Goal: Information Seeking & Learning: Learn about a topic

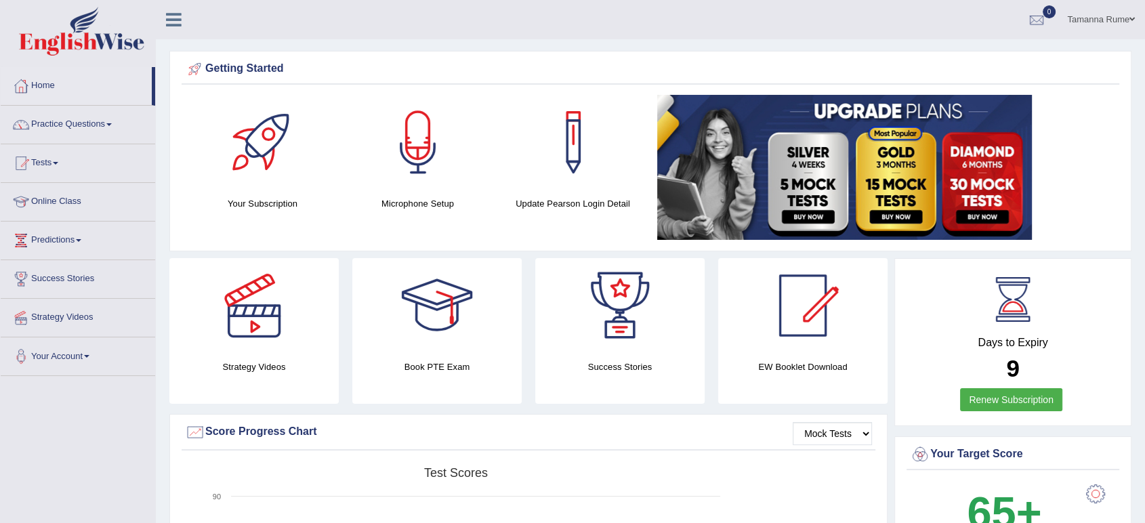
click at [60, 123] on link "Practice Questions" at bounding box center [78, 123] width 154 height 34
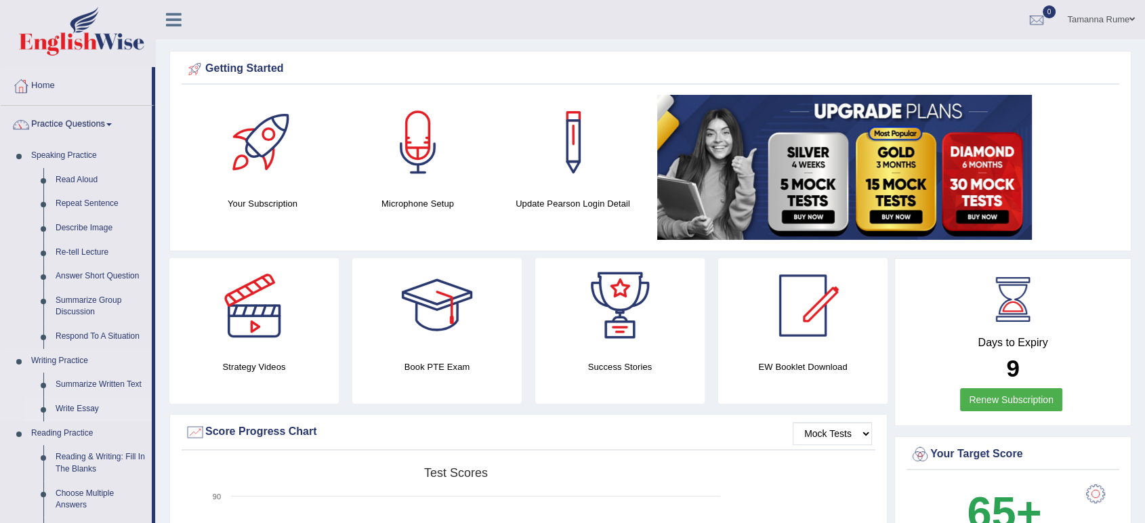
click at [77, 405] on link "Write Essay" at bounding box center [100, 409] width 102 height 24
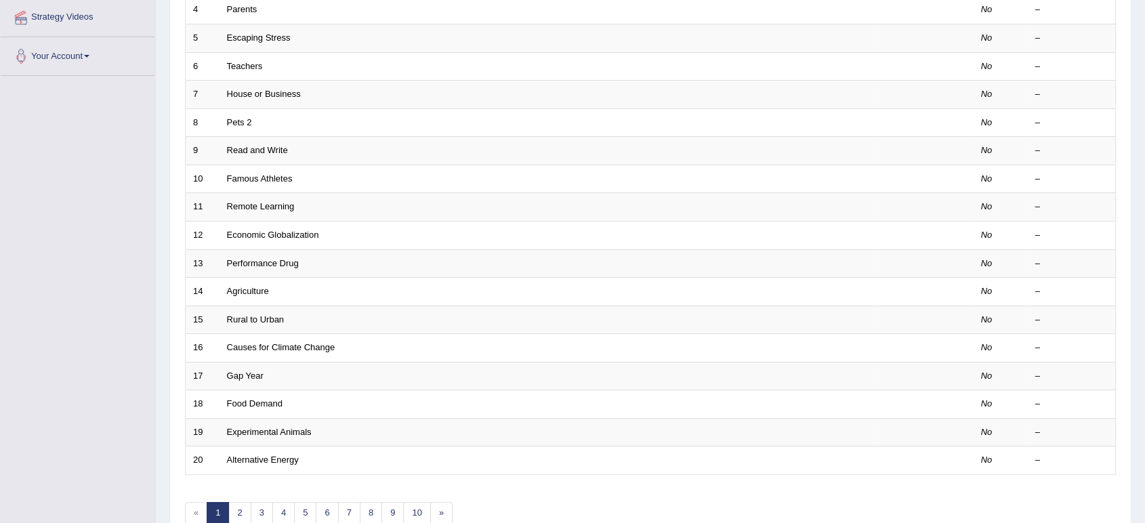
scroll to position [372, 0]
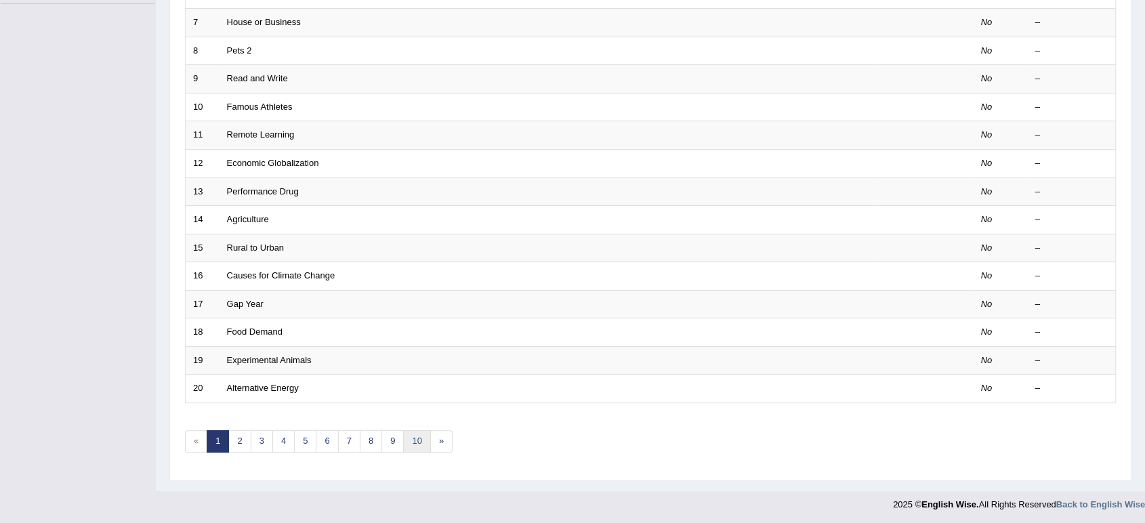
click at [414, 448] on link "10" at bounding box center [416, 441] width 27 height 22
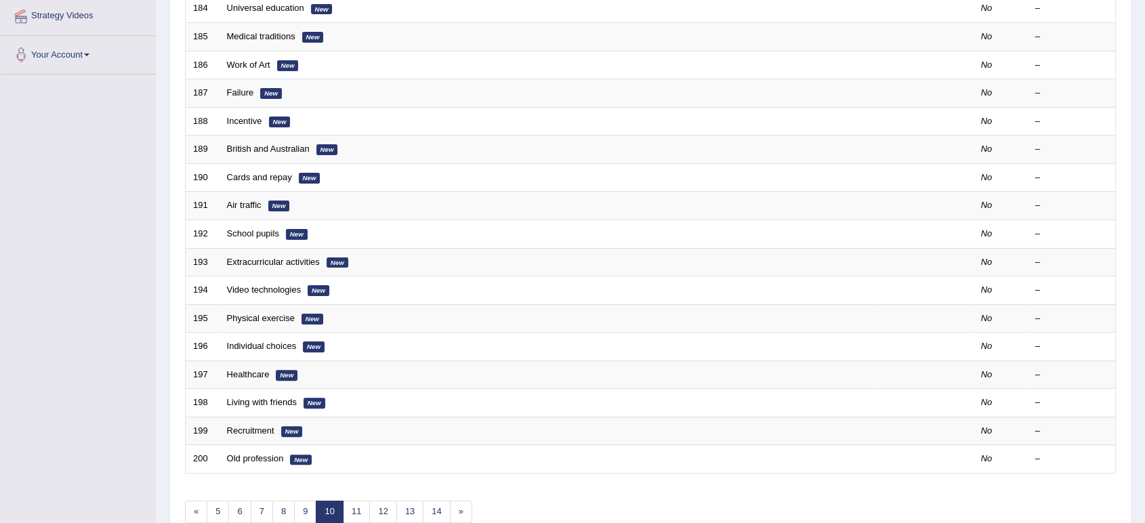
scroll to position [323, 0]
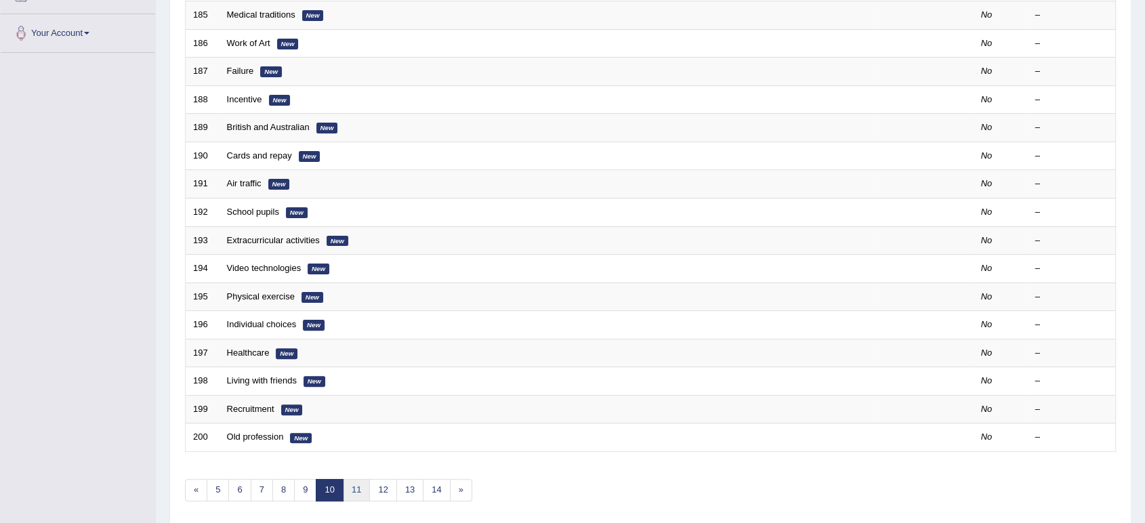
click at [352, 488] on link "11" at bounding box center [356, 490] width 27 height 22
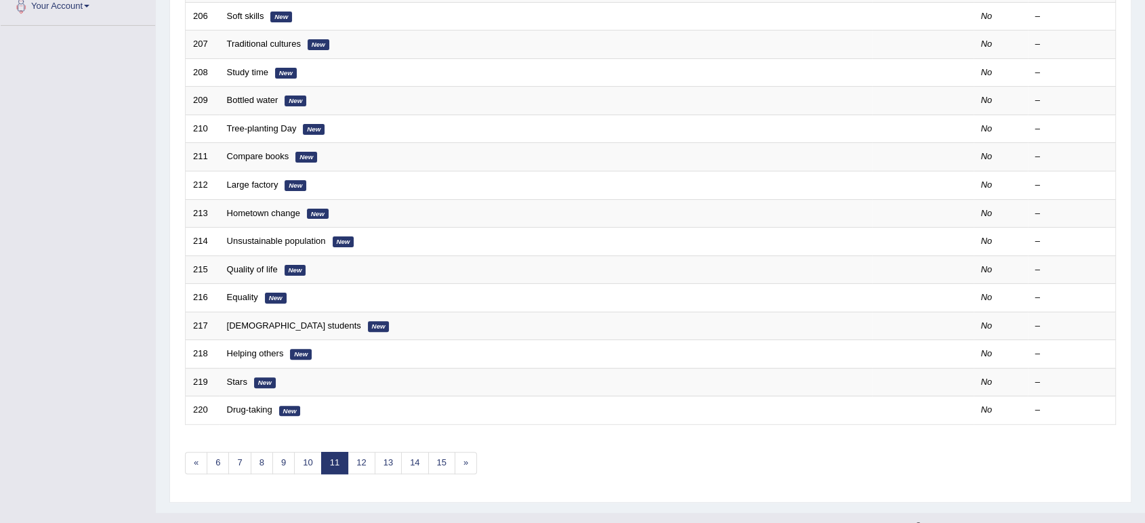
scroll to position [372, 0]
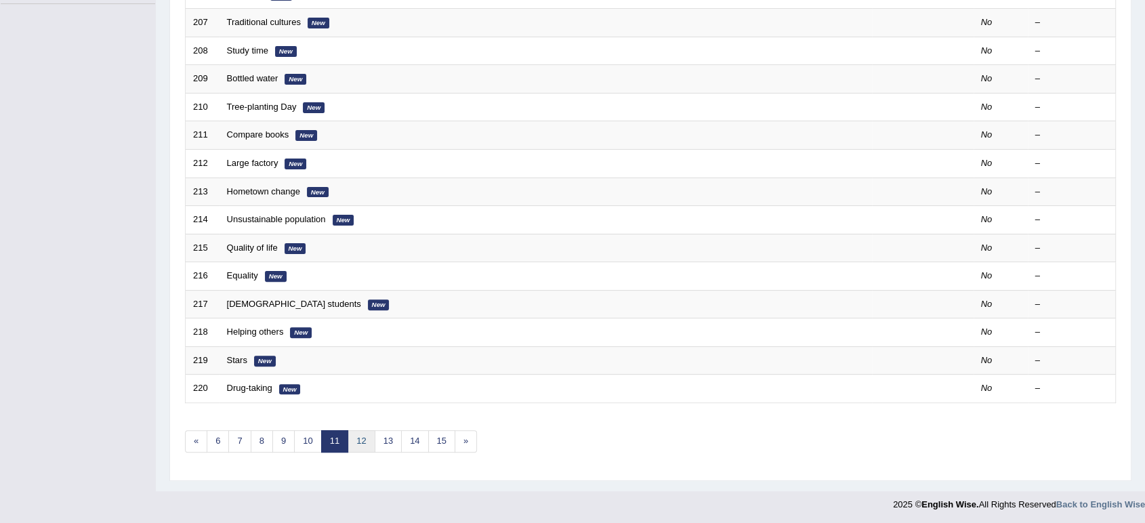
click at [360, 440] on link "12" at bounding box center [360, 441] width 27 height 22
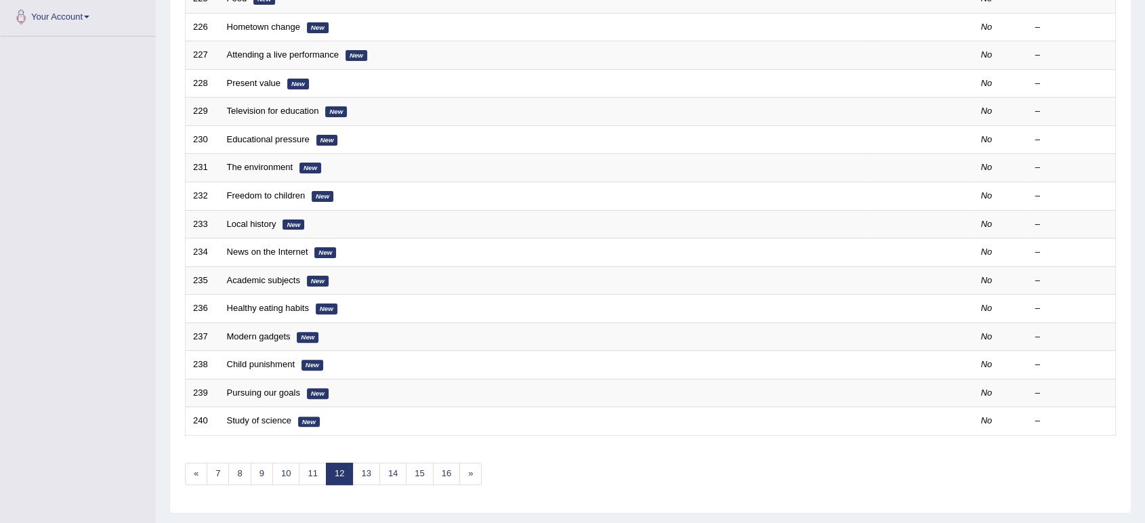
scroll to position [347, 0]
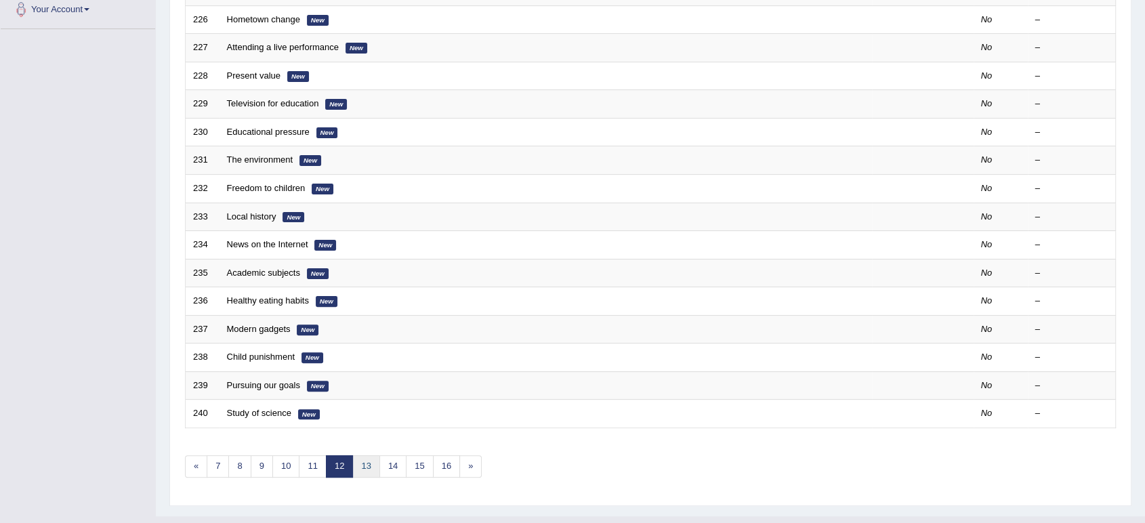
click at [368, 459] on link "13" at bounding box center [365, 466] width 27 height 22
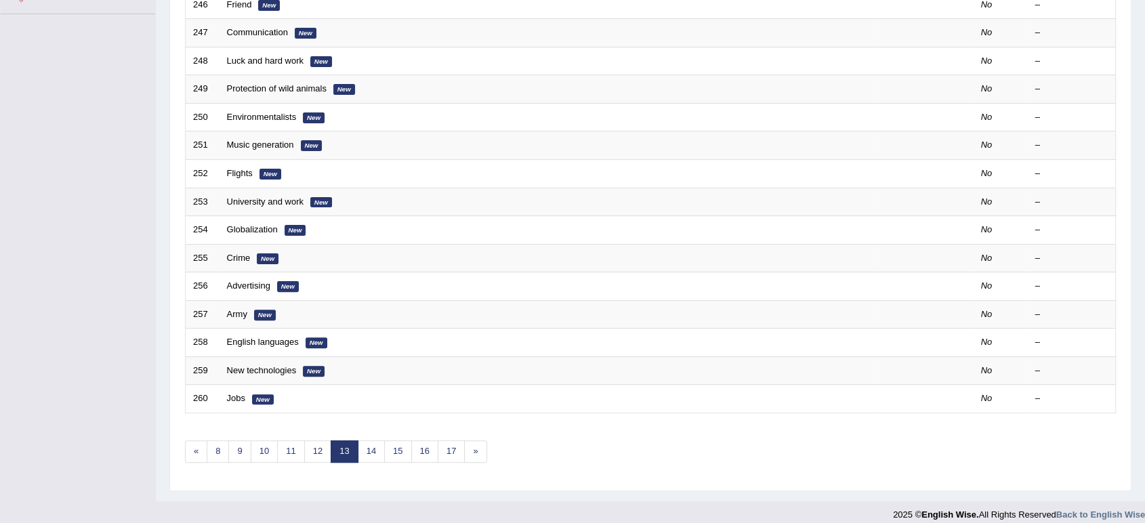
scroll to position [372, 0]
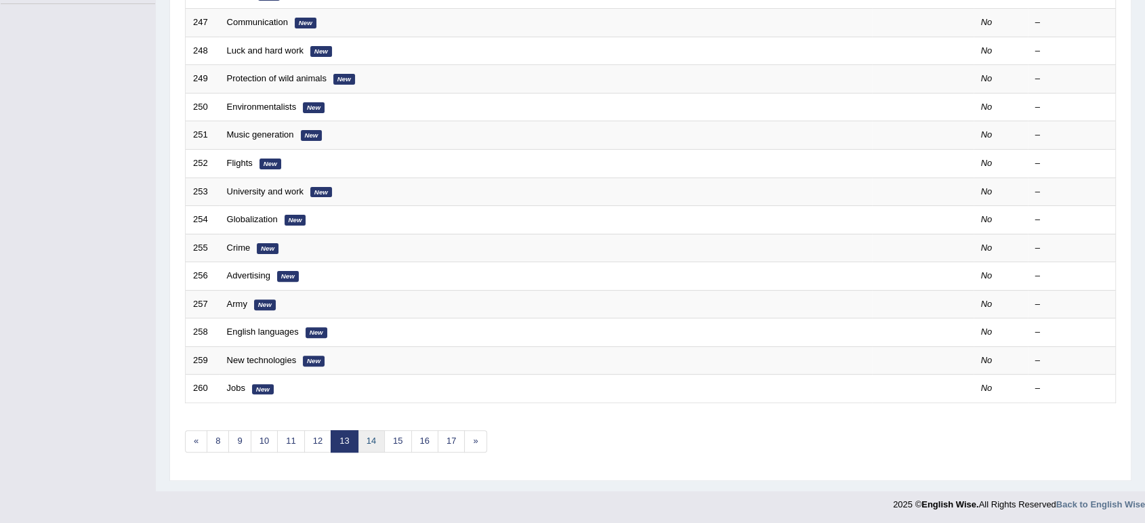
click at [371, 431] on link "14" at bounding box center [371, 441] width 27 height 22
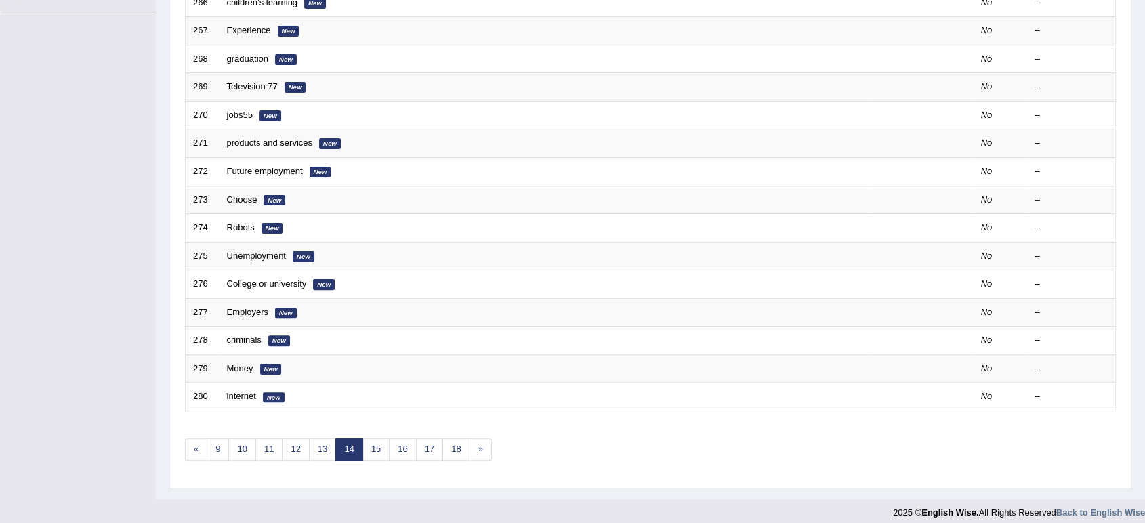
scroll to position [372, 0]
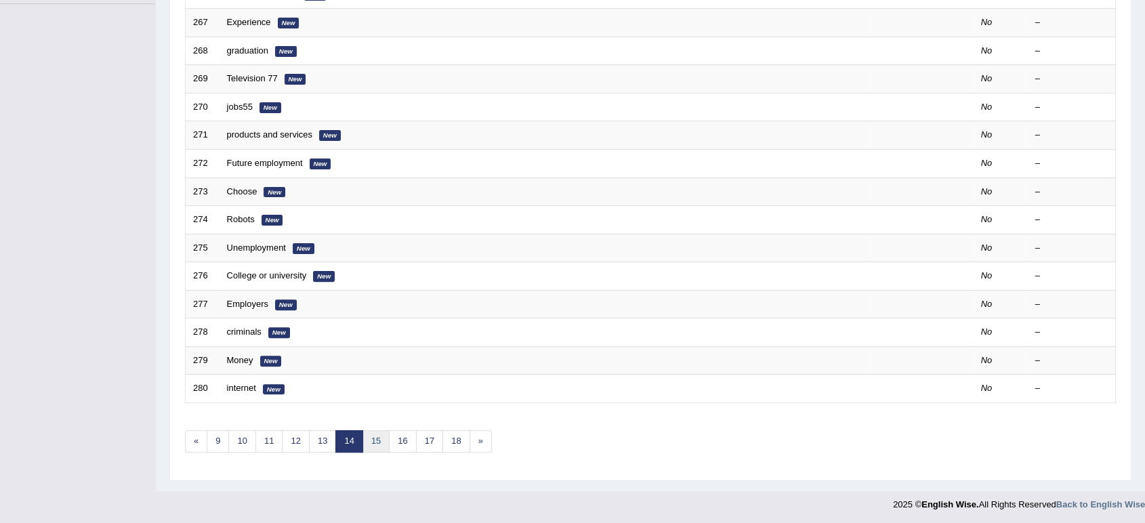
click at [375, 436] on link "15" at bounding box center [375, 441] width 27 height 22
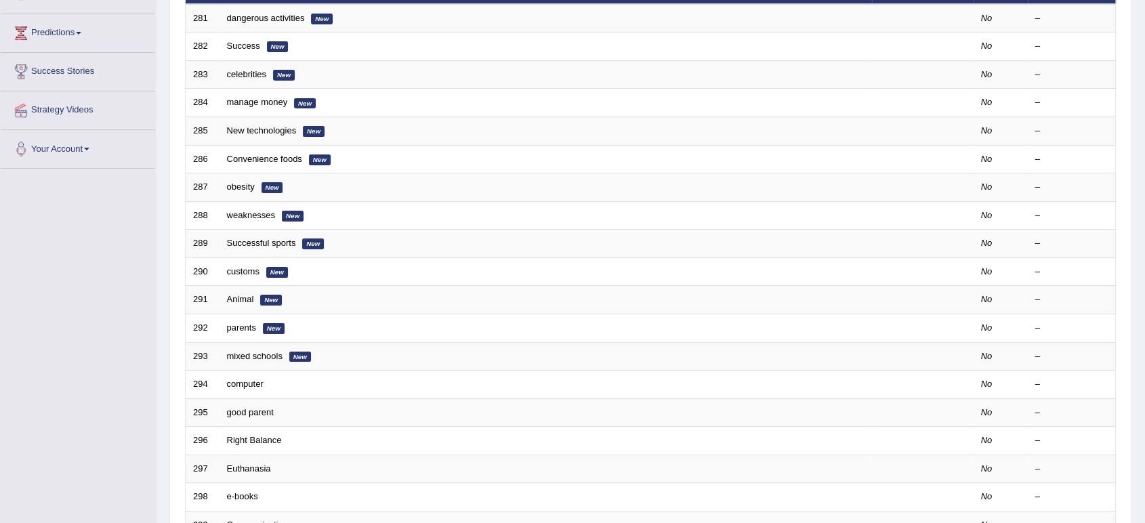
scroll to position [372, 0]
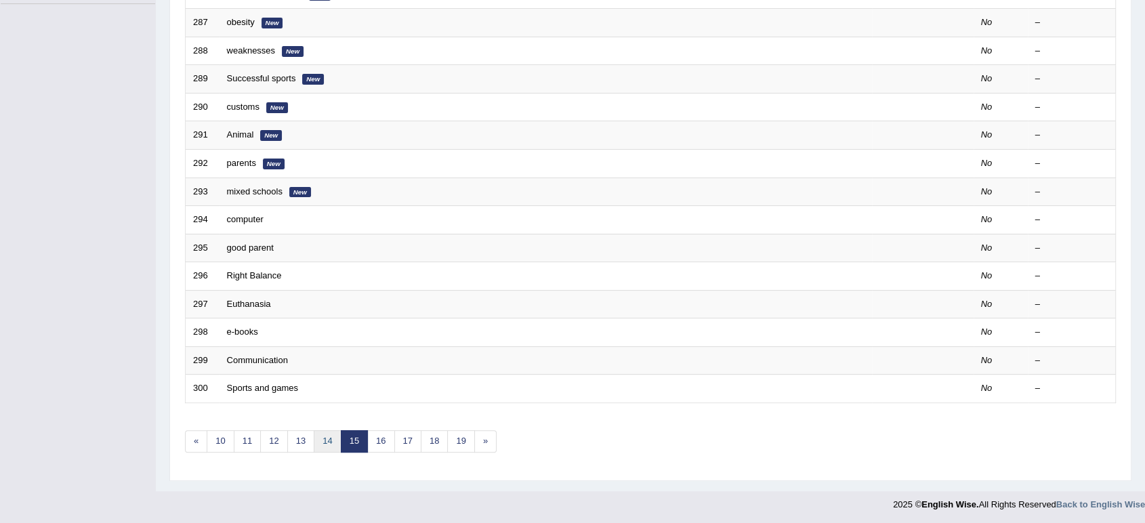
click at [322, 440] on link "14" at bounding box center [327, 441] width 27 height 22
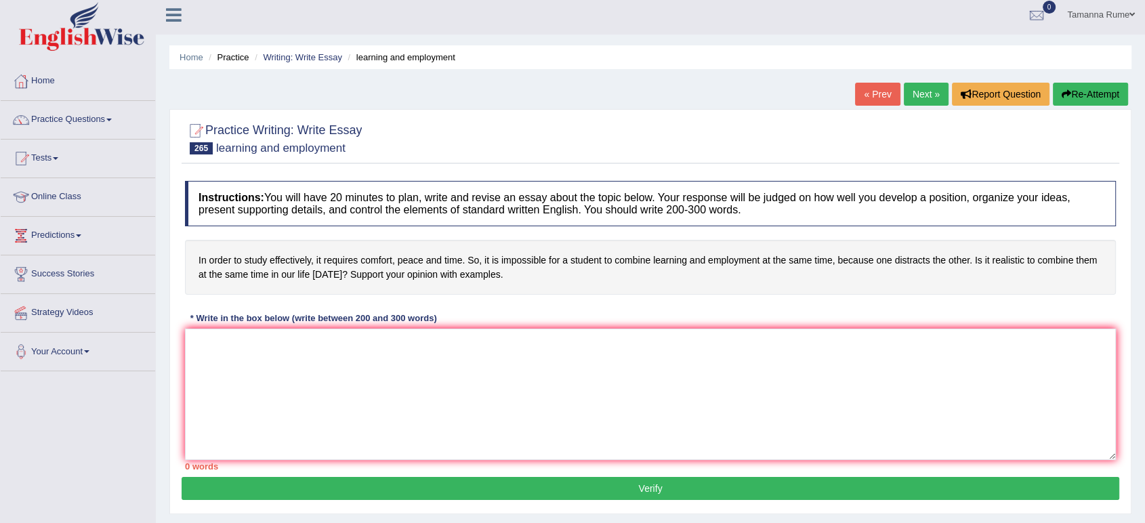
scroll to position [2, 0]
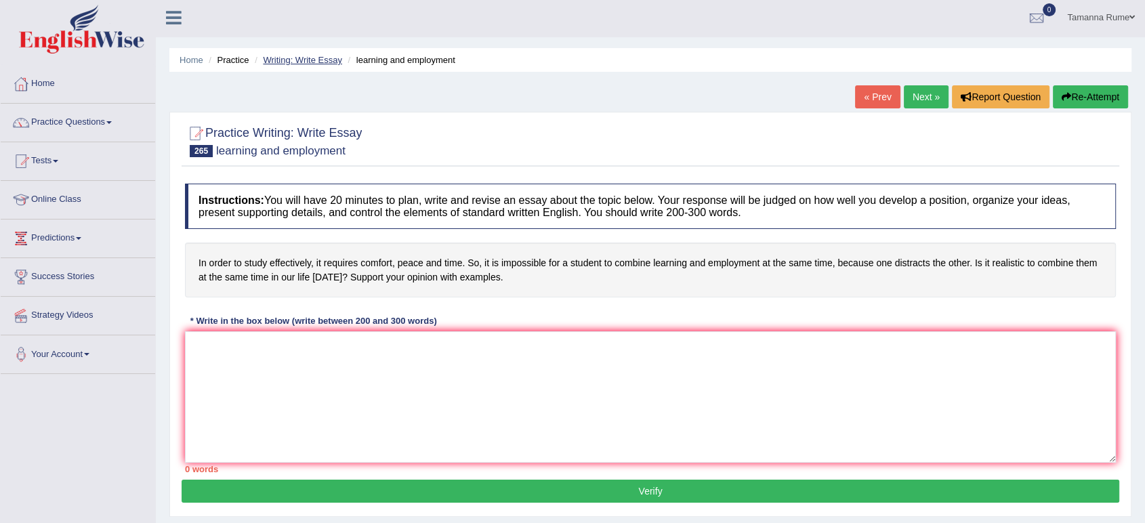
click at [319, 56] on link "Writing: Write Essay" at bounding box center [302, 60] width 79 height 10
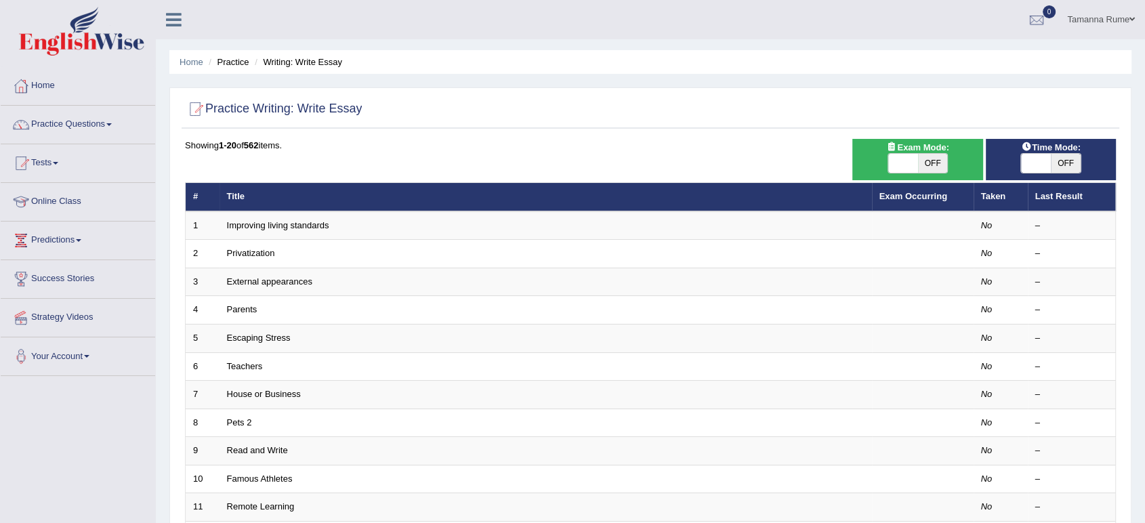
click at [1032, 164] on span at bounding box center [1036, 163] width 30 height 19
checkbox input "true"
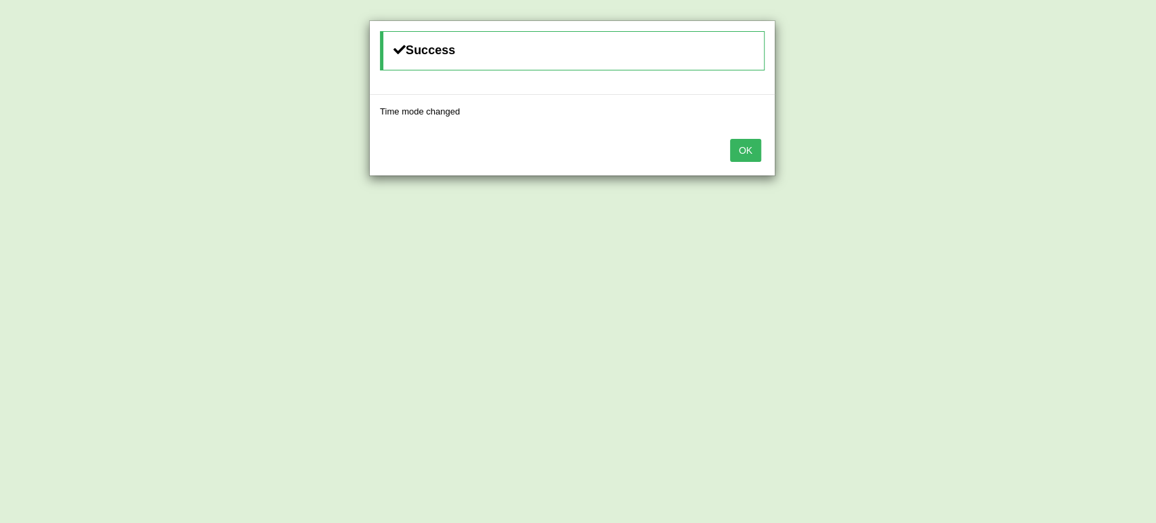
click at [746, 148] on button "OK" at bounding box center [745, 150] width 31 height 23
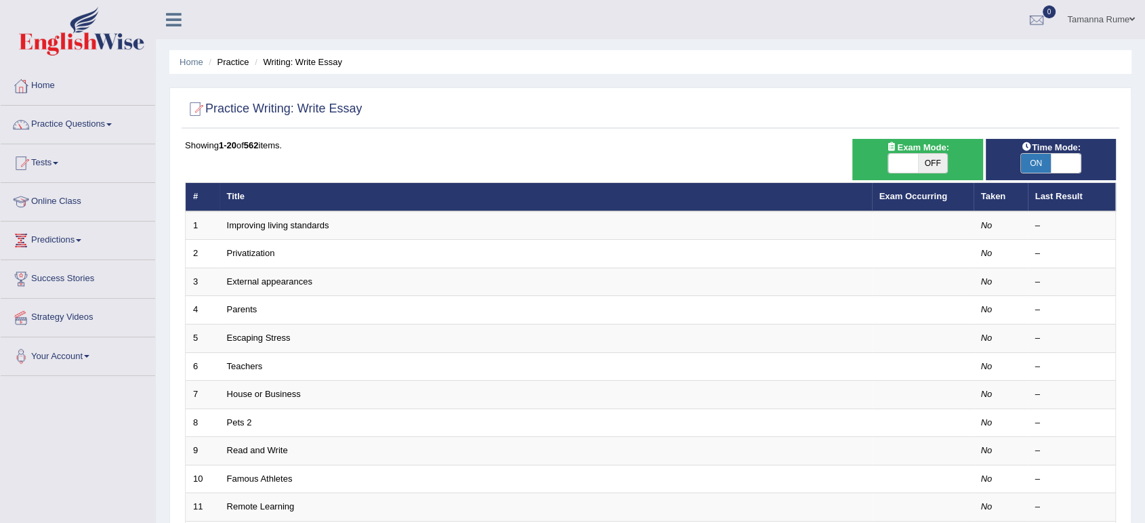
scroll to position [372, 0]
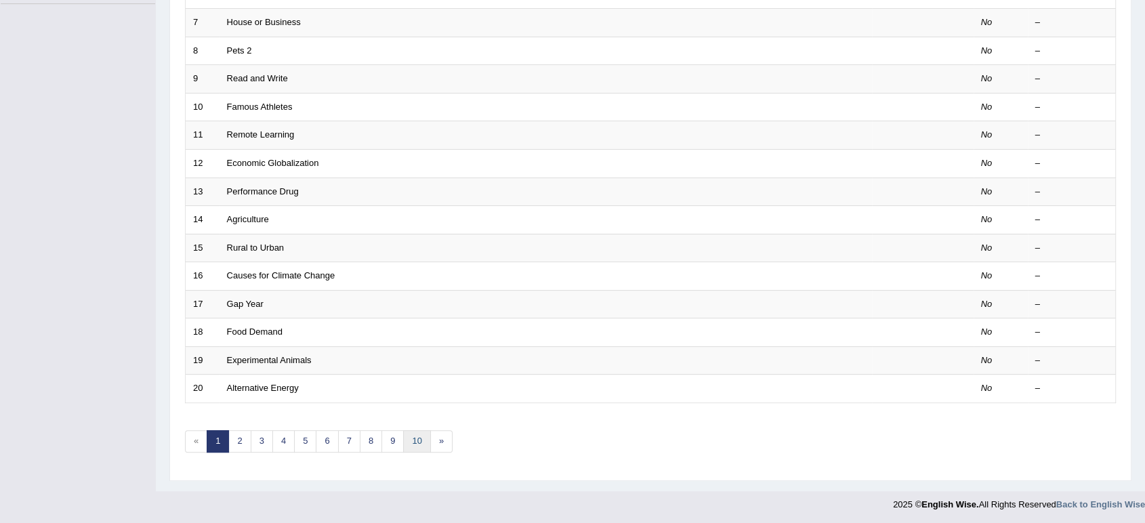
click at [412, 433] on link "10" at bounding box center [416, 441] width 27 height 22
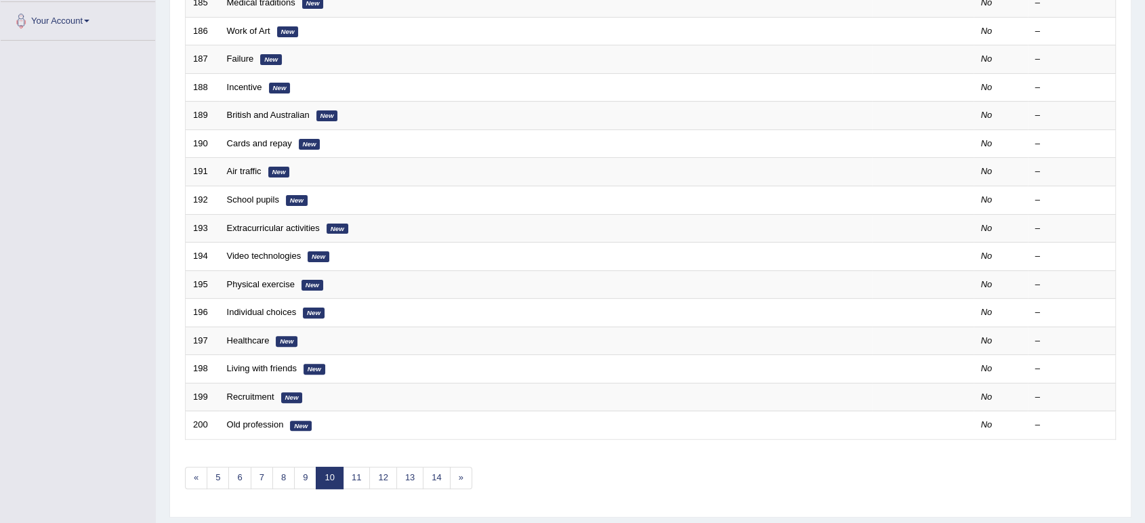
scroll to position [372, 0]
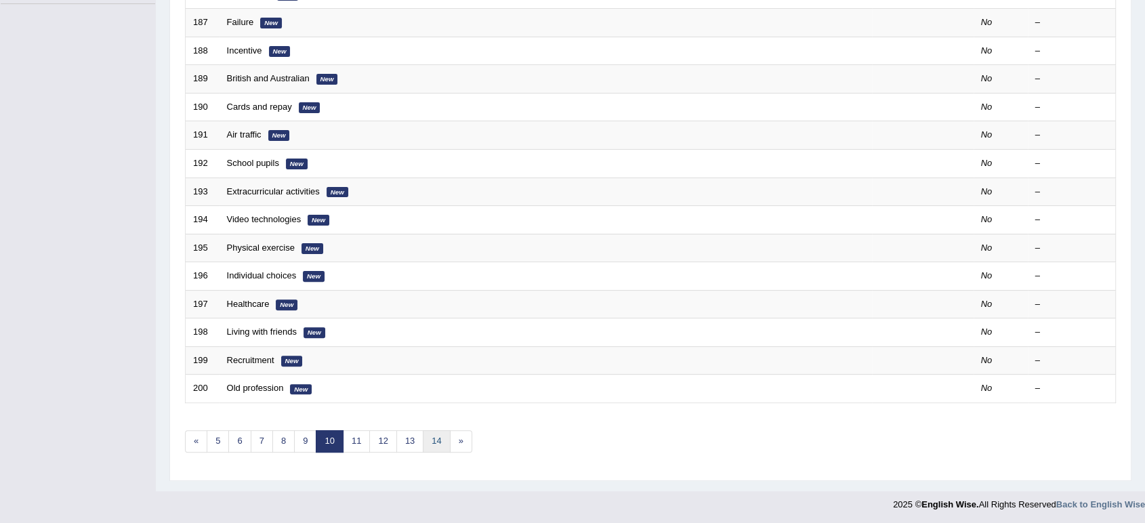
click at [428, 443] on link "14" at bounding box center [436, 441] width 27 height 22
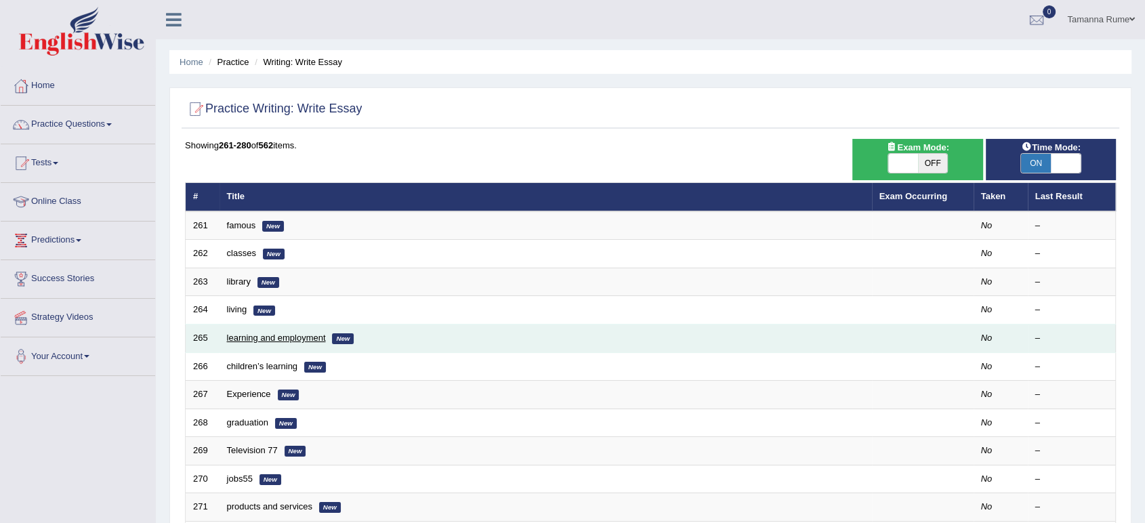
click at [308, 339] on link "learning and employment" at bounding box center [276, 338] width 99 height 10
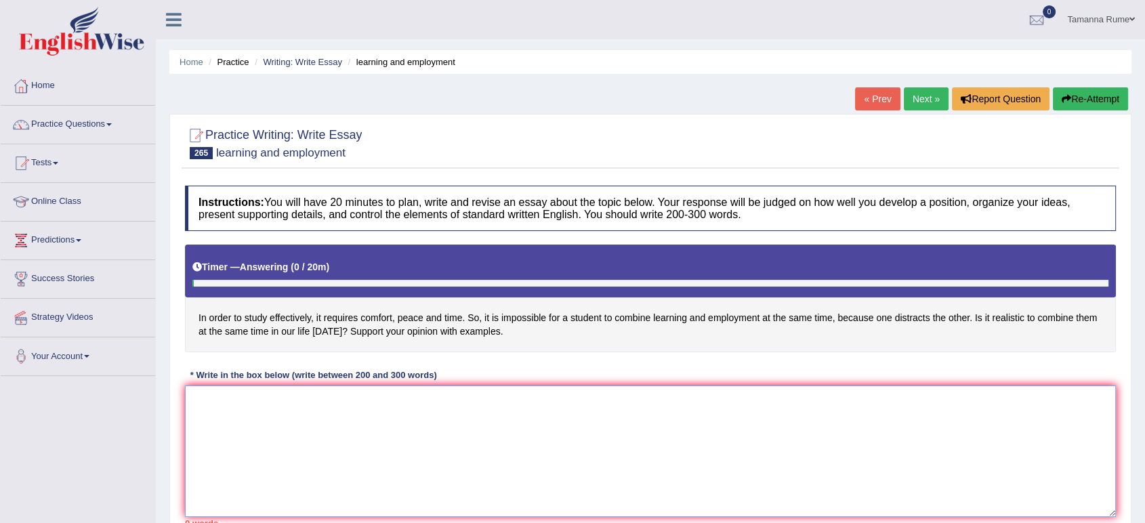
click at [293, 406] on textarea at bounding box center [650, 450] width 931 height 131
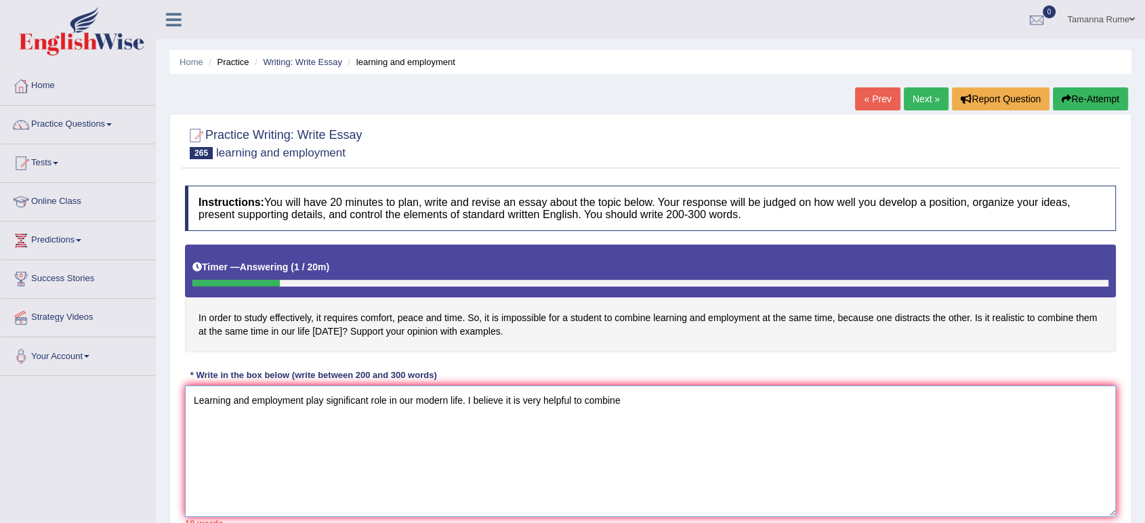
click at [503, 399] on textarea "Learning and employment play significant role in our modern life. I believe it …" at bounding box center [650, 450] width 931 height 131
click at [629, 398] on textarea "Learning and employment play significant role in our modern life. I believe, it…" at bounding box center [650, 450] width 931 height 131
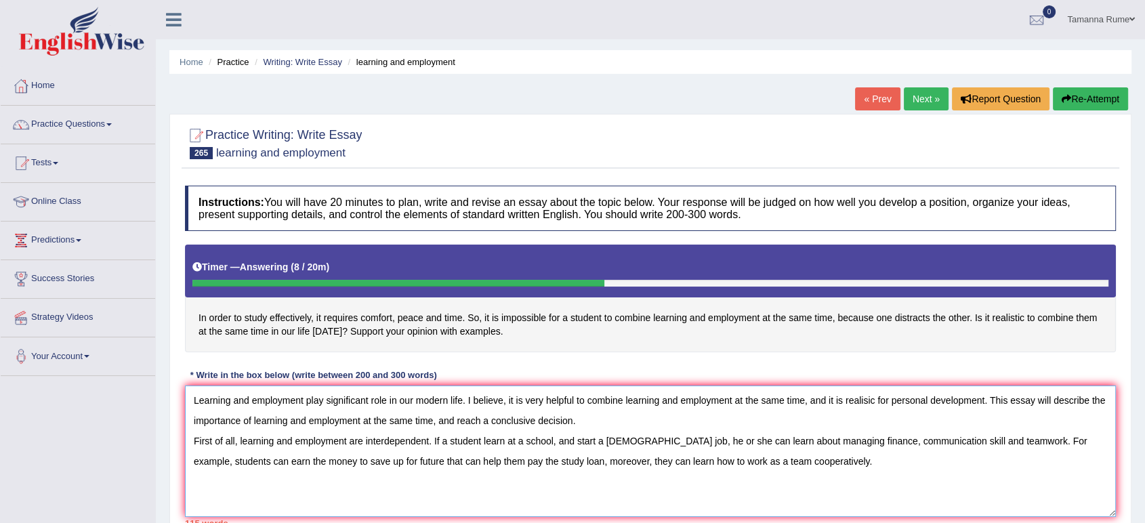
click at [450, 440] on textarea "Learning and employment play significant role in our modern life. I believe, it…" at bounding box center [650, 450] width 931 height 131
click at [473, 442] on textarea "Learning and employment play significant role in our modern life. I believe, it…" at bounding box center [650, 450] width 931 height 131
click at [700, 440] on textarea "Learning and employment play significant role in our modern life. I believe, it…" at bounding box center [650, 450] width 931 height 131
click at [788, 464] on textarea "Learning and employment play significant role in our modern life. I believe, it…" at bounding box center [650, 450] width 931 height 131
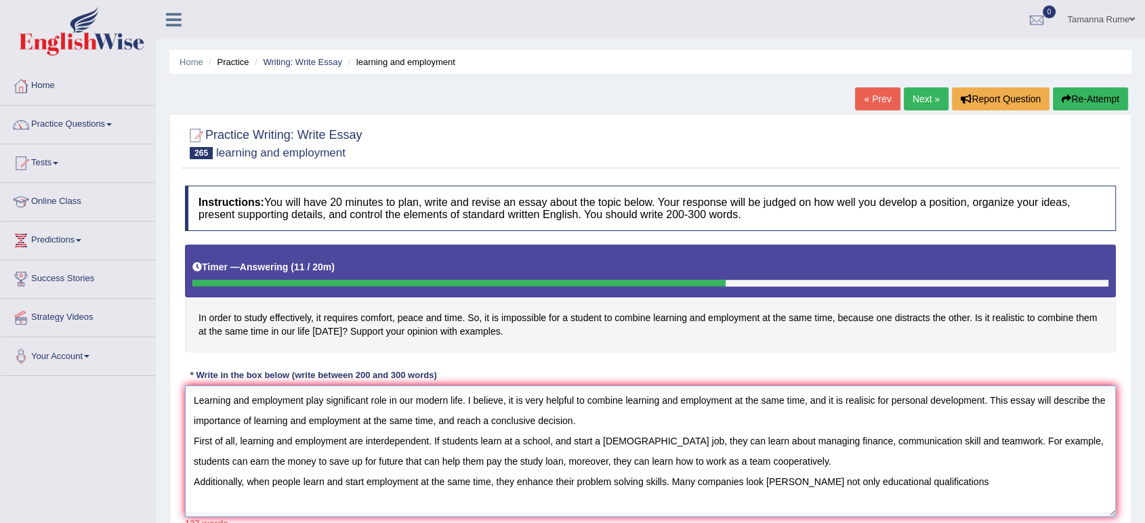
click at [774, 483] on textarea "Learning and employment play significant role in our modern life. I believe, it…" at bounding box center [650, 450] width 931 height 131
click at [929, 486] on textarea "Learning and employment play significant role in our modern life. I believe, it…" at bounding box center [650, 450] width 931 height 131
click at [775, 482] on textarea "Learning and employment play significant role in our modern life. I believe, it…" at bounding box center [650, 450] width 931 height 131
click at [878, 480] on textarea "Learning and employment play significant role in our modern life. I believe, it…" at bounding box center [650, 450] width 931 height 131
click at [1065, 481] on textarea "Learning and employment play significant role in our modern life. I believe, it…" at bounding box center [650, 450] width 931 height 131
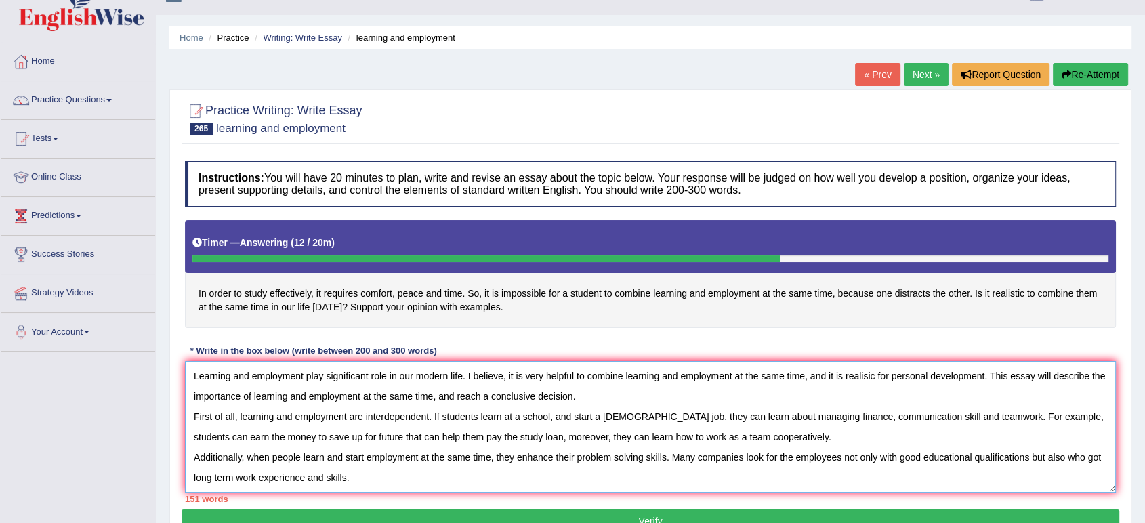
scroll to position [37, 0]
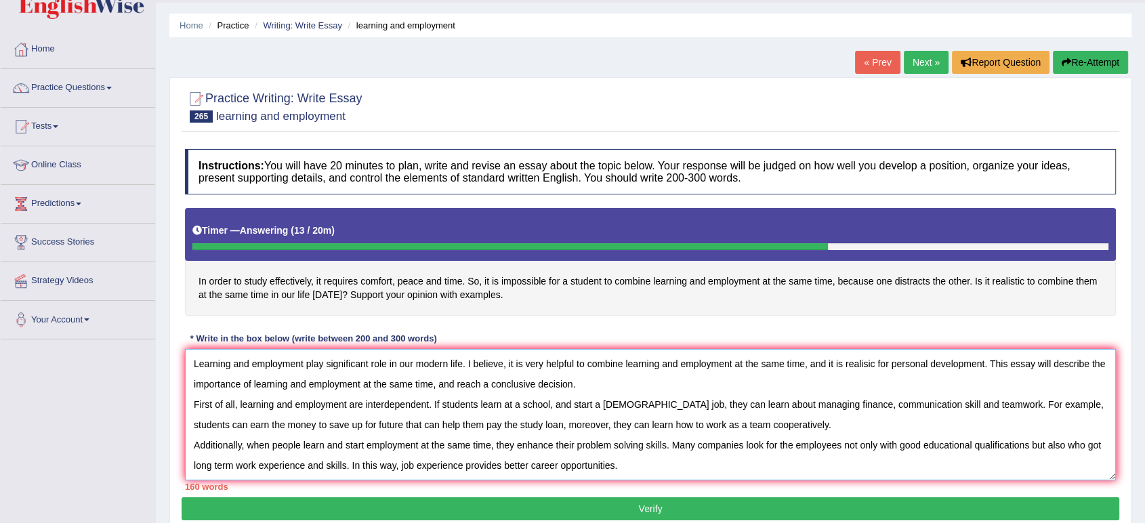
click at [461, 464] on textarea "Learning and employment play significant role in our modern life. I believe, it…" at bounding box center [650, 414] width 931 height 131
click at [397, 468] on textarea "Learning and employment play significant role in our modern life. I believe, it…" at bounding box center [650, 414] width 931 height 131
click at [642, 463] on textarea "Learning and employment play significant role in our modern life. I believe, it…" at bounding box center [650, 414] width 931 height 131
click at [776, 427] on textarea "Learning and employment play significant role in our modern life. I believe, it…" at bounding box center [650, 414] width 931 height 131
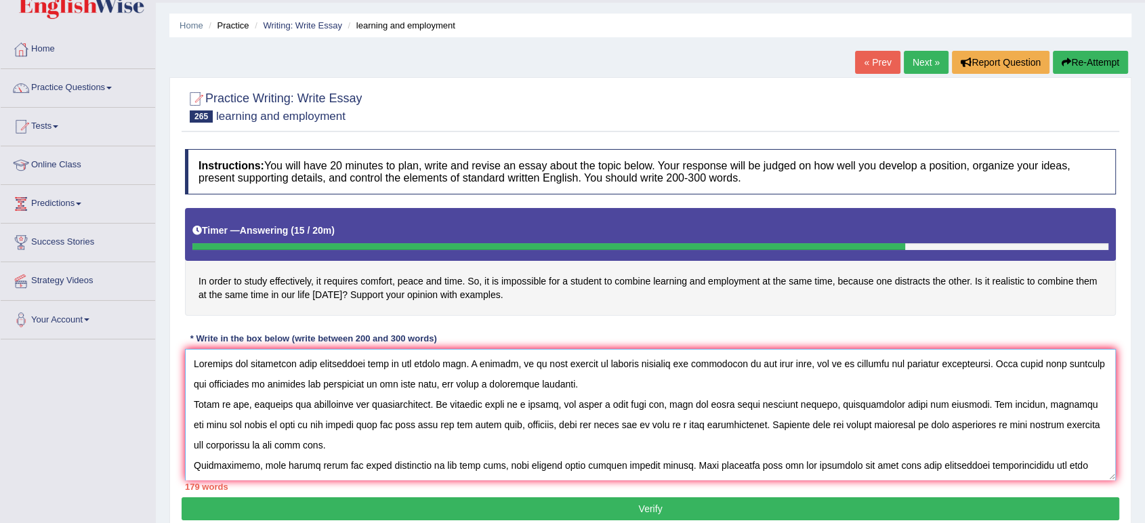
scroll to position [20, 0]
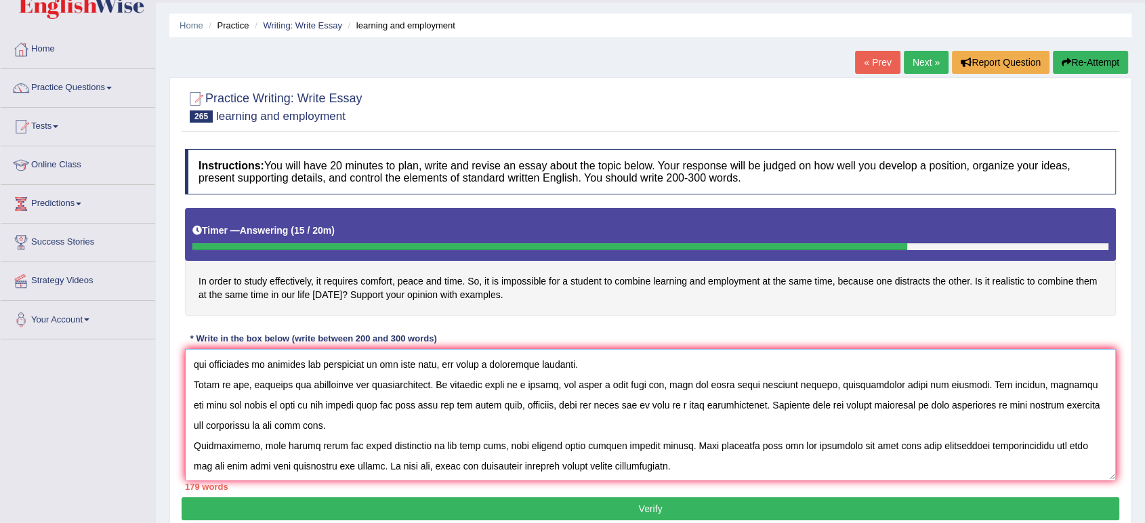
click at [683, 464] on textarea at bounding box center [650, 414] width 931 height 131
click at [364, 467] on textarea at bounding box center [650, 414] width 931 height 131
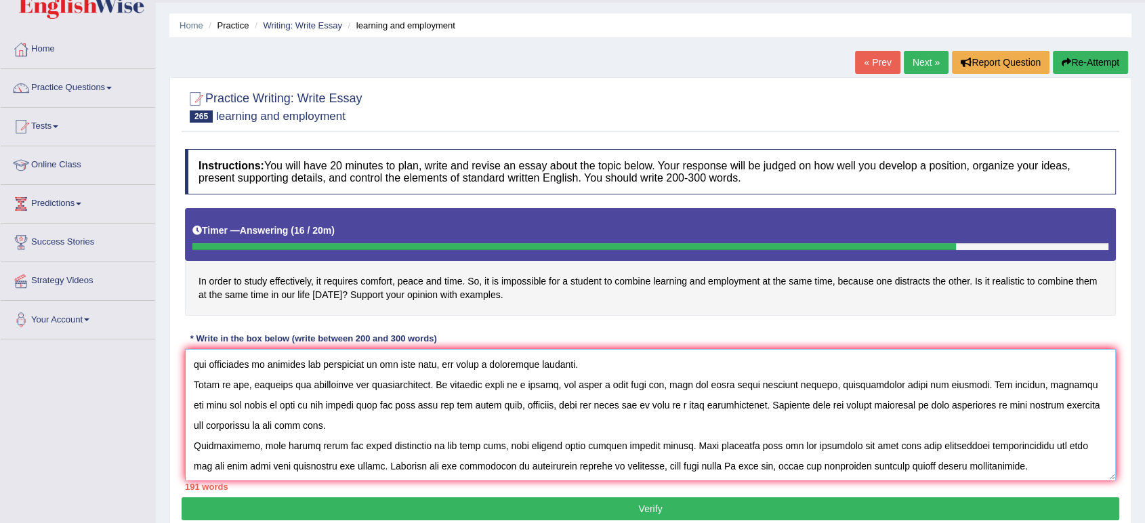
click at [685, 469] on textarea at bounding box center [650, 414] width 931 height 131
click at [690, 465] on textarea at bounding box center [650, 414] width 931 height 131
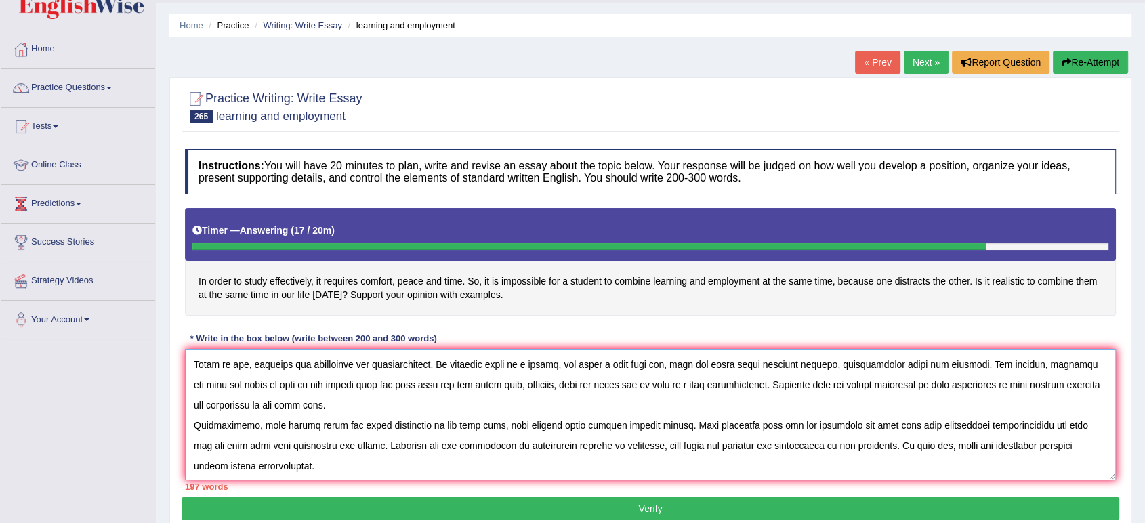
click at [423, 468] on textarea at bounding box center [650, 414] width 931 height 131
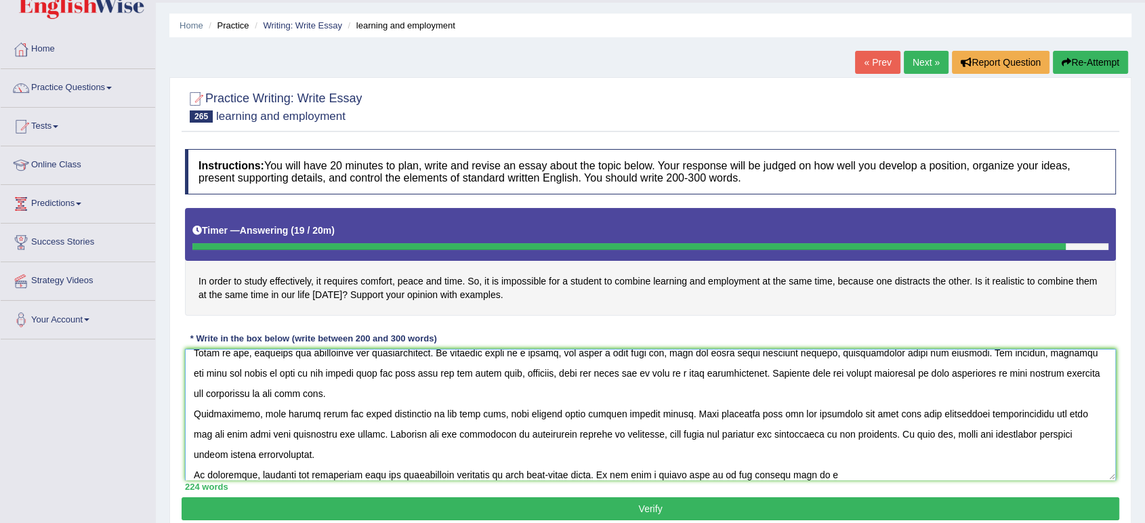
click at [701, 472] on textarea at bounding box center [650, 414] width 931 height 131
click at [845, 479] on textarea at bounding box center [650, 414] width 931 height 131
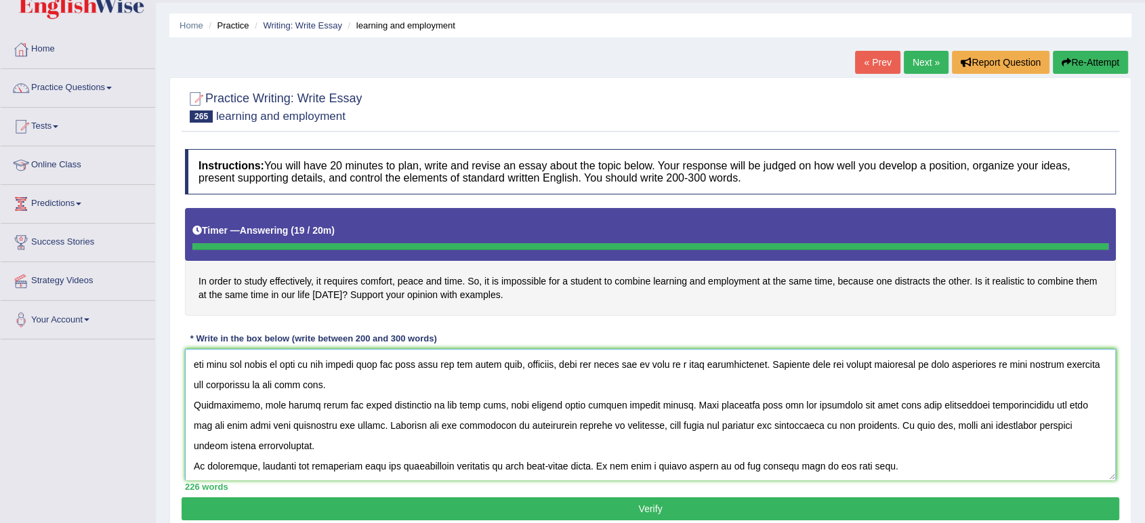
type textarea "Learning and employment play significant role in our modern life. I believe, it…"
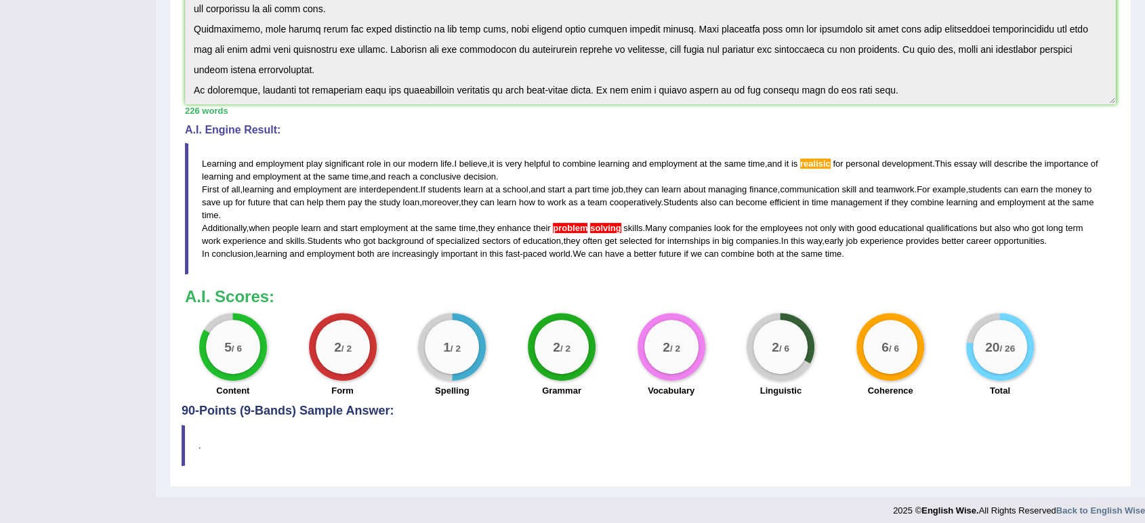
scroll to position [401, 0]
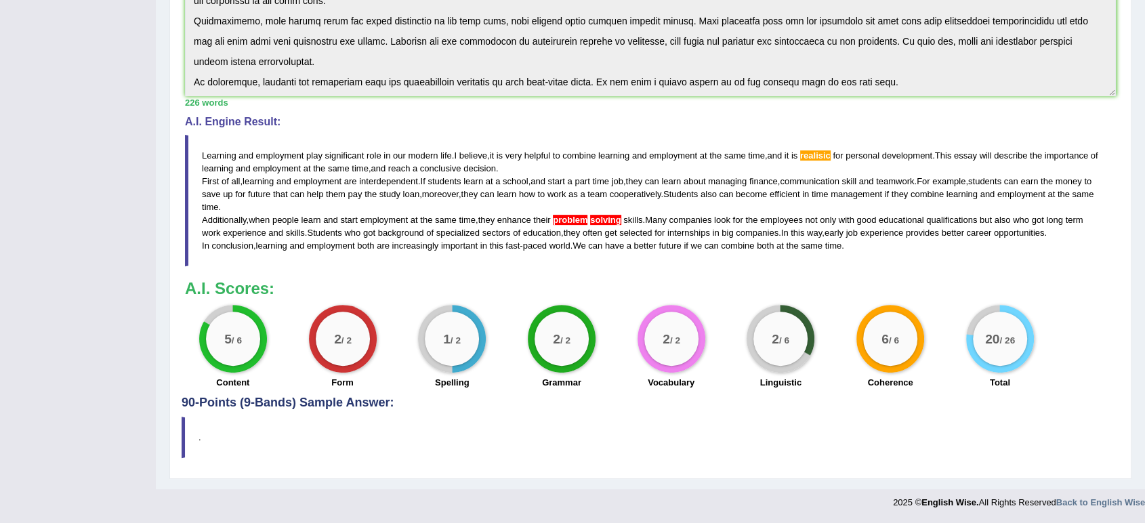
click at [574, 220] on span "problem" at bounding box center [570, 220] width 35 height 10
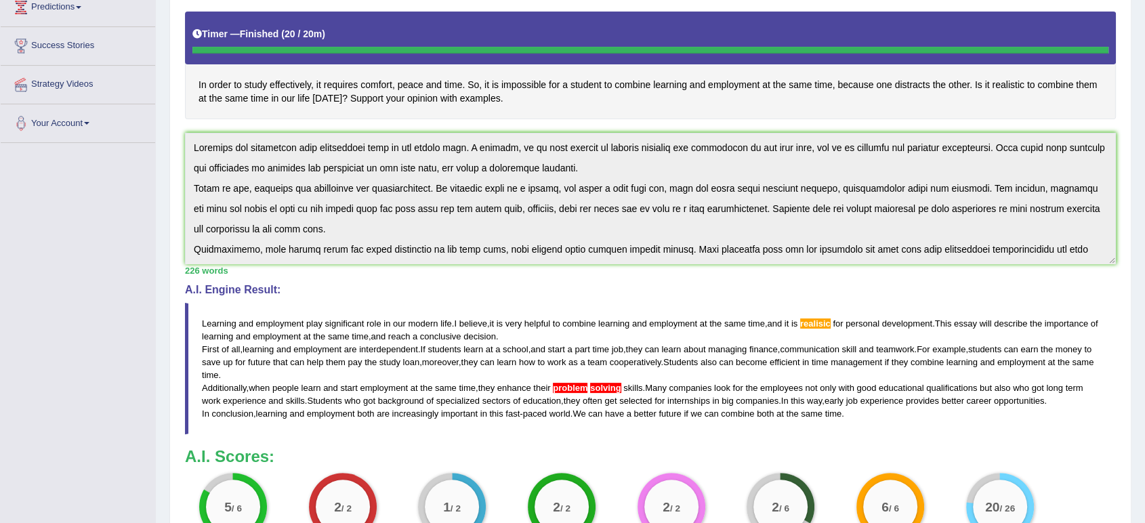
scroll to position [81, 0]
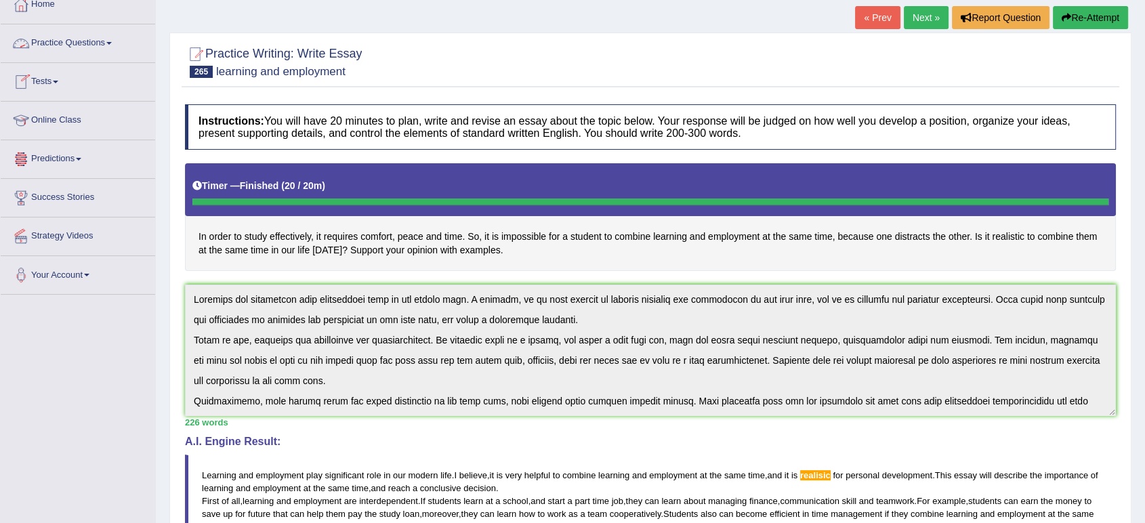
click at [56, 40] on link "Practice Questions" at bounding box center [78, 41] width 154 height 34
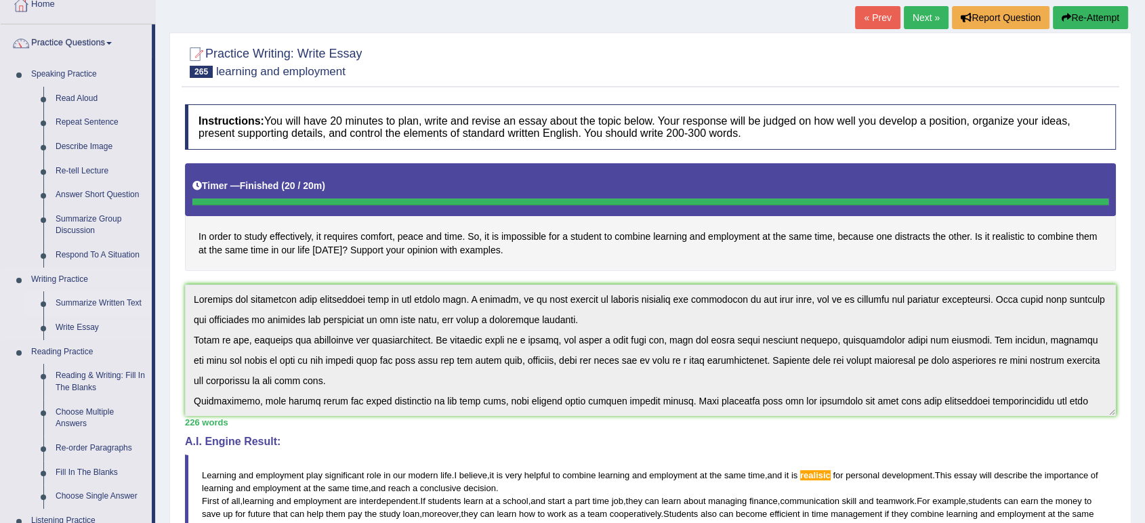
click at [77, 300] on link "Summarize Written Text" at bounding box center [100, 303] width 102 height 24
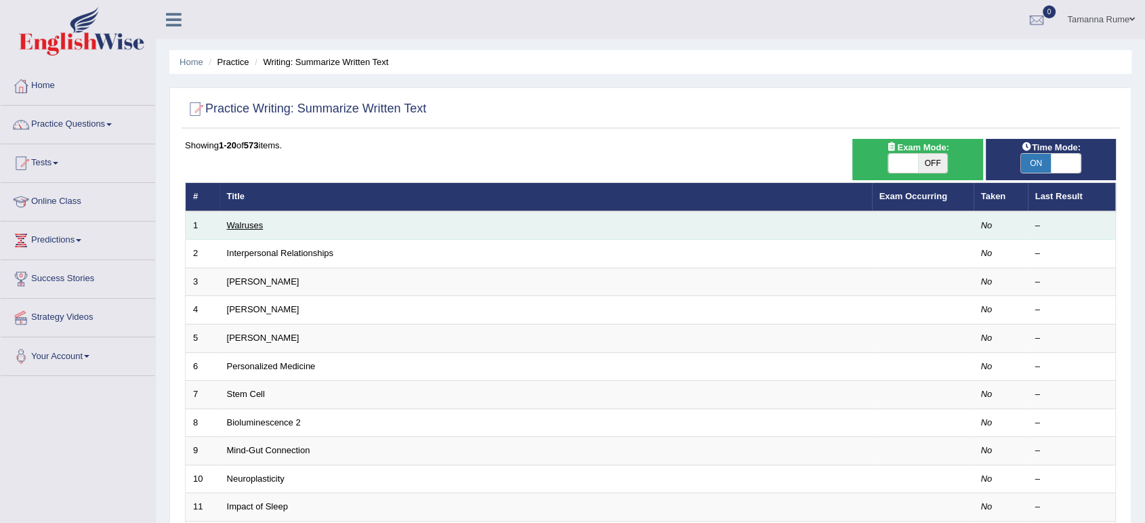
click at [258, 221] on link "Walruses" at bounding box center [245, 225] width 37 height 10
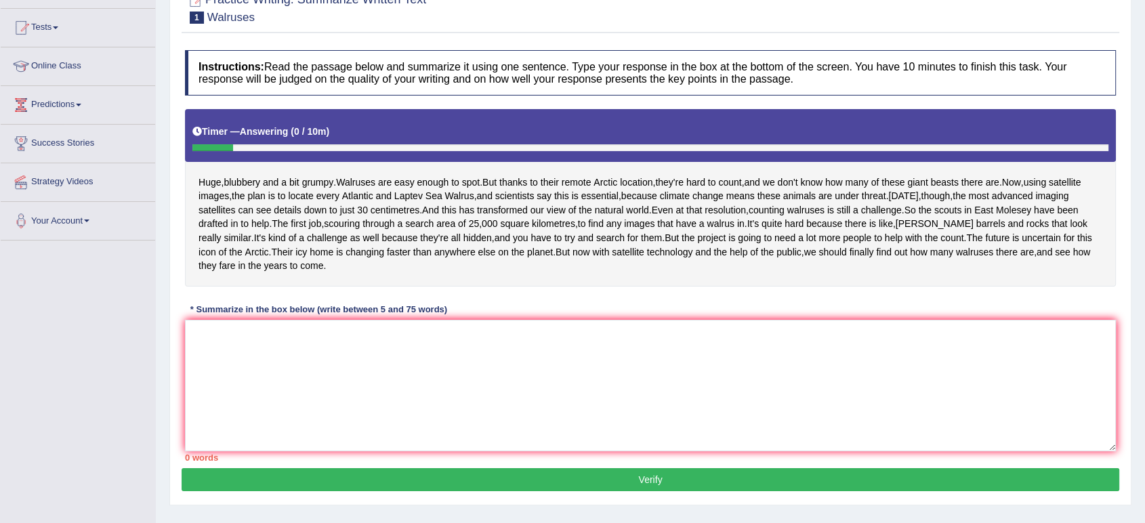
scroll to position [140, 0]
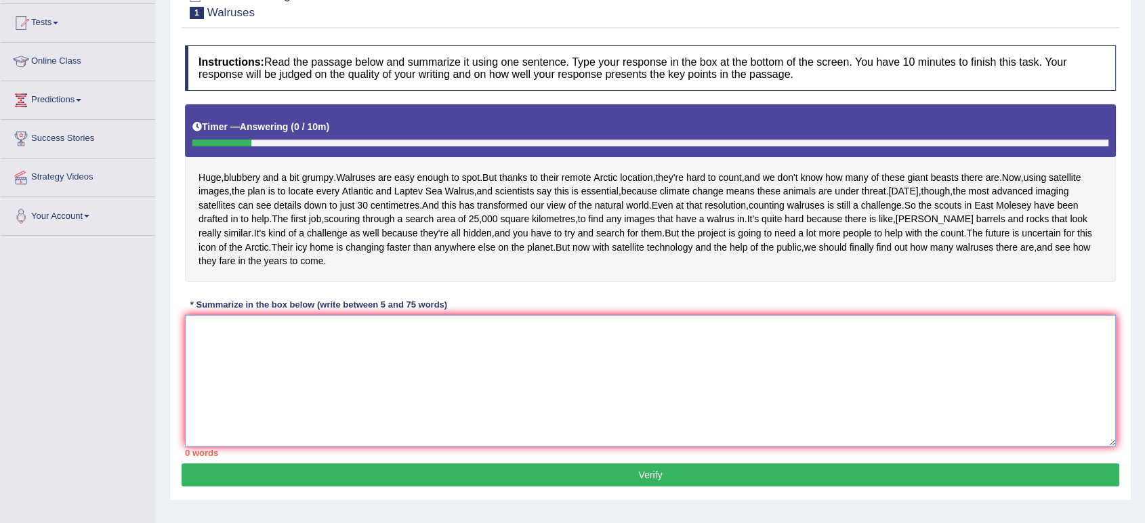
click at [679, 396] on textarea at bounding box center [650, 380] width 931 height 131
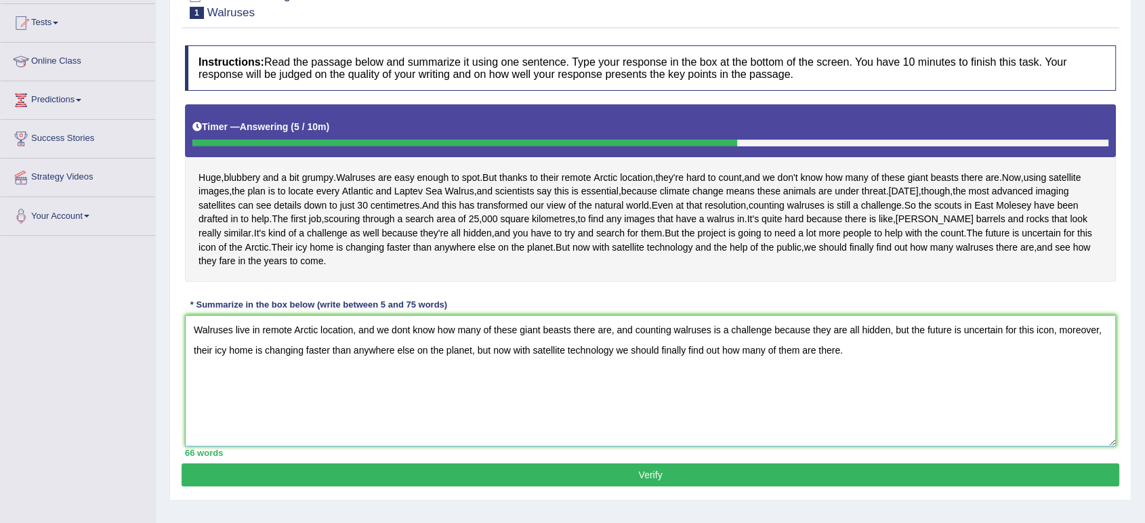
click at [404, 385] on textarea "Walruses live in remote Arctic location, and we dont know how many of these gia…" at bounding box center [650, 380] width 931 height 131
click at [613, 406] on textarea "Walruses live in remote Arctic location, and we don't know how many of these gi…" at bounding box center [650, 380] width 931 height 131
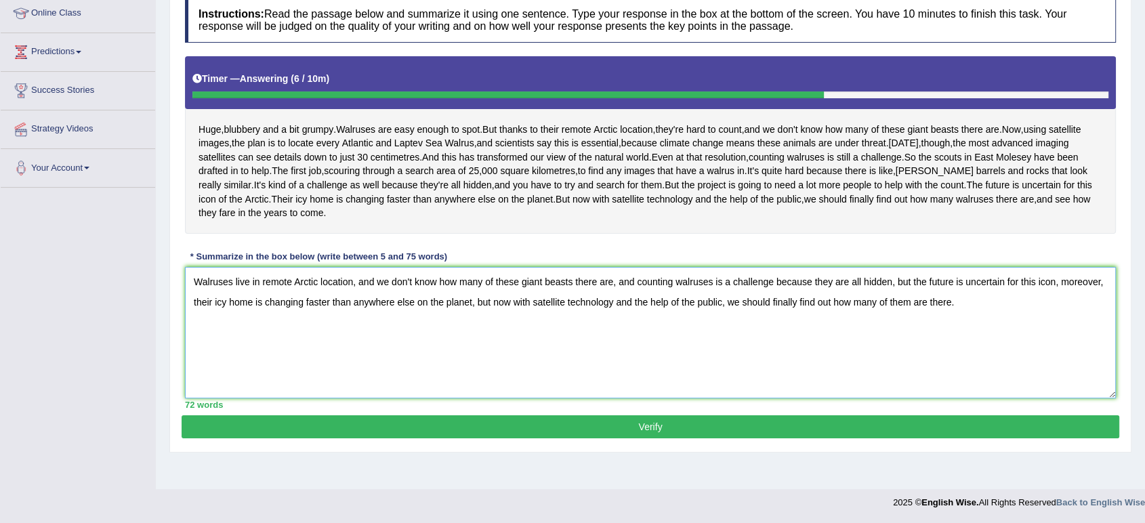
scroll to position [217, 0]
type textarea "Walruses live in remote Arctic location, and we don't know how many of these gi…"
click at [912, 438] on button "Verify" at bounding box center [650, 426] width 937 height 23
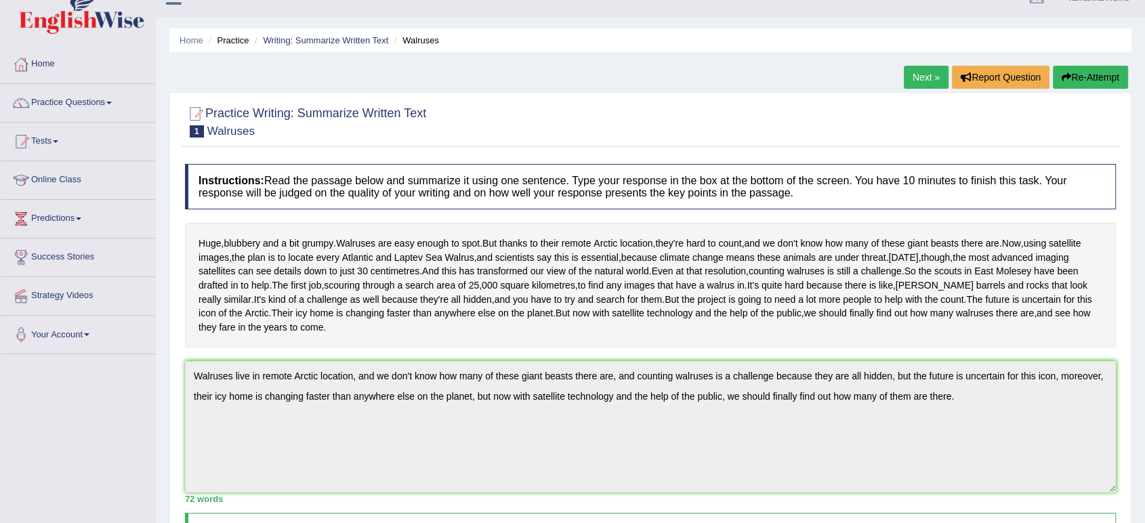
scroll to position [0, 0]
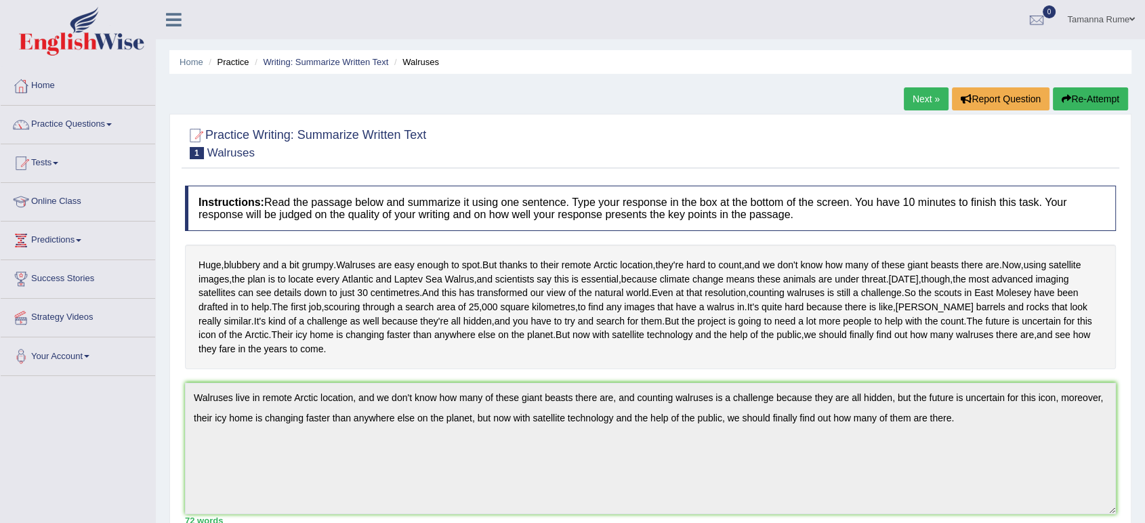
click at [916, 97] on link "Next »" at bounding box center [926, 98] width 45 height 23
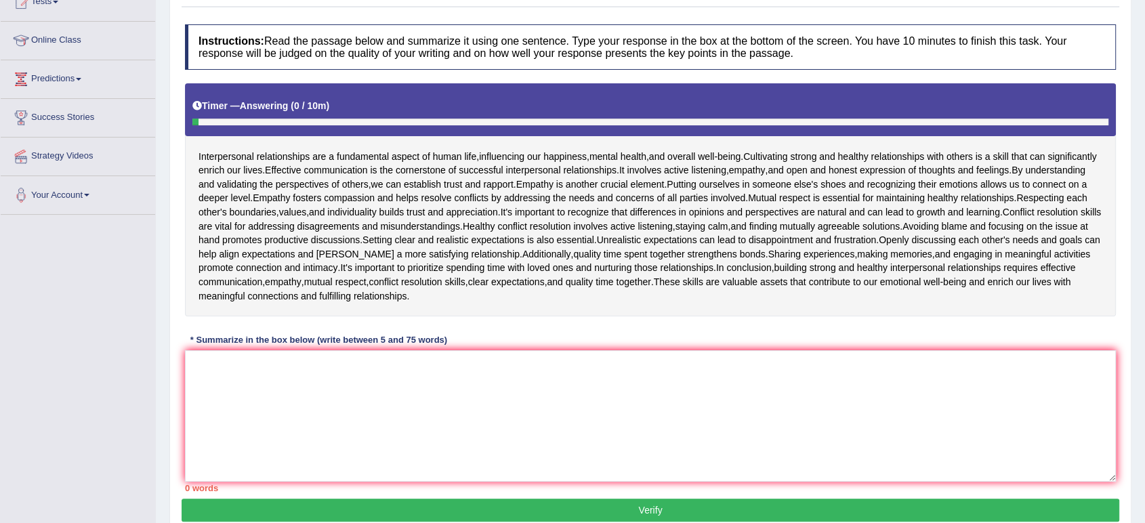
scroll to position [166, 0]
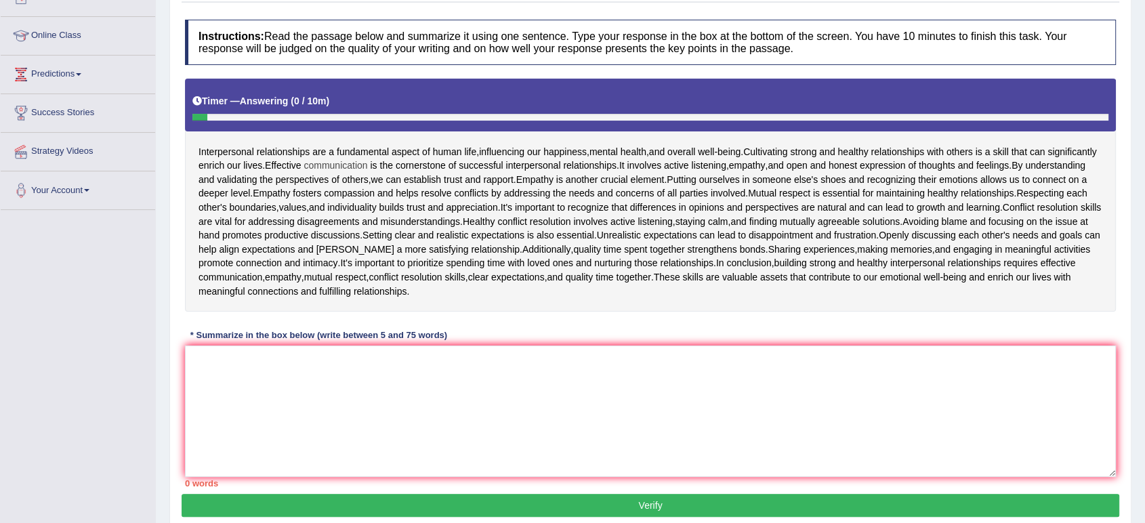
drag, startPoint x: 195, startPoint y: 149, endPoint x: 375, endPoint y: 163, distance: 180.1
click at [375, 163] on div "Interpersonal relationships are a fundamental aspect of human life , influencin…" at bounding box center [650, 195] width 931 height 233
click at [272, 361] on textarea at bounding box center [650, 410] width 931 height 131
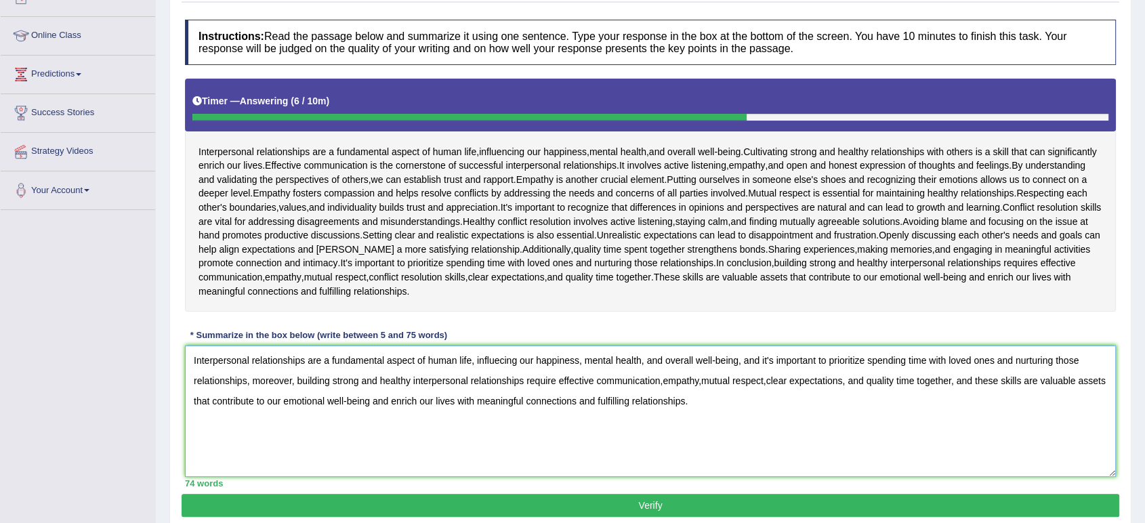
click at [699, 381] on textarea "Interpersonal relationships are a fundamental aspect of human life, influecing …" at bounding box center [650, 410] width 931 height 131
click at [700, 381] on textarea "Interpersonal relationships are a fundamental aspect of human life, influecing …" at bounding box center [650, 410] width 931 height 131
click at [767, 379] on textarea "Interpersonal relationships are a fundamental aspect of human life, influecing …" at bounding box center [650, 410] width 931 height 131
click at [661, 380] on textarea "Interpersonal relationships are a fundamental aspect of human life, influecing …" at bounding box center [650, 410] width 931 height 131
click at [289, 382] on textarea "Interpersonal relationships are a fundamental aspect of human life, influecing …" at bounding box center [650, 410] width 931 height 131
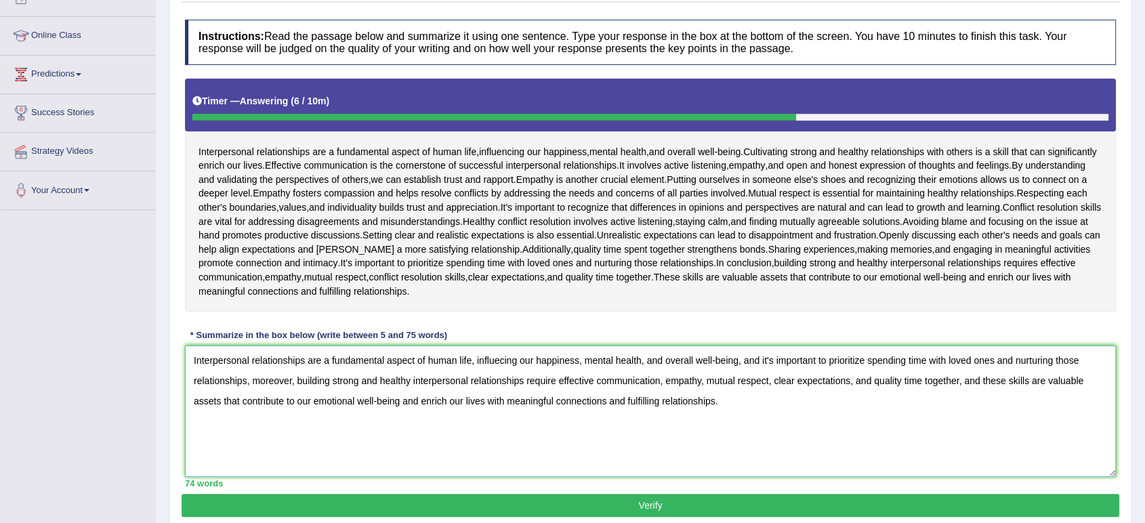
click at [276, 381] on textarea "Interpersonal relationships are a fundamental aspect of human life, influecing …" at bounding box center [650, 410] width 931 height 131
type textarea "Interpersonal relationships are a fundamental aspect of human life, influecing …"
click at [473, 505] on button "Verify" at bounding box center [650, 505] width 937 height 23
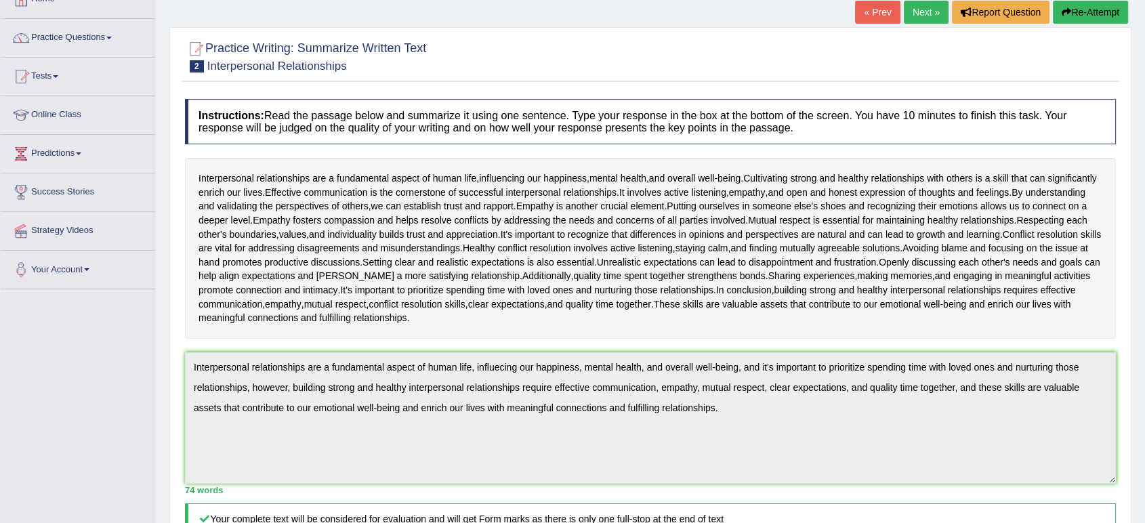
scroll to position [71, 0]
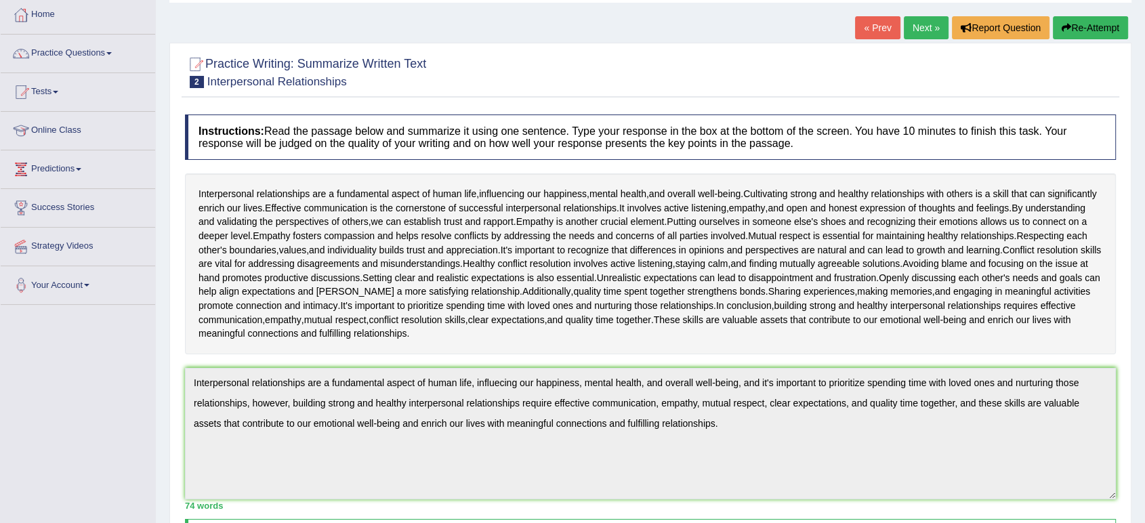
click at [918, 26] on link "Next »" at bounding box center [926, 27] width 45 height 23
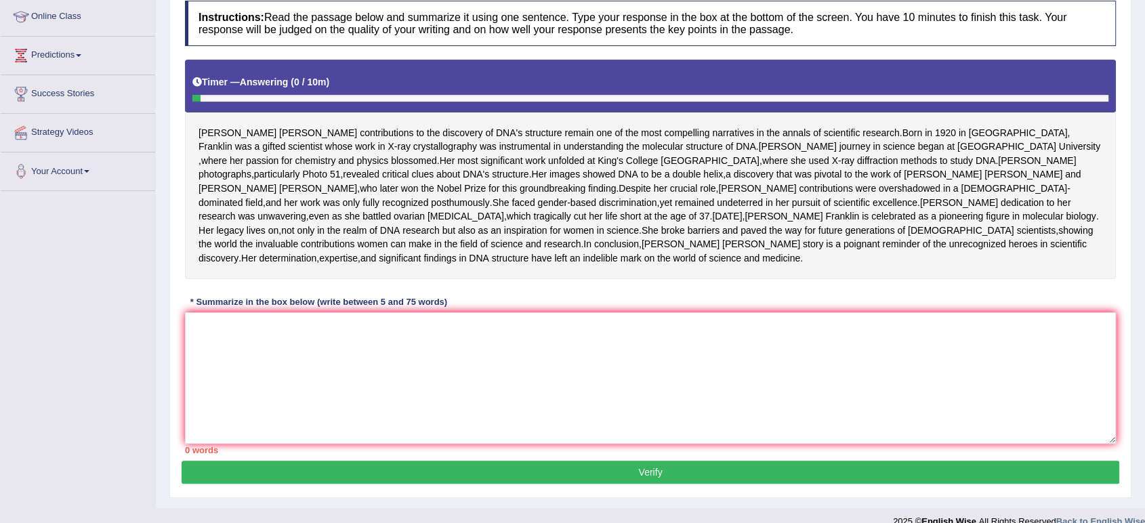
scroll to position [187, 0]
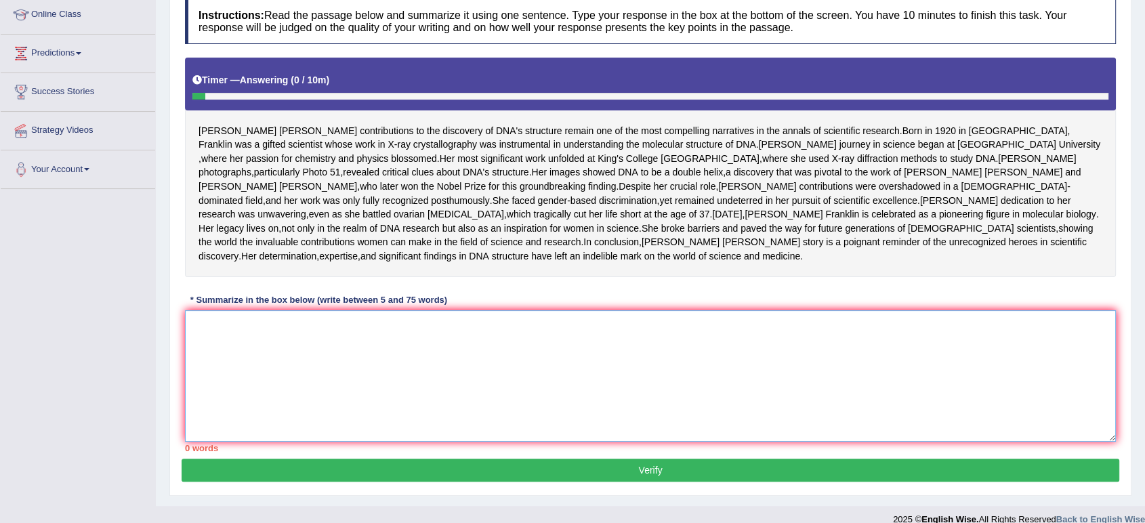
click at [389, 406] on textarea at bounding box center [650, 375] width 931 height 131
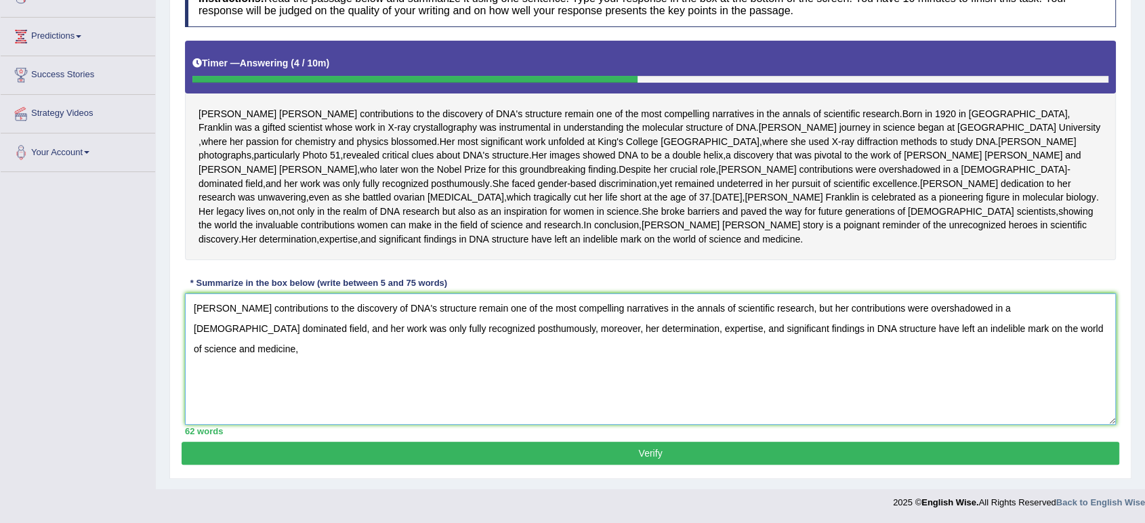
scroll to position [273, 0]
type textarea "[PERSON_NAME] contributions to the discovery of DNA's structure remain one of t…"
click at [678, 454] on button "Verify" at bounding box center [650, 453] width 937 height 23
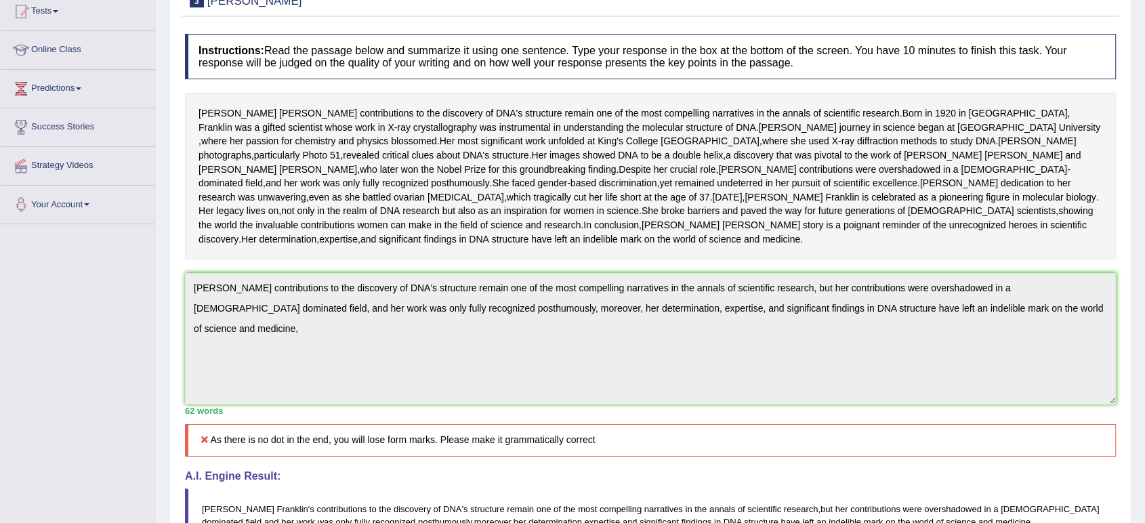
scroll to position [163, 0]
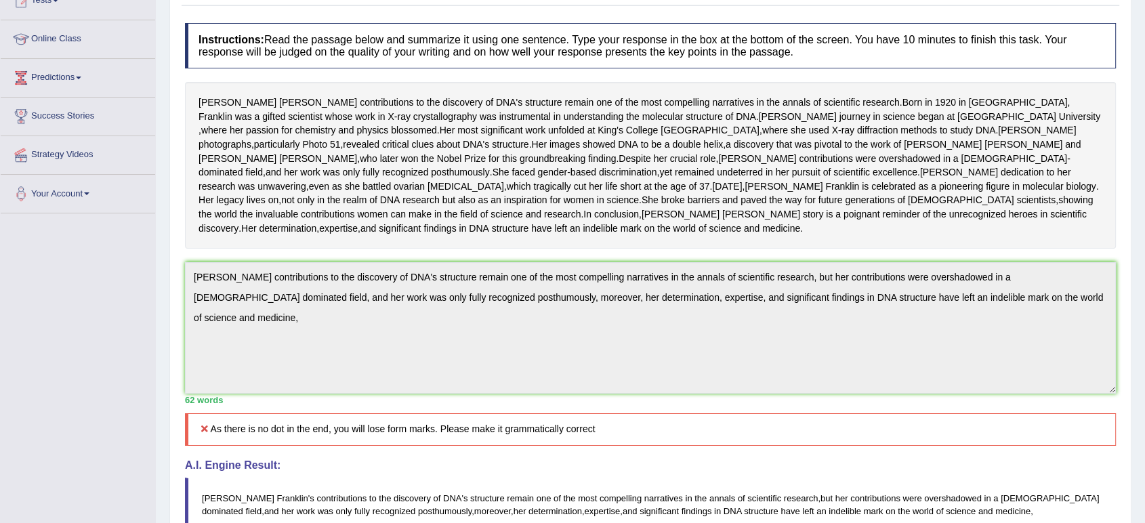
click at [1013, 481] on div "Instructions: Read the passage below and summarize it using one sentence. Type …" at bounding box center [650, 339] width 937 height 646
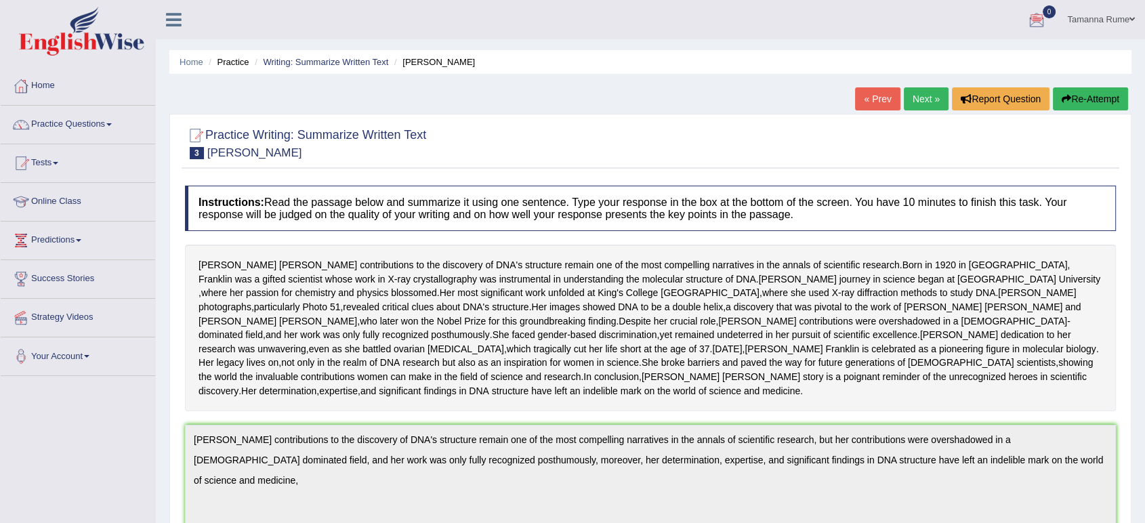
click at [1086, 94] on button "Re-Attempt" at bounding box center [1090, 98] width 75 height 23
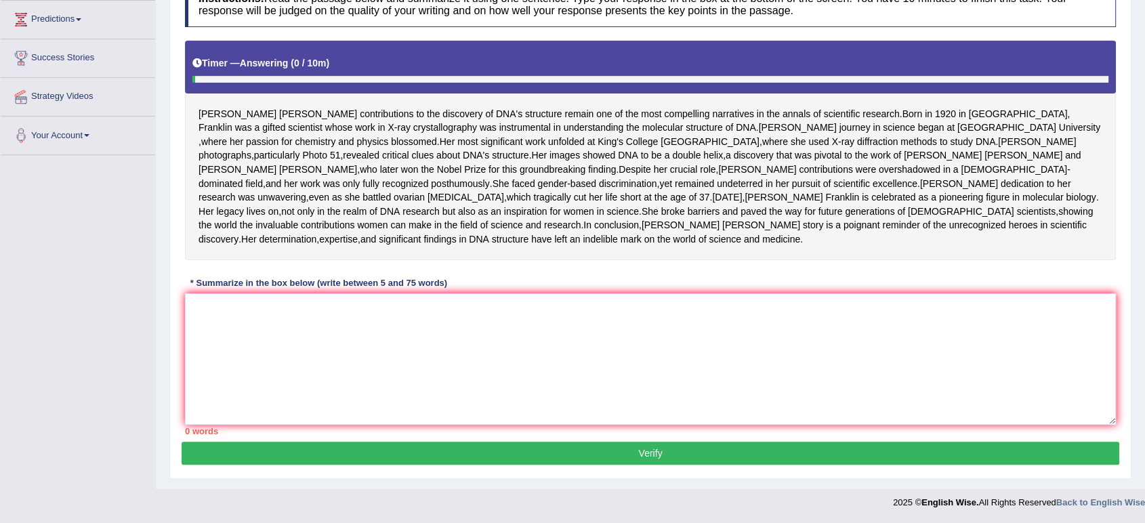
scroll to position [290, 0]
click at [667, 341] on textarea at bounding box center [650, 358] width 931 height 131
paste textarea "[PERSON_NAME] contributions to the discovery of DNA's structure remain one of t…"
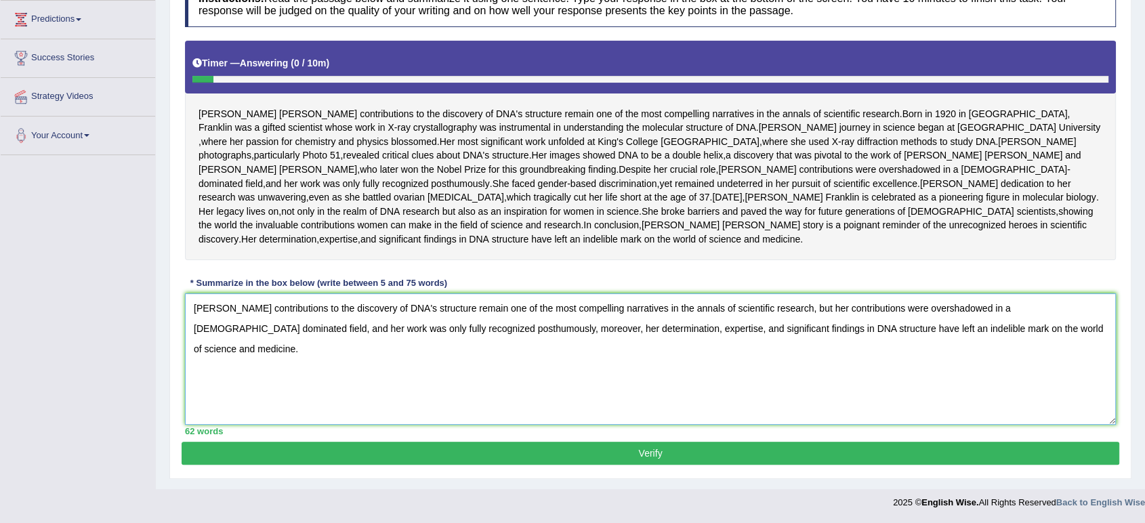
type textarea "[PERSON_NAME] contributions to the discovery of DNA's structure remain one of t…"
click at [868, 447] on button "Verify" at bounding box center [650, 453] width 937 height 23
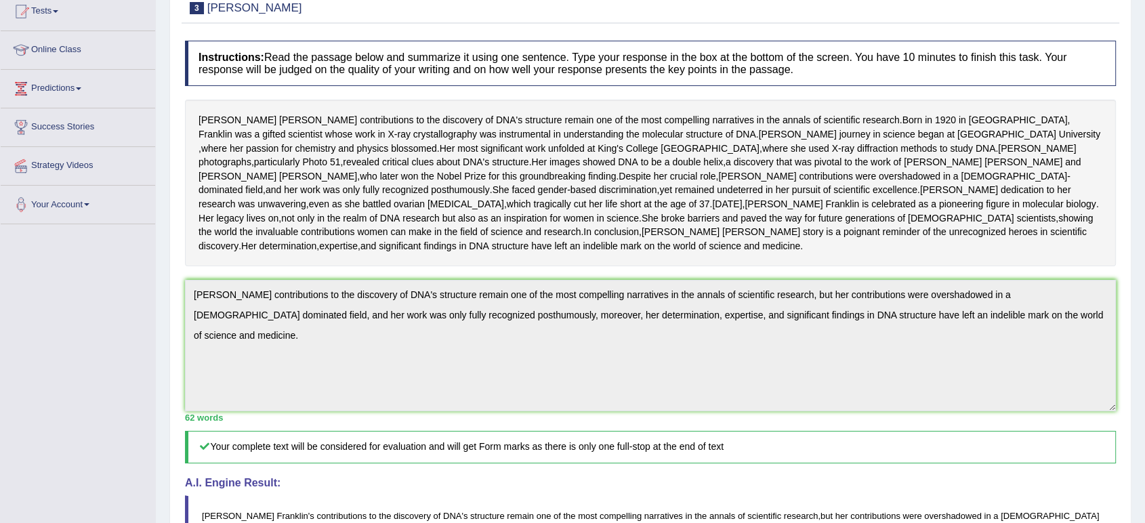
scroll to position [0, 0]
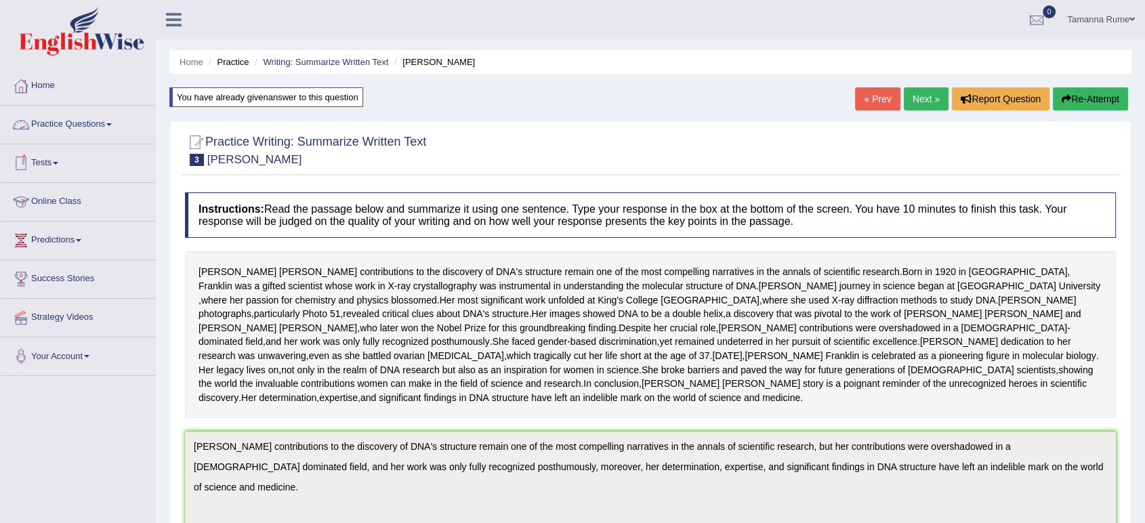
click at [99, 123] on link "Practice Questions" at bounding box center [78, 123] width 154 height 34
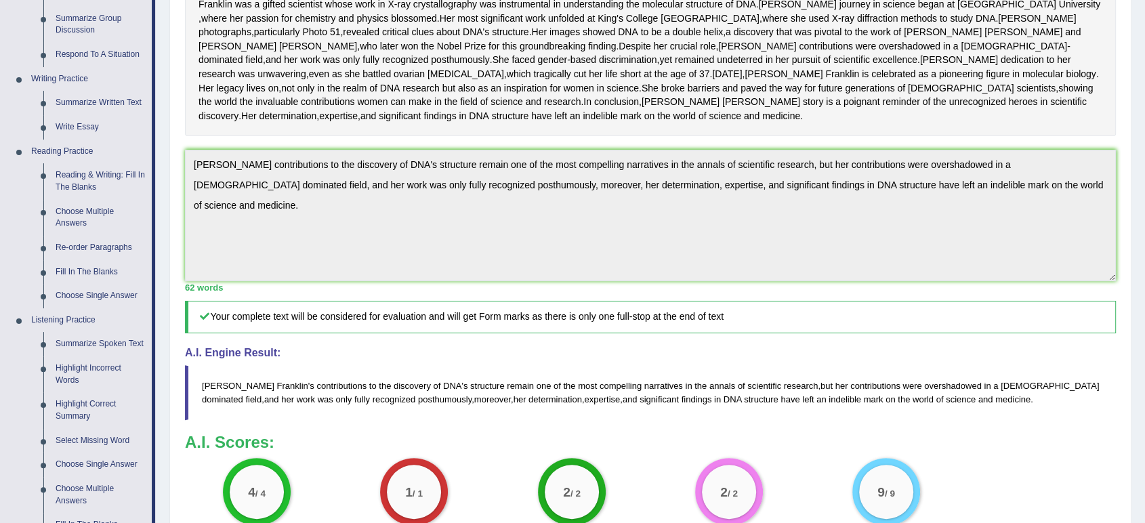
scroll to position [283, 0]
click at [89, 240] on link "Re-order Paragraphs" at bounding box center [100, 246] width 102 height 24
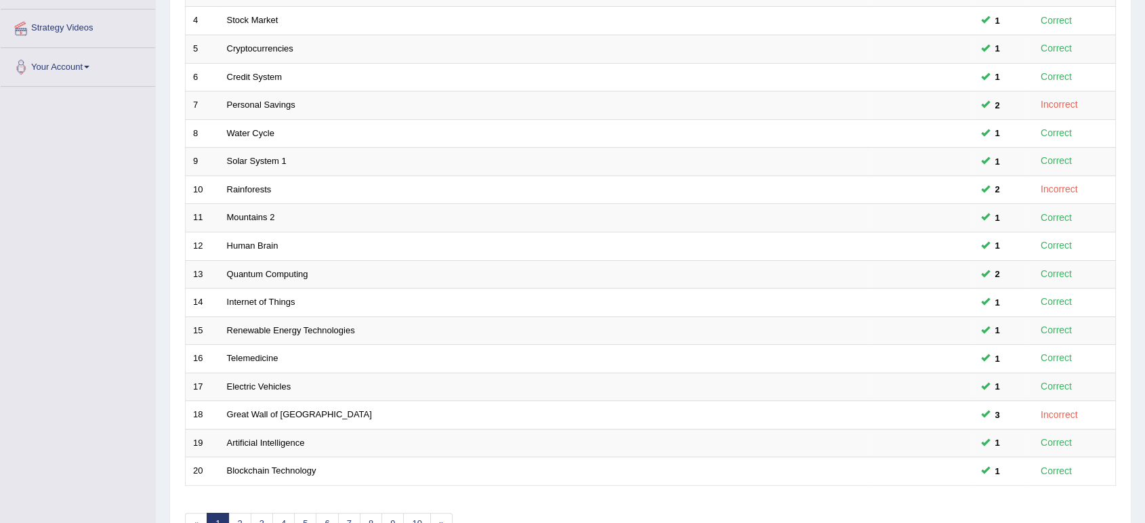
scroll to position [372, 0]
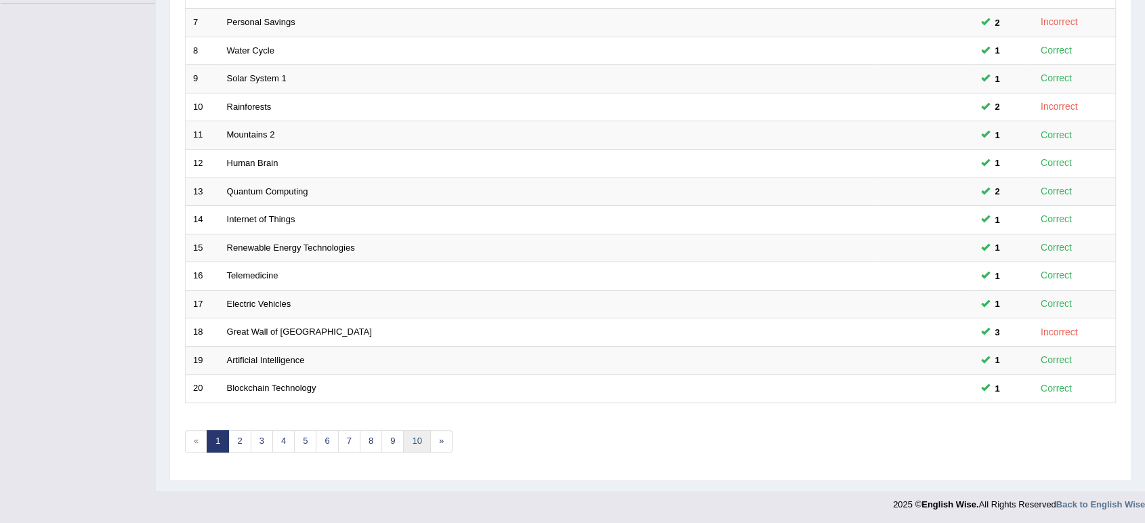
click at [416, 438] on link "10" at bounding box center [416, 441] width 27 height 22
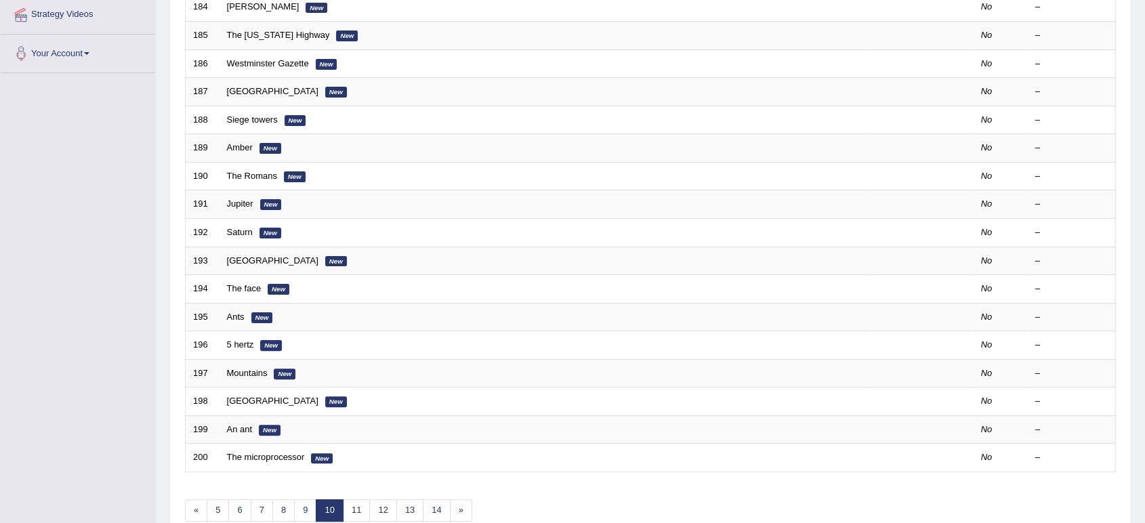
scroll to position [299, 0]
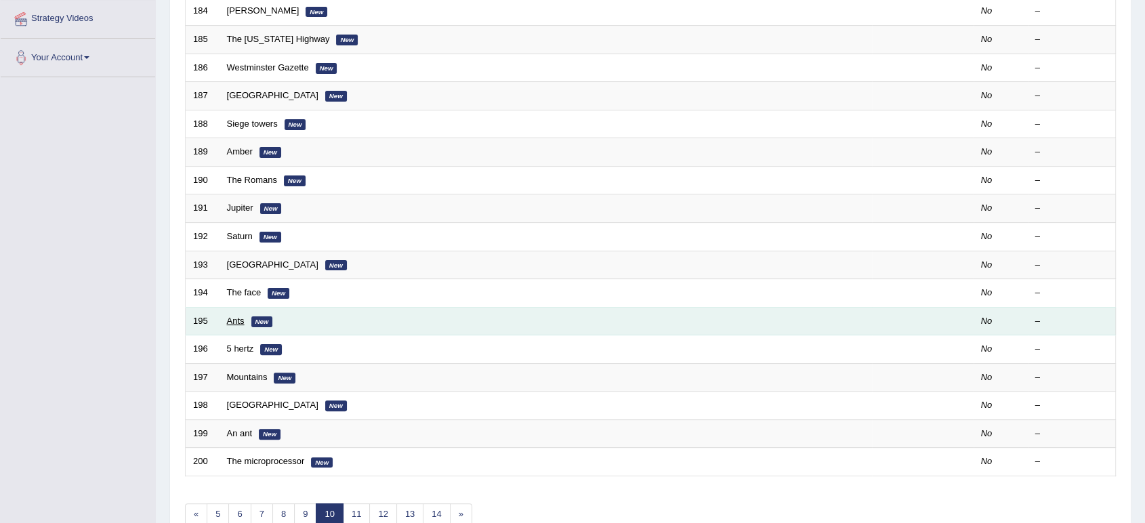
click at [234, 318] on link "Ants" at bounding box center [236, 321] width 18 height 10
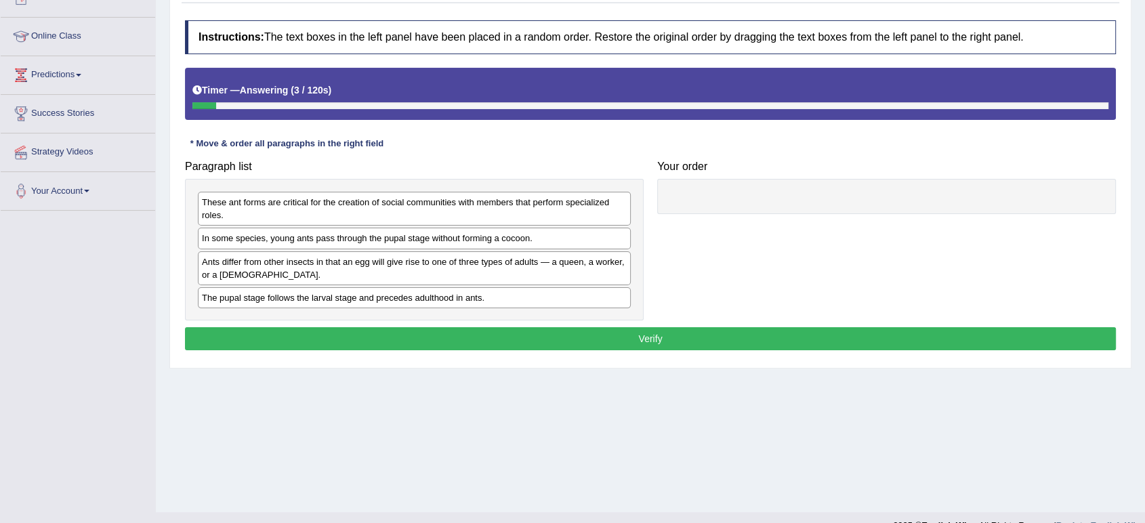
scroll to position [168, 0]
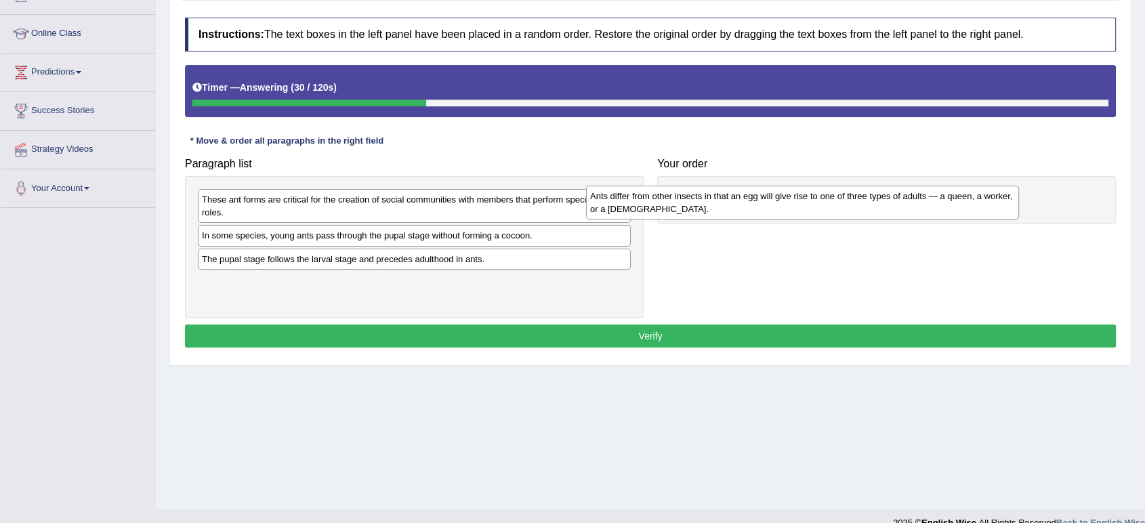
drag, startPoint x: 386, startPoint y: 273, endPoint x: 772, endPoint y: 215, distance: 390.5
click at [774, 212] on div "Ants differ from other insects in that an egg will give rise to one of three ty…" at bounding box center [802, 203] width 433 height 34
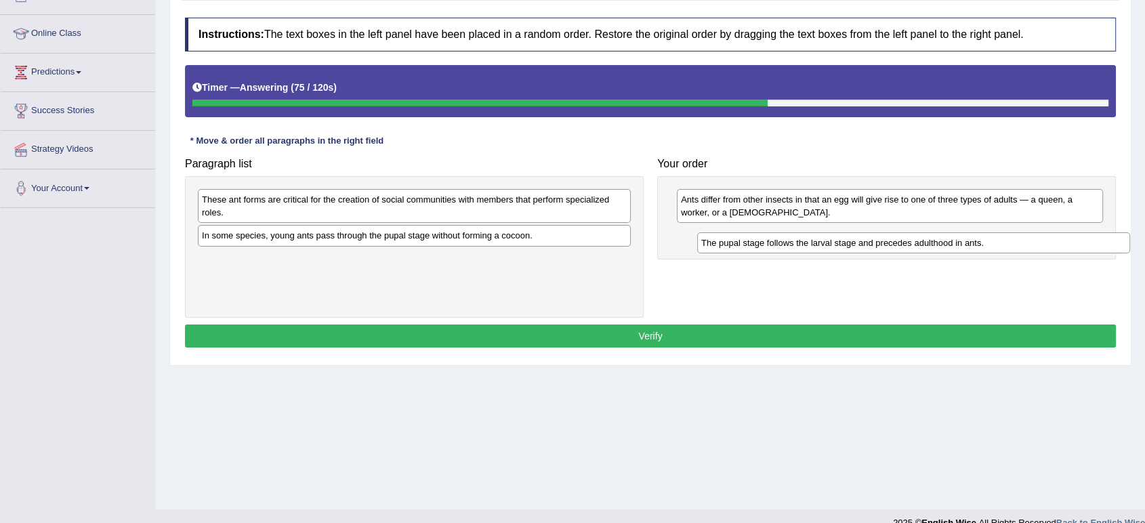
drag, startPoint x: 324, startPoint y: 258, endPoint x: 824, endPoint y: 242, distance: 499.4
click at [824, 242] on div "The pupal stage follows the larval stage and precedes adulthood in ants." at bounding box center [913, 242] width 433 height 21
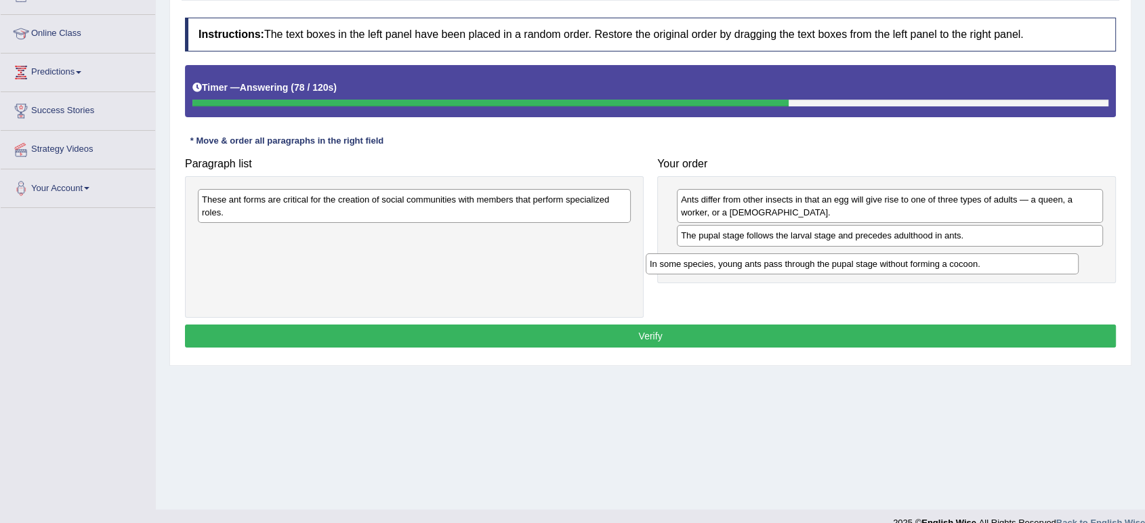
drag, startPoint x: 522, startPoint y: 230, endPoint x: 970, endPoint y: 258, distance: 448.6
click at [970, 258] on div "In some species, young ants pass through the pupal stage without forming a coco…" at bounding box center [862, 263] width 433 height 21
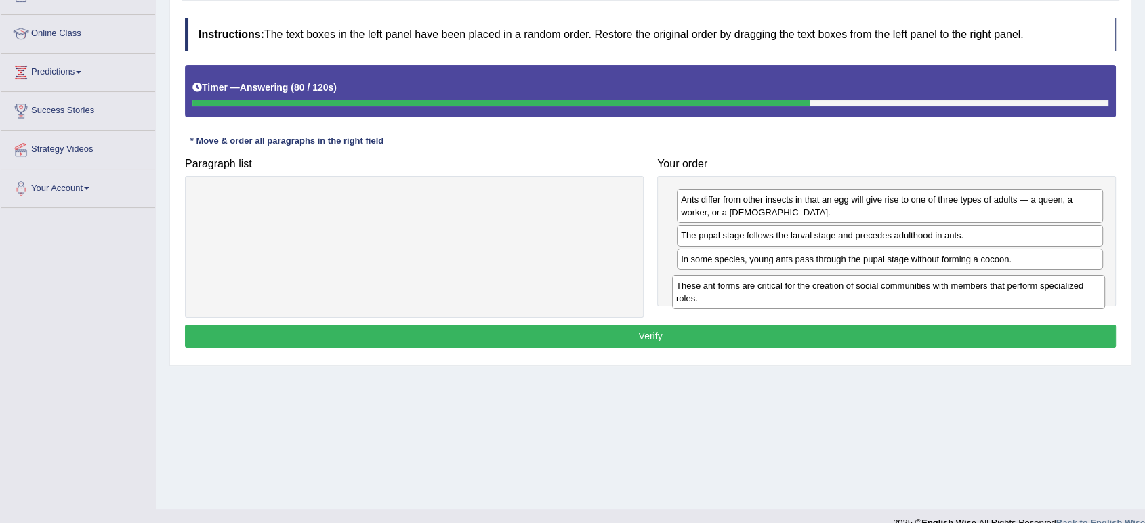
drag, startPoint x: 440, startPoint y: 209, endPoint x: 914, endPoint y: 295, distance: 481.9
click at [914, 295] on div "These ant forms are critical for the creation of social communities with member…" at bounding box center [888, 292] width 433 height 34
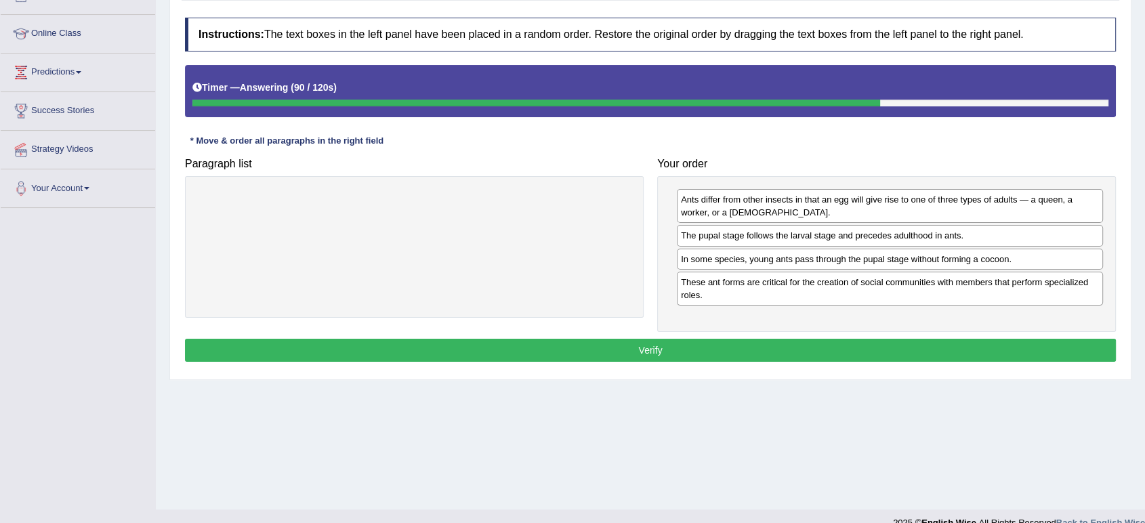
click at [529, 347] on button "Verify" at bounding box center [650, 350] width 931 height 23
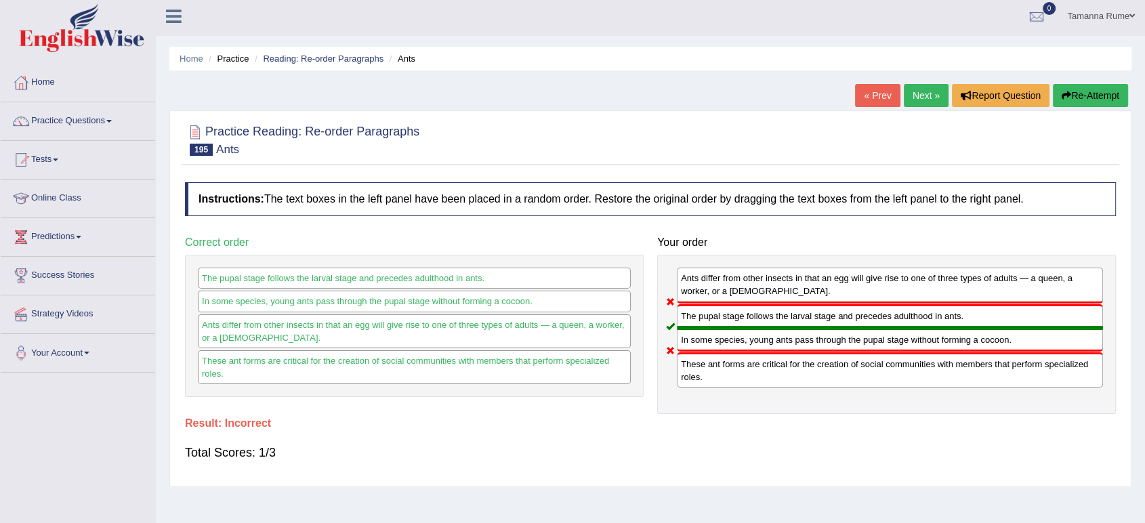
scroll to position [0, 0]
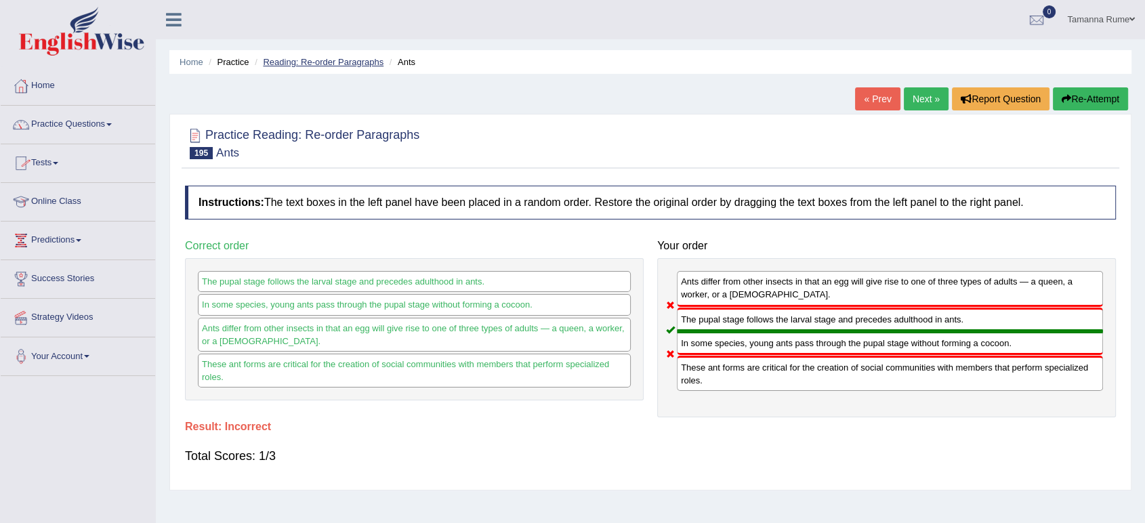
click at [298, 58] on link "Reading: Re-order Paragraphs" at bounding box center [323, 62] width 121 height 10
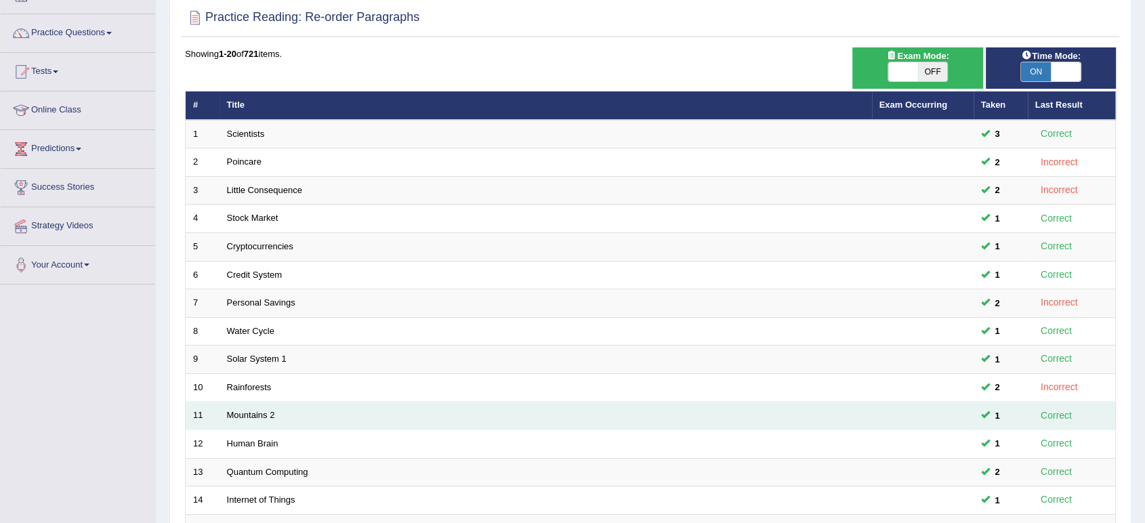
scroll to position [301, 0]
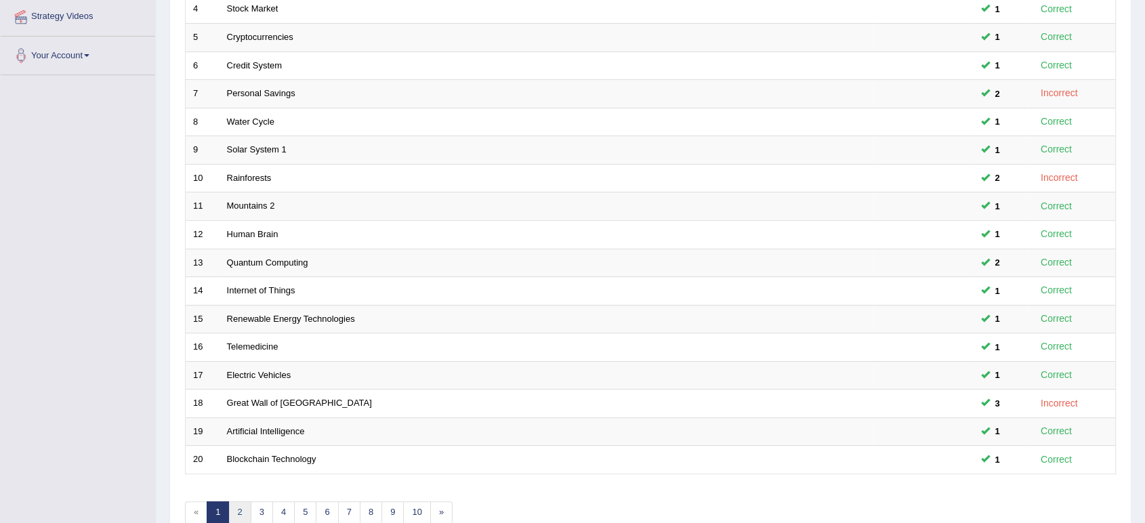
click at [242, 511] on link "2" at bounding box center [239, 512] width 22 height 22
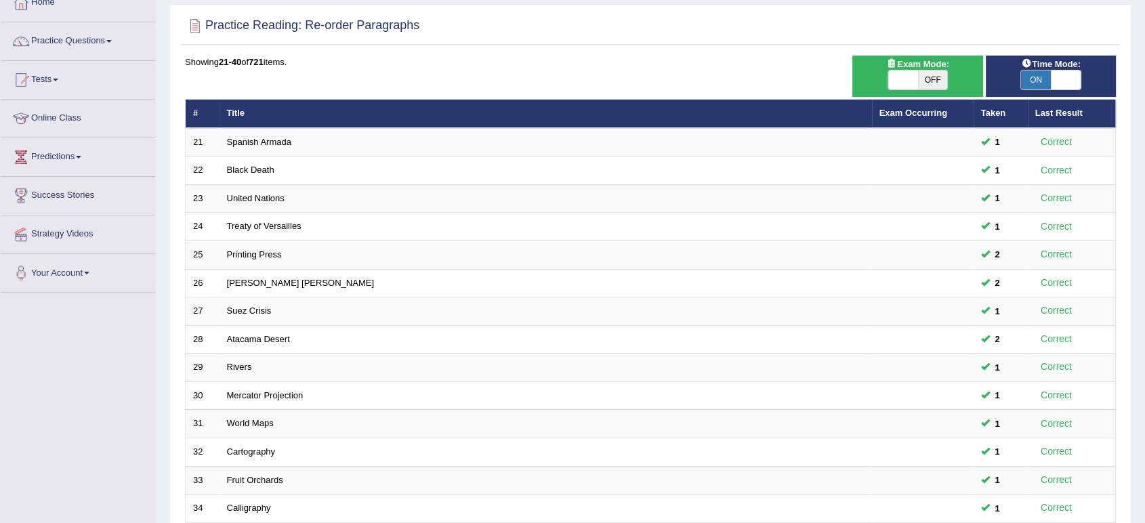
scroll to position [301, 0]
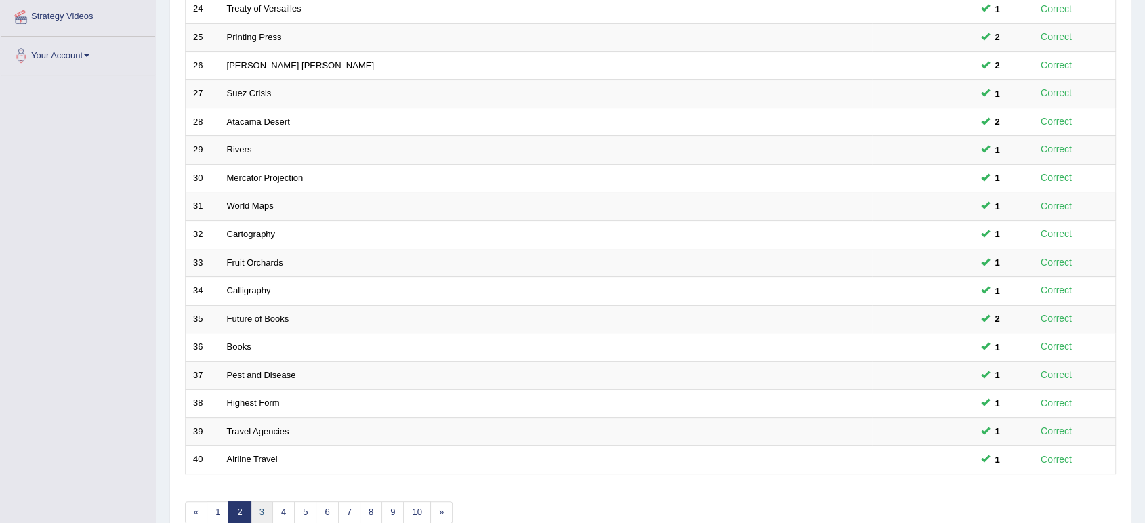
click at [260, 508] on link "3" at bounding box center [262, 512] width 22 height 22
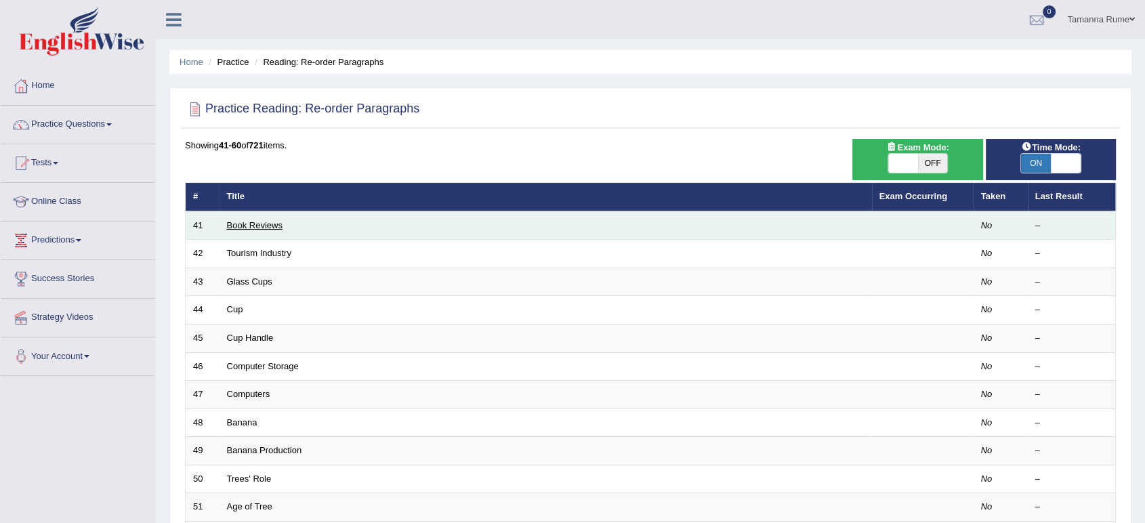
click at [240, 226] on link "Book Reviews" at bounding box center [255, 225] width 56 height 10
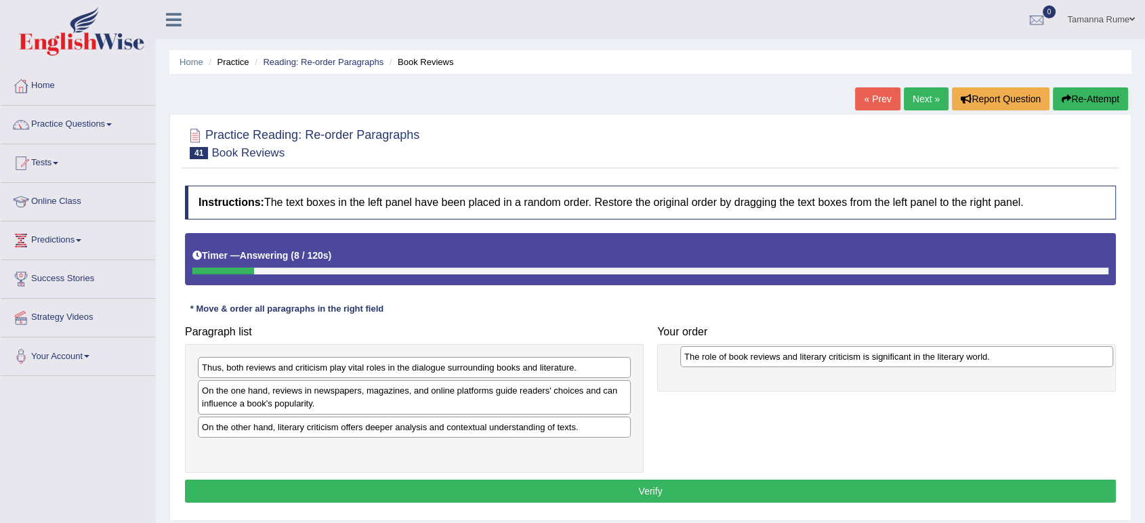
drag, startPoint x: 386, startPoint y: 427, endPoint x: 868, endPoint y: 358, distance: 487.3
click at [868, 358] on div "The role of book reviews and literary criticism is significant in the literary …" at bounding box center [896, 356] width 433 height 21
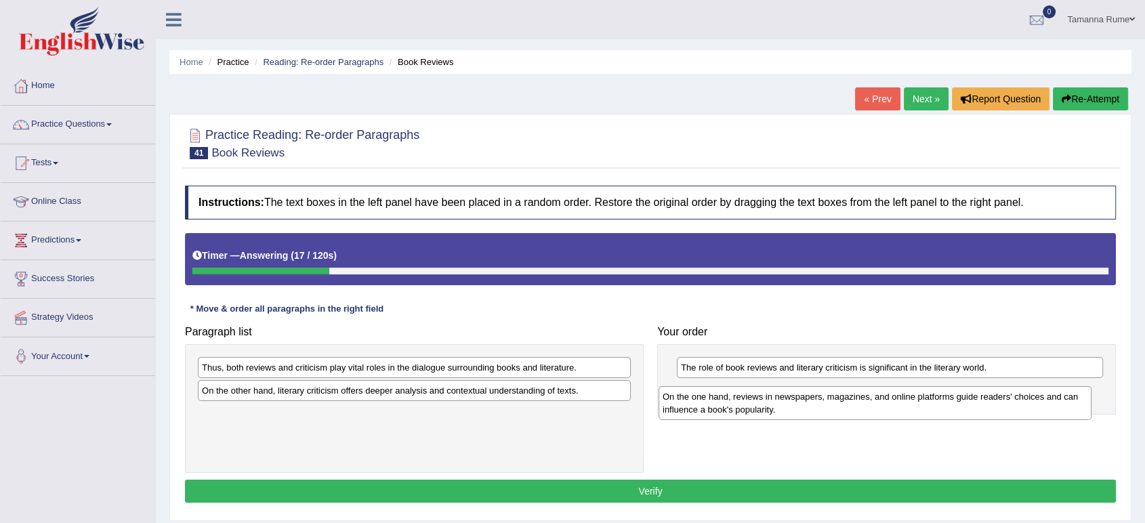
drag, startPoint x: 336, startPoint y: 402, endPoint x: 792, endPoint y: 408, distance: 455.9
click at [797, 408] on div "On the one hand, reviews in newspapers, magazines, and online platforms guide r…" at bounding box center [874, 403] width 433 height 34
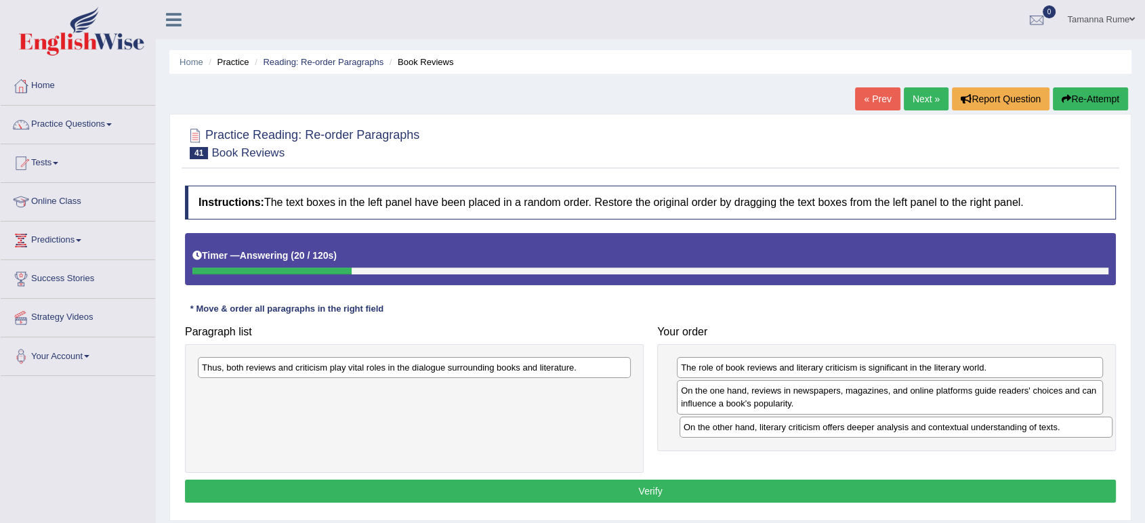
drag, startPoint x: 488, startPoint y: 395, endPoint x: 970, endPoint y: 431, distance: 483.0
click at [970, 431] on div "On the other hand, literary criticism offers deeper analysis and contextual und…" at bounding box center [895, 427] width 433 height 21
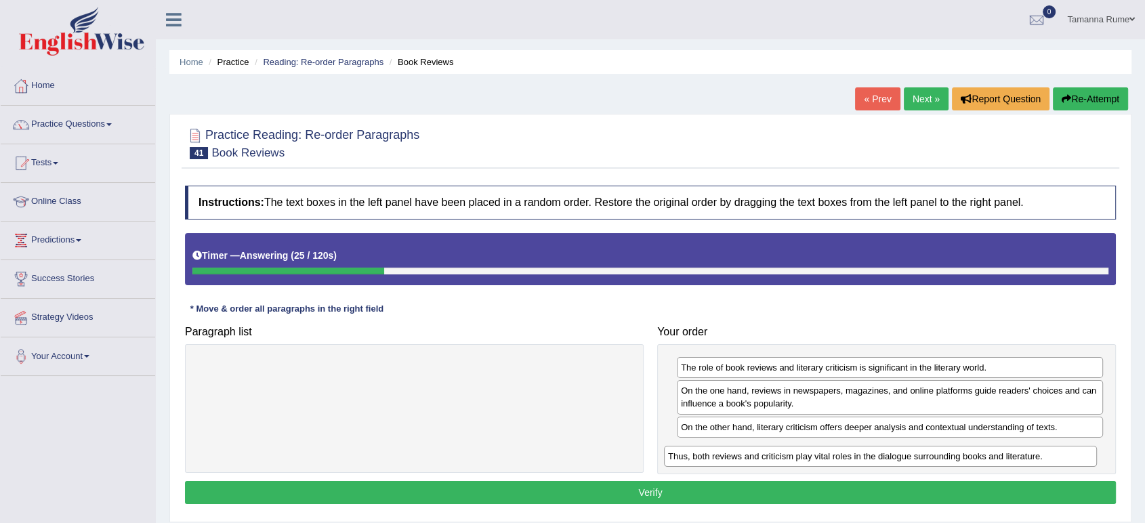
drag, startPoint x: 486, startPoint y: 366, endPoint x: 952, endPoint y: 454, distance: 475.0
click at [952, 454] on div "Thus, both reviews and criticism play vital roles in the dialogue surrounding b…" at bounding box center [880, 456] width 433 height 21
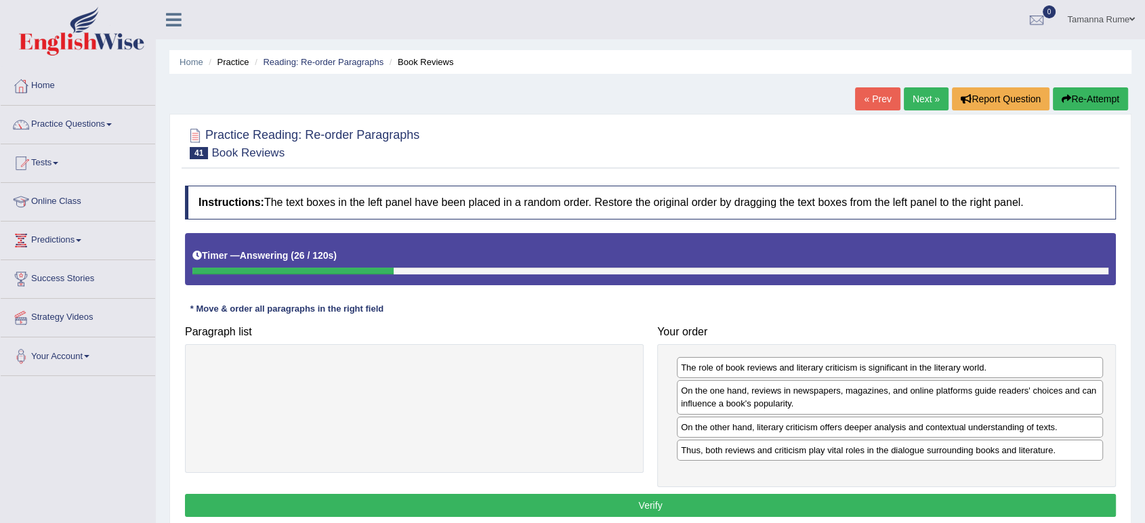
click at [711, 500] on button "Verify" at bounding box center [650, 505] width 931 height 23
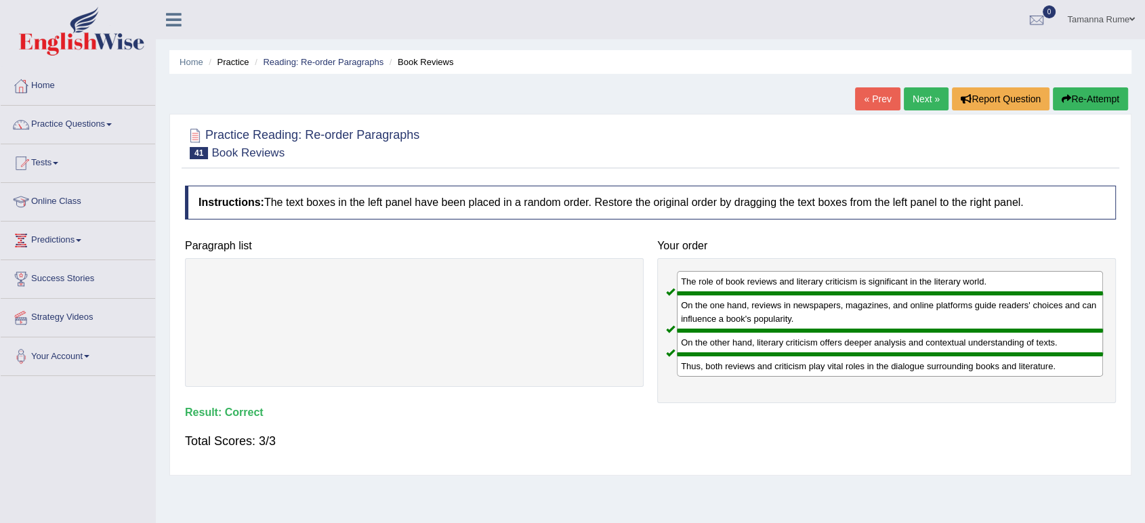
click at [914, 107] on link "Next »" at bounding box center [926, 98] width 45 height 23
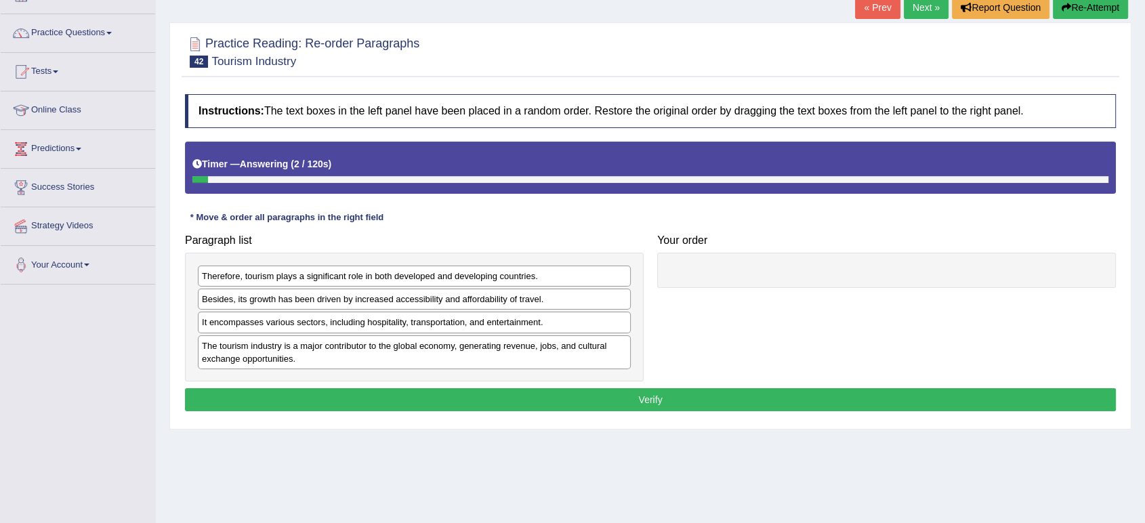
scroll to position [150, 0]
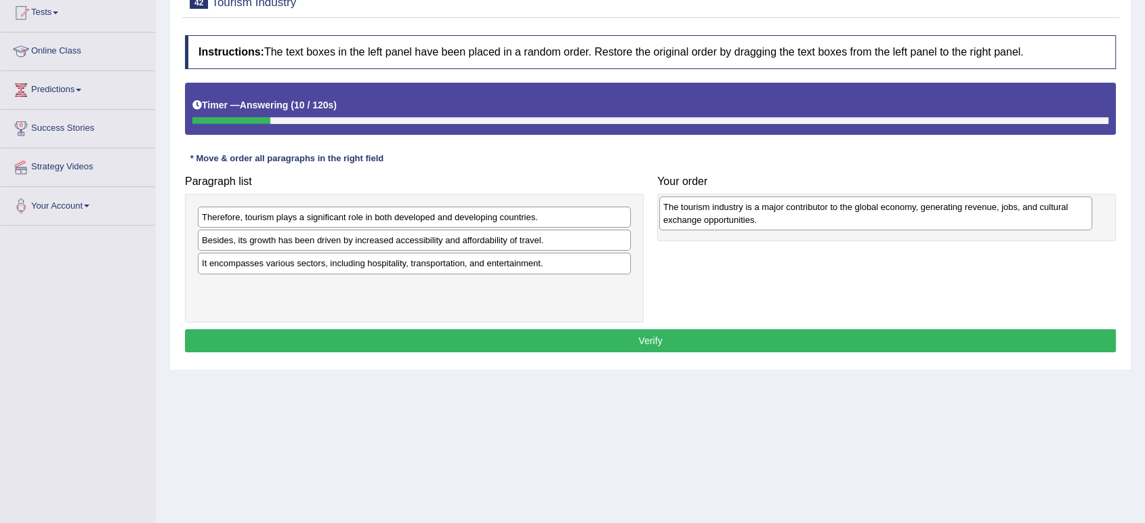
drag, startPoint x: 450, startPoint y: 297, endPoint x: 911, endPoint y: 217, distance: 468.0
click at [911, 217] on div "The tourism industry is a major contributor to the global economy, generating r…" at bounding box center [875, 213] width 433 height 34
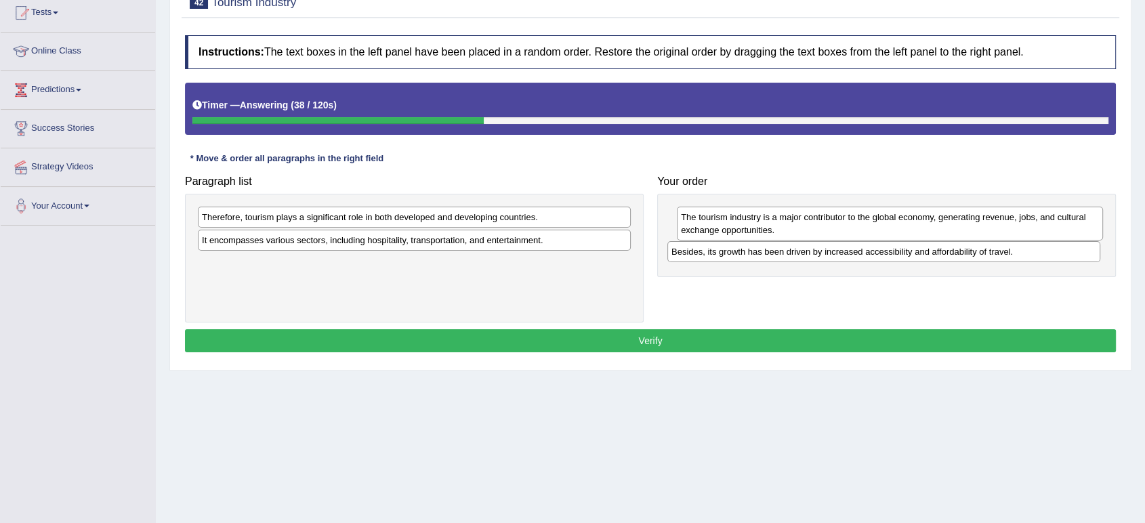
drag, startPoint x: 496, startPoint y: 242, endPoint x: 966, endPoint y: 253, distance: 469.5
click at [966, 253] on div "Besides, its growth has been driven by increased accessibility and affordabilit…" at bounding box center [883, 251] width 433 height 21
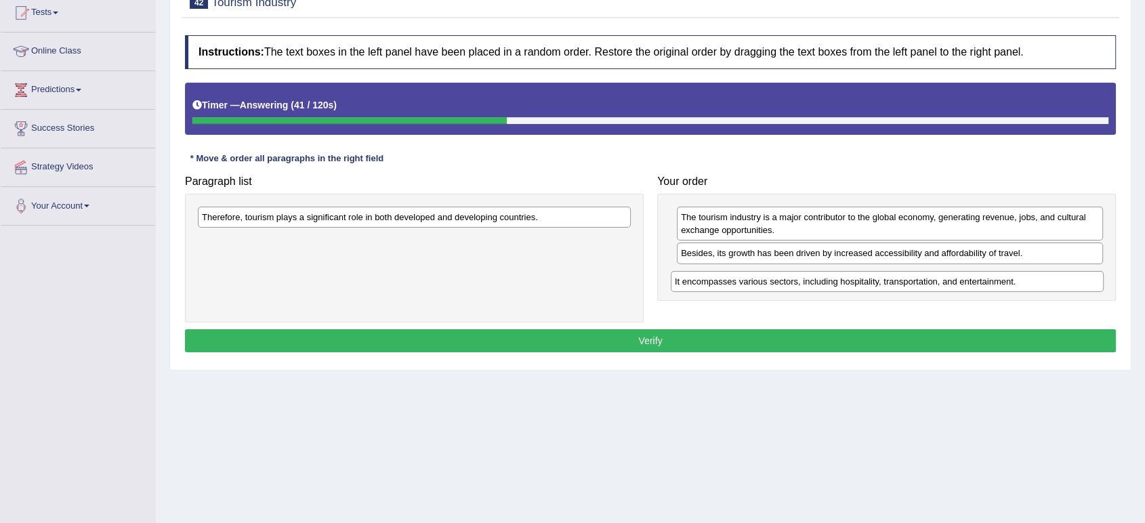
drag, startPoint x: 544, startPoint y: 245, endPoint x: 1017, endPoint y: 286, distance: 474.6
click at [1017, 286] on div "It encompasses various sectors, including hospitality, transportation, and ente…" at bounding box center [887, 281] width 433 height 21
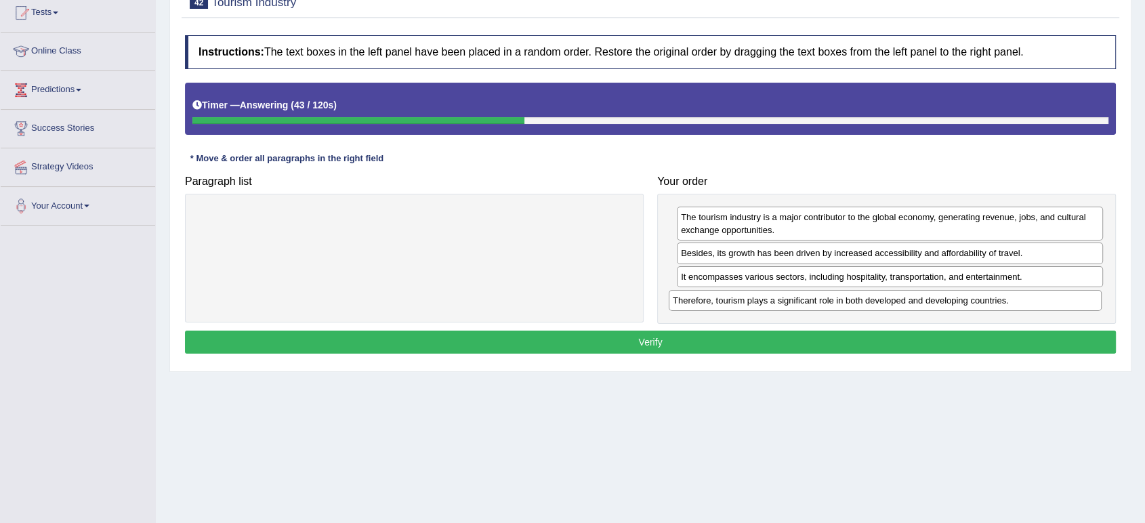
drag, startPoint x: 480, startPoint y: 221, endPoint x: 950, endPoint y: 304, distance: 478.1
click at [950, 304] on div "Therefore, tourism plays a significant role in both developed and developing co…" at bounding box center [885, 300] width 433 height 21
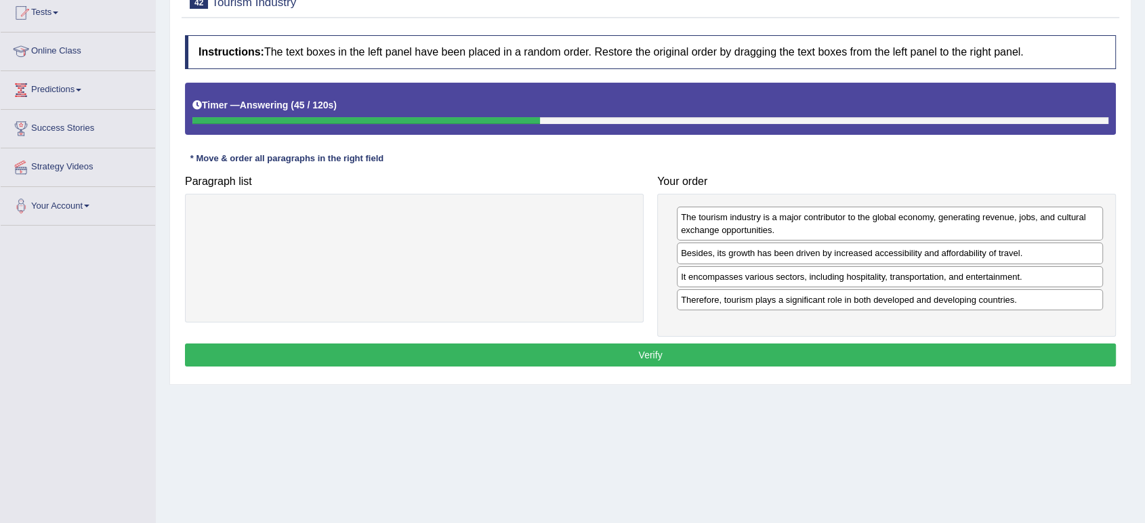
click at [783, 357] on button "Verify" at bounding box center [650, 354] width 931 height 23
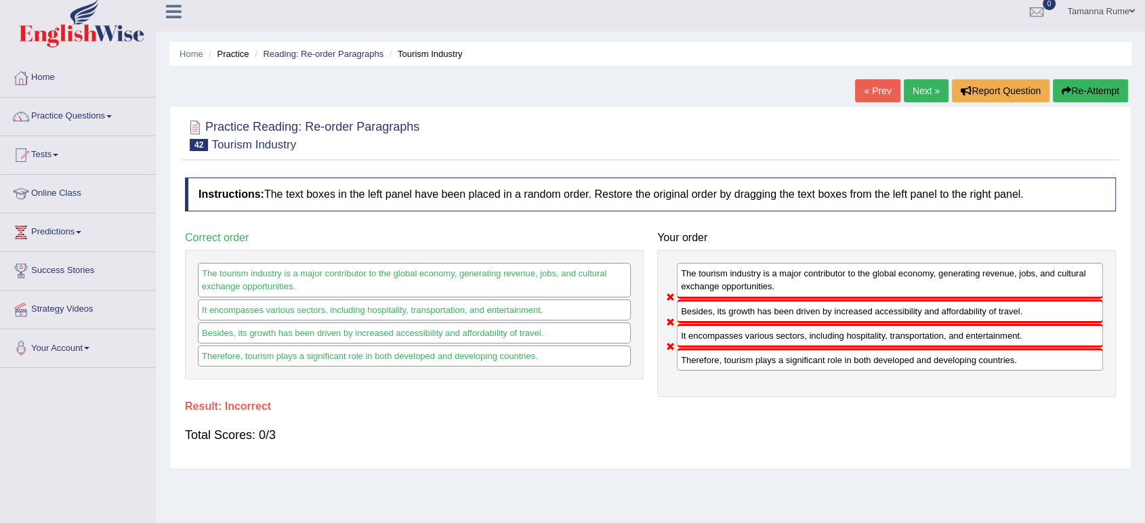
scroll to position [0, 0]
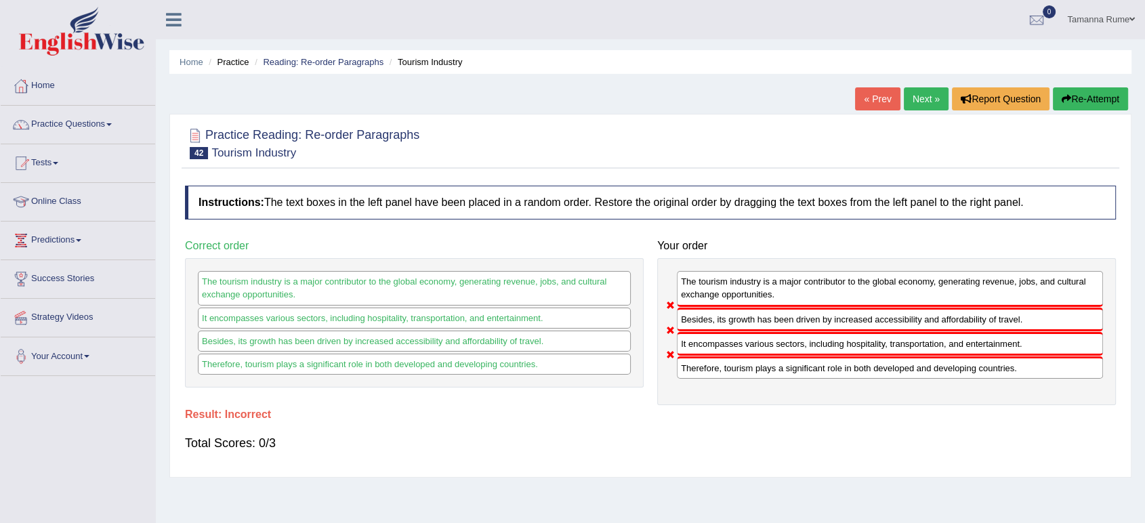
click at [906, 98] on link "Next »" at bounding box center [926, 98] width 45 height 23
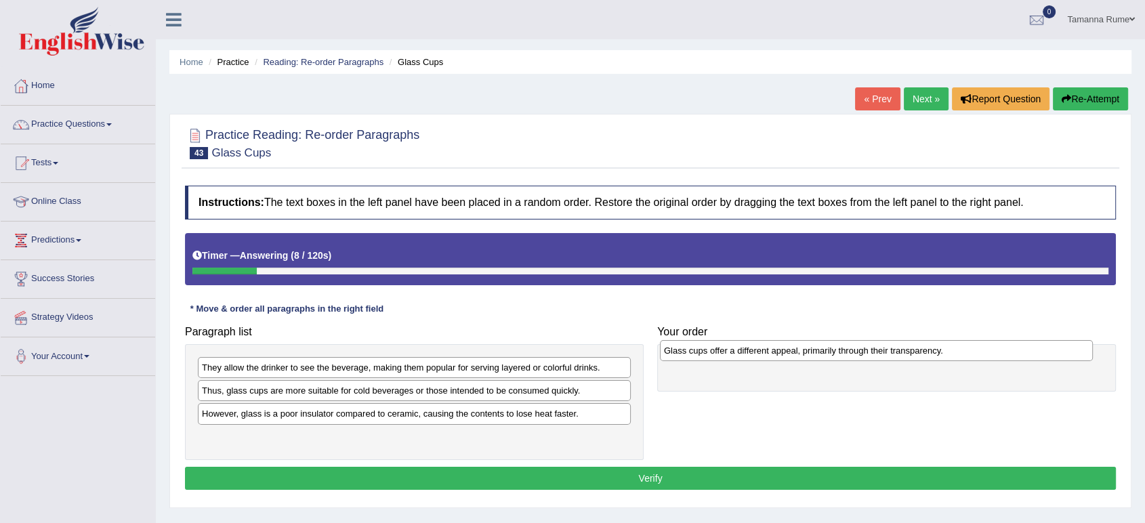
drag, startPoint x: 308, startPoint y: 365, endPoint x: 769, endPoint y: 348, distance: 462.3
click at [769, 348] on div "Glass cups offer a different appeal, primarily through their transparency." at bounding box center [876, 350] width 433 height 21
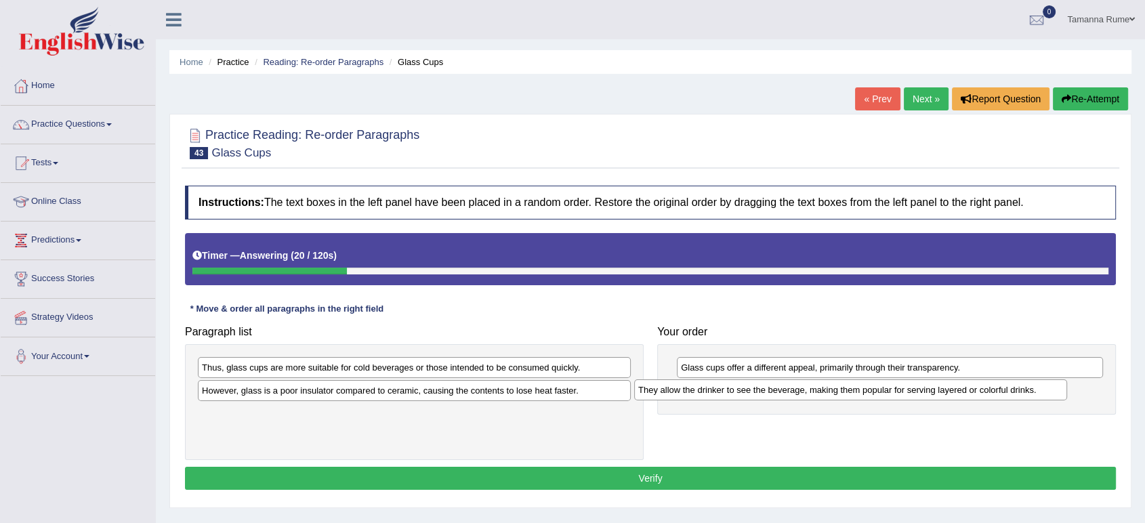
drag, startPoint x: 379, startPoint y: 375, endPoint x: 816, endPoint y: 398, distance: 436.8
click at [816, 398] on div "They allow the drinker to see the beverage, making them popular for serving lay…" at bounding box center [850, 389] width 433 height 21
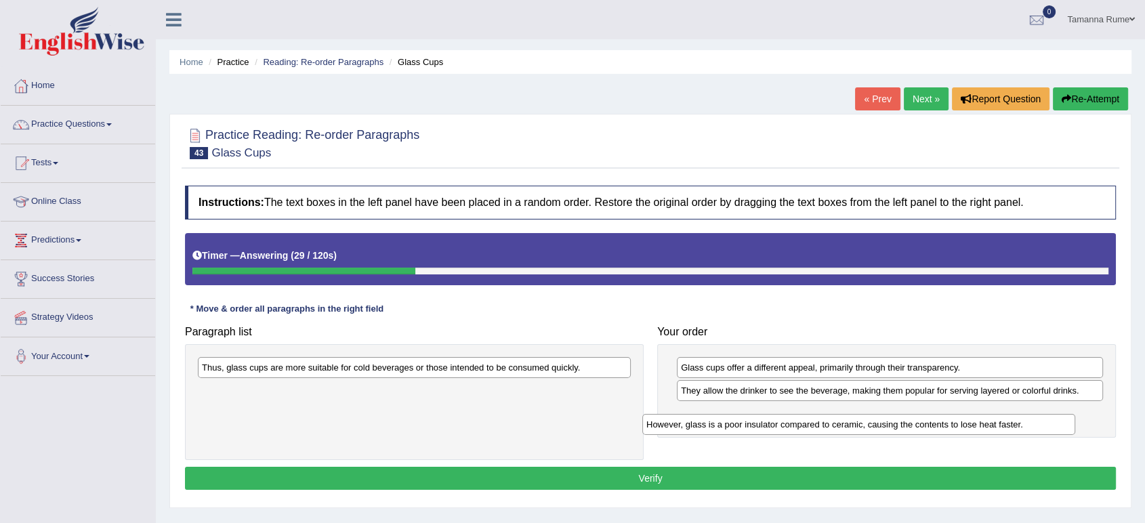
drag, startPoint x: 364, startPoint y: 391, endPoint x: 808, endPoint y: 425, distance: 445.6
click at [808, 425] on div "However, glass is a poor insulator compared to ceramic, causing the contents to…" at bounding box center [858, 424] width 433 height 21
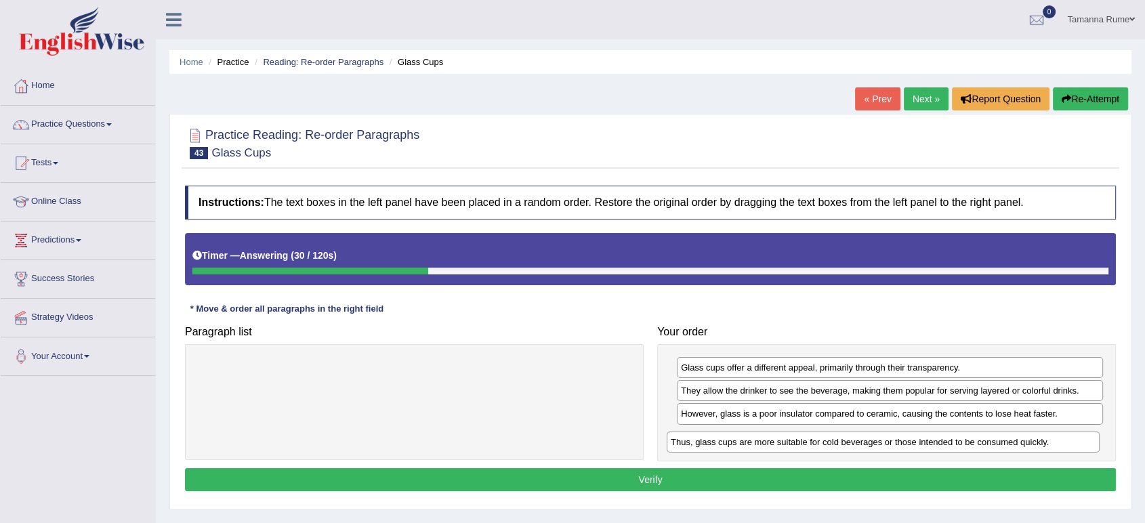
drag, startPoint x: 529, startPoint y: 364, endPoint x: 998, endPoint y: 439, distance: 474.6
click at [998, 439] on div "Thus, glass cups are more suitable for cold beverages or those intended to be c…" at bounding box center [883, 441] width 433 height 21
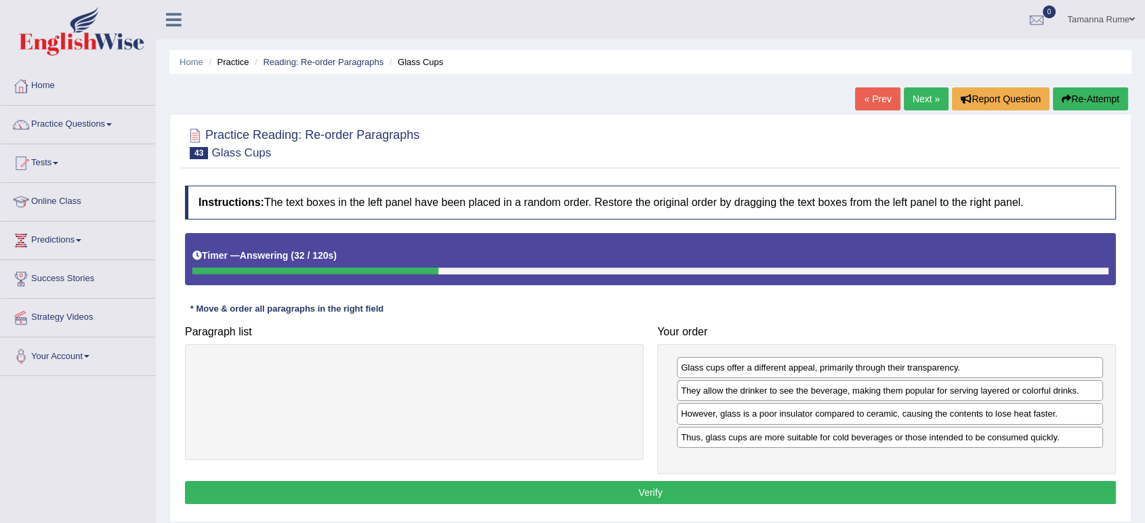
click at [784, 485] on button "Verify" at bounding box center [650, 492] width 931 height 23
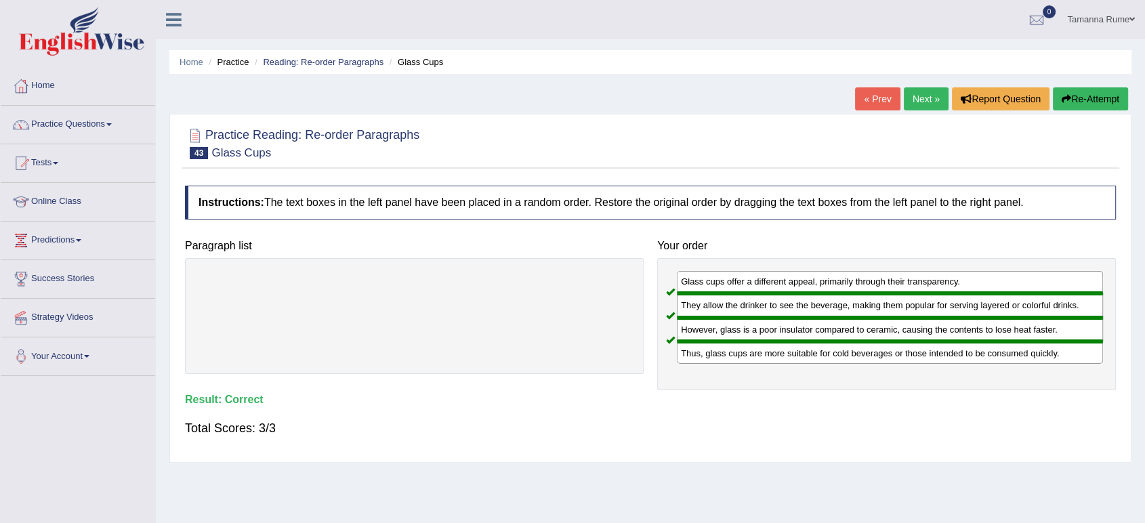
click at [910, 102] on link "Next »" at bounding box center [926, 98] width 45 height 23
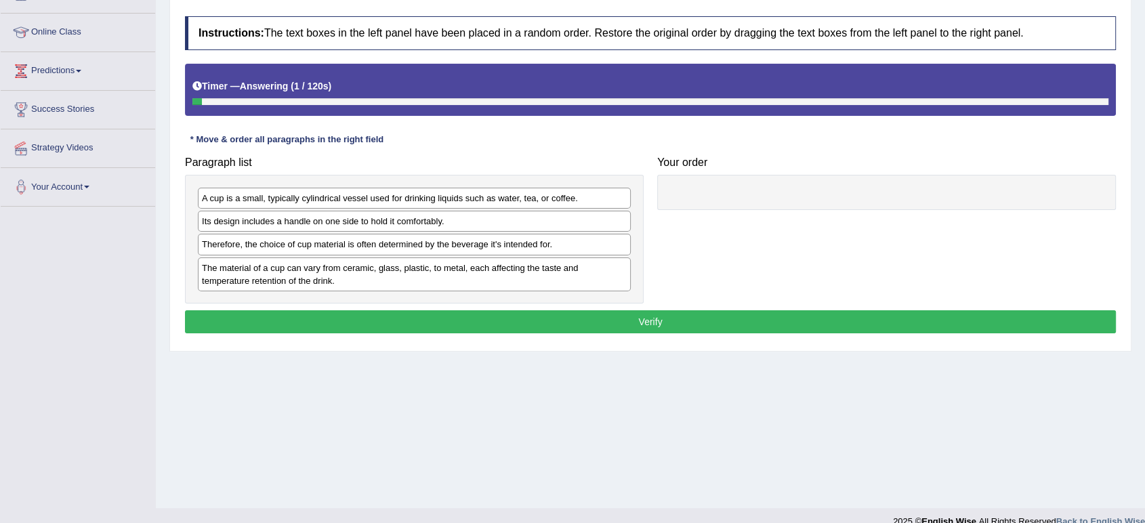
scroll to position [188, 0]
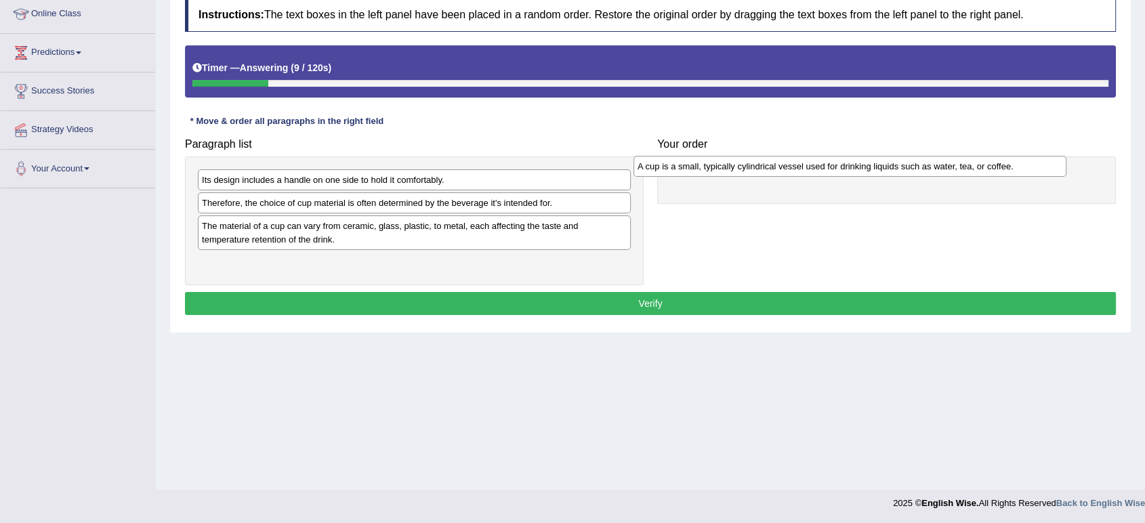
drag, startPoint x: 477, startPoint y: 177, endPoint x: 931, endPoint y: 165, distance: 454.7
click at [931, 165] on div "A cup is a small, typically cylindrical vessel used for drinking liquids such a…" at bounding box center [849, 166] width 433 height 21
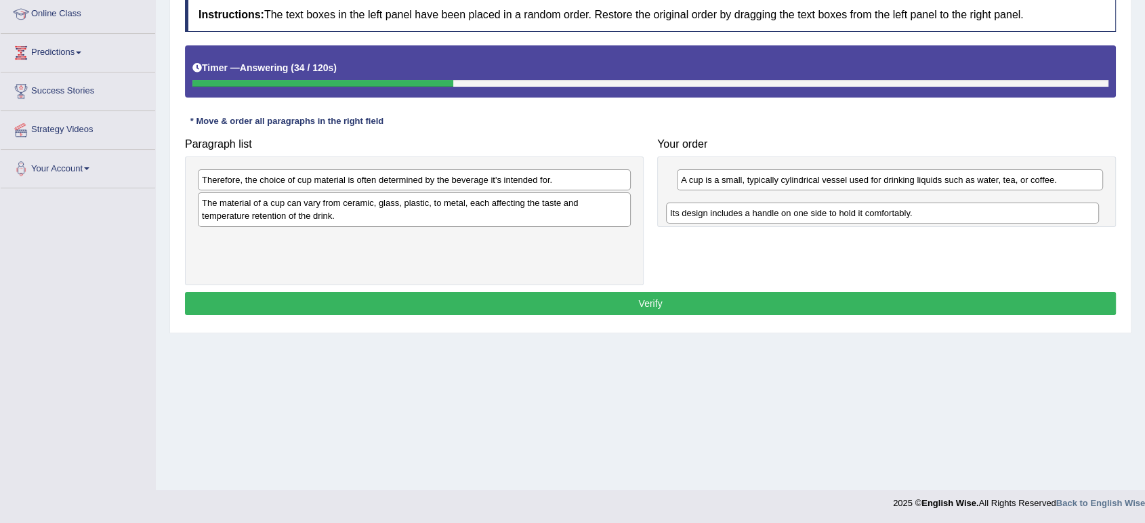
drag, startPoint x: 266, startPoint y: 179, endPoint x: 734, endPoint y: 213, distance: 469.3
click at [734, 213] on div "Its design includes a handle on one side to hold it comfortably." at bounding box center [882, 213] width 433 height 21
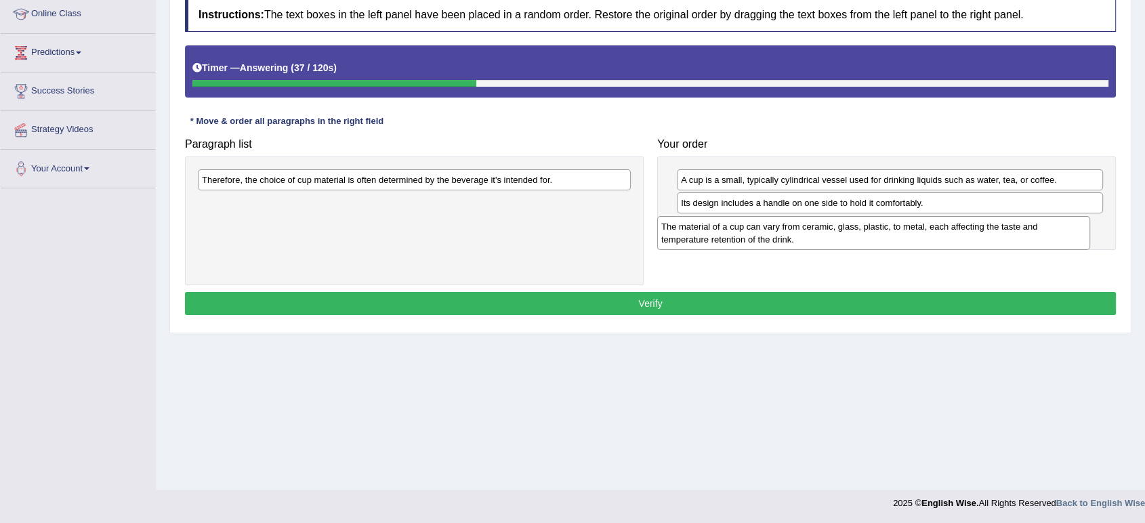
drag, startPoint x: 316, startPoint y: 205, endPoint x: 781, endPoint y: 228, distance: 465.9
click at [781, 228] on div "The material of a cup can vary from ceramic, glass, plastic, to metal, each aff…" at bounding box center [873, 233] width 433 height 34
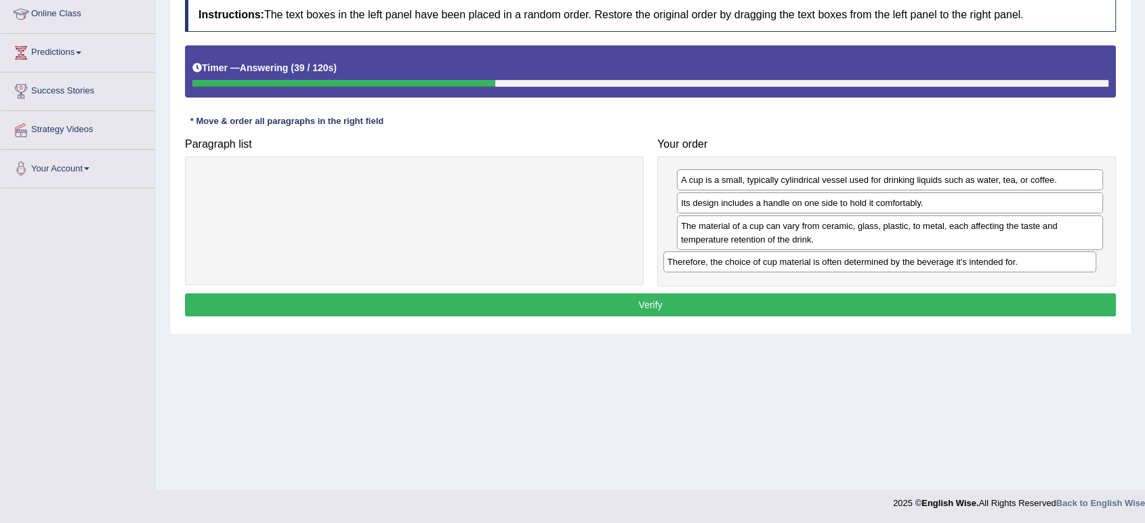
drag, startPoint x: 468, startPoint y: 181, endPoint x: 934, endPoint y: 263, distance: 473.2
click at [934, 263] on div "Therefore, the choice of cup material is often determined by the beverage it's …" at bounding box center [879, 261] width 433 height 21
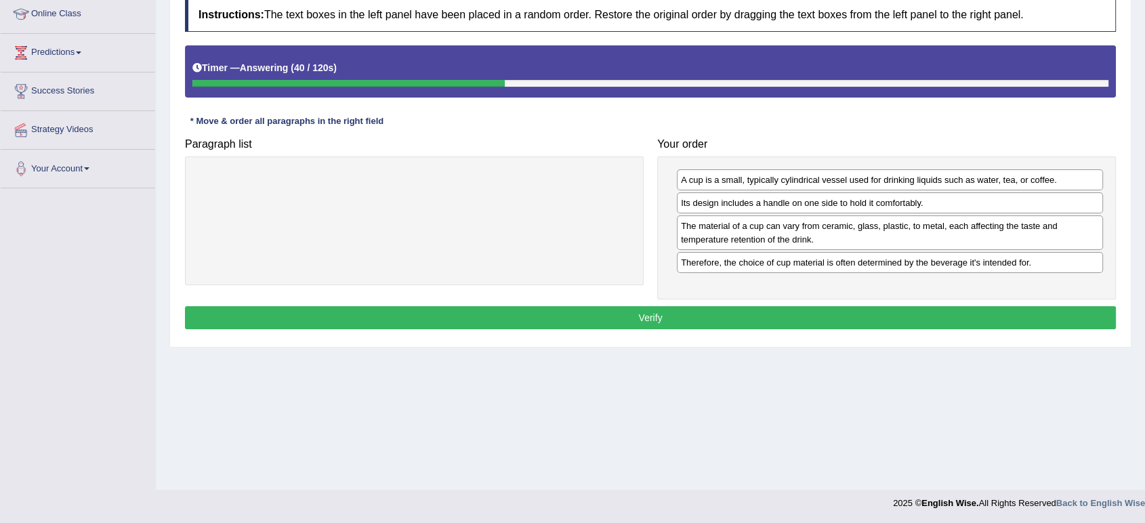
click at [627, 316] on button "Verify" at bounding box center [650, 317] width 931 height 23
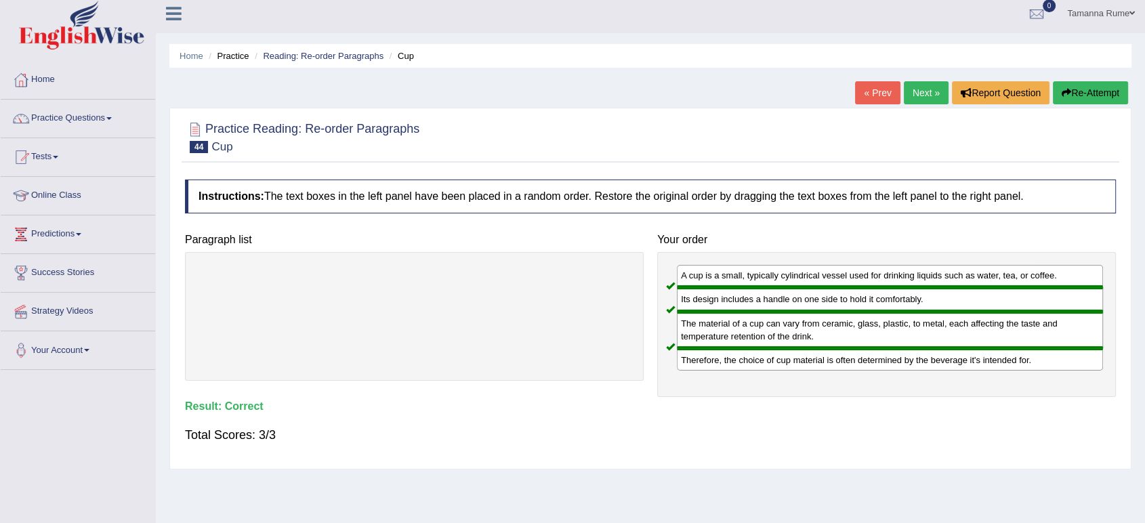
scroll to position [0, 0]
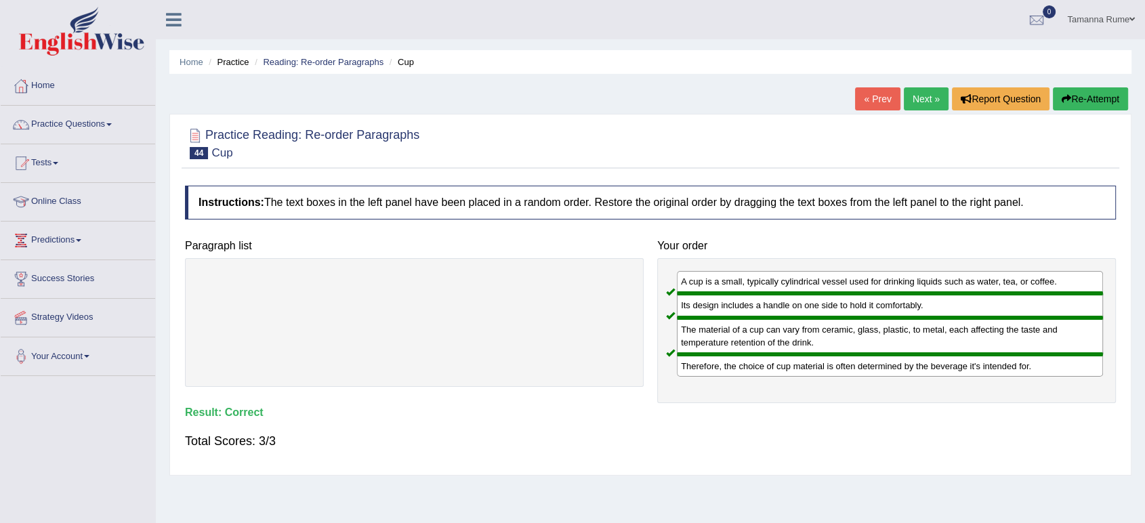
click at [912, 99] on link "Next »" at bounding box center [926, 98] width 45 height 23
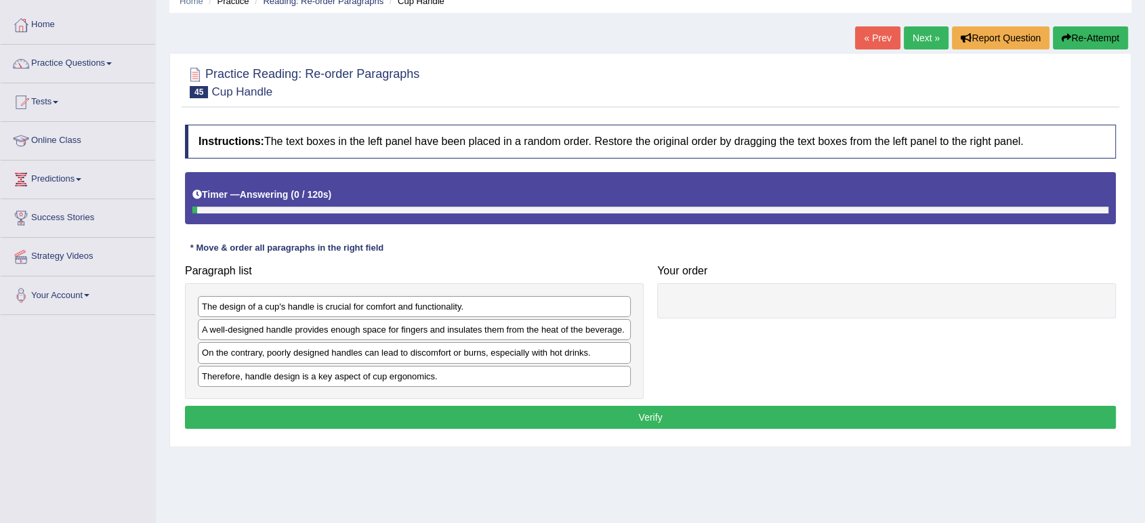
scroll to position [188, 0]
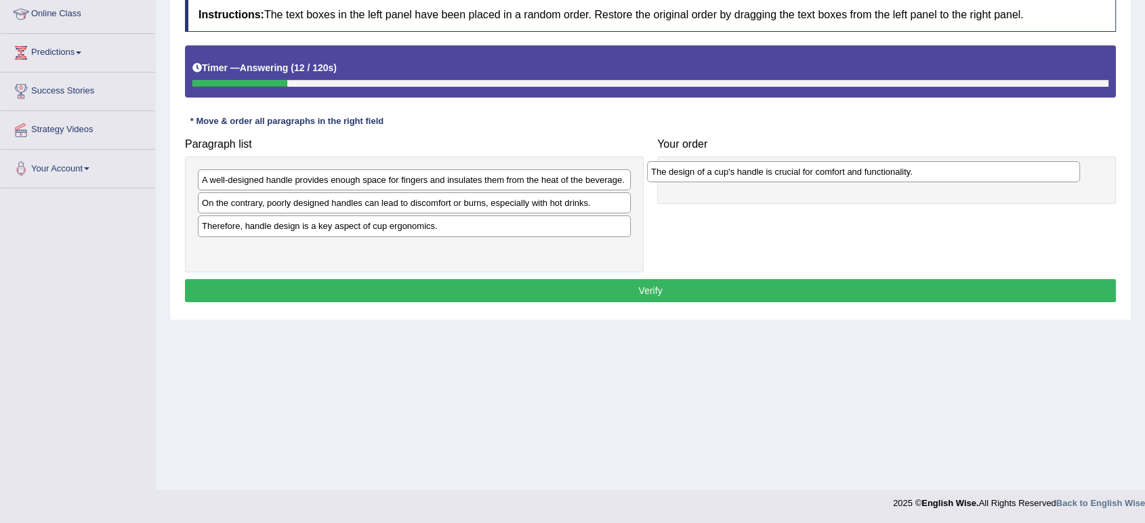
drag, startPoint x: 303, startPoint y: 177, endPoint x: 753, endPoint y: 170, distance: 449.1
click at [753, 170] on div "The design of a cup's handle is crucial for comfort and functionality." at bounding box center [863, 171] width 433 height 21
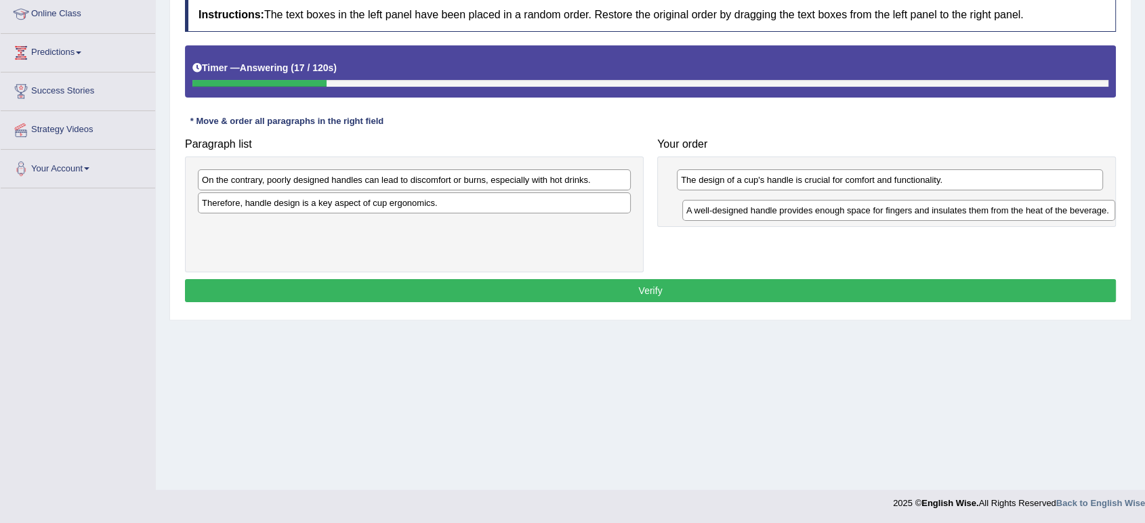
drag, startPoint x: 390, startPoint y: 183, endPoint x: 873, endPoint y: 213, distance: 483.9
click at [874, 213] on div "A well-designed handle provides enough space for fingers and insulates them fro…" at bounding box center [898, 210] width 433 height 21
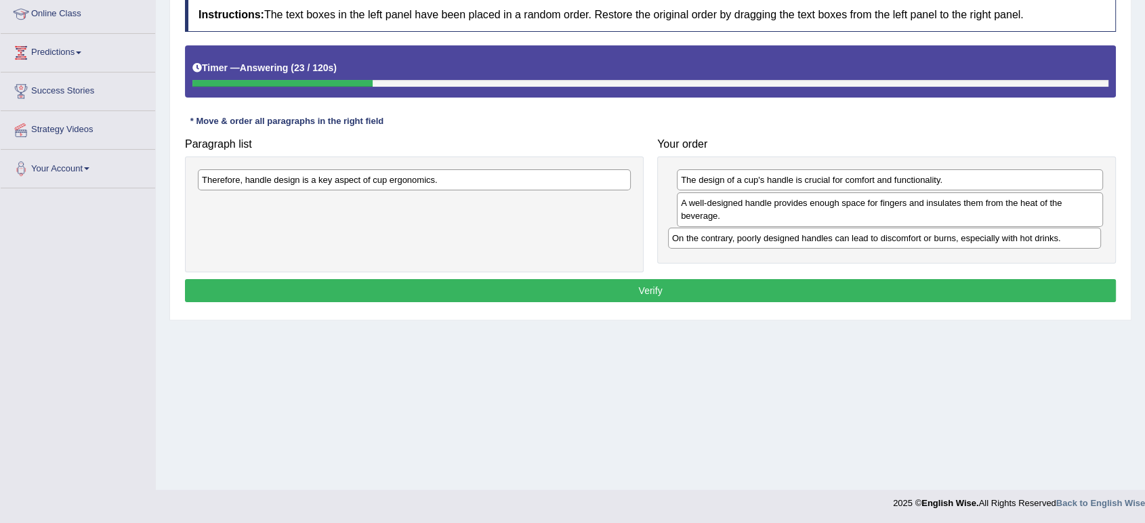
drag, startPoint x: 356, startPoint y: 182, endPoint x: 826, endPoint y: 240, distance: 473.7
click at [826, 240] on div "On the contrary, poorly designed handles can lead to discomfort or burns, espec…" at bounding box center [884, 238] width 433 height 21
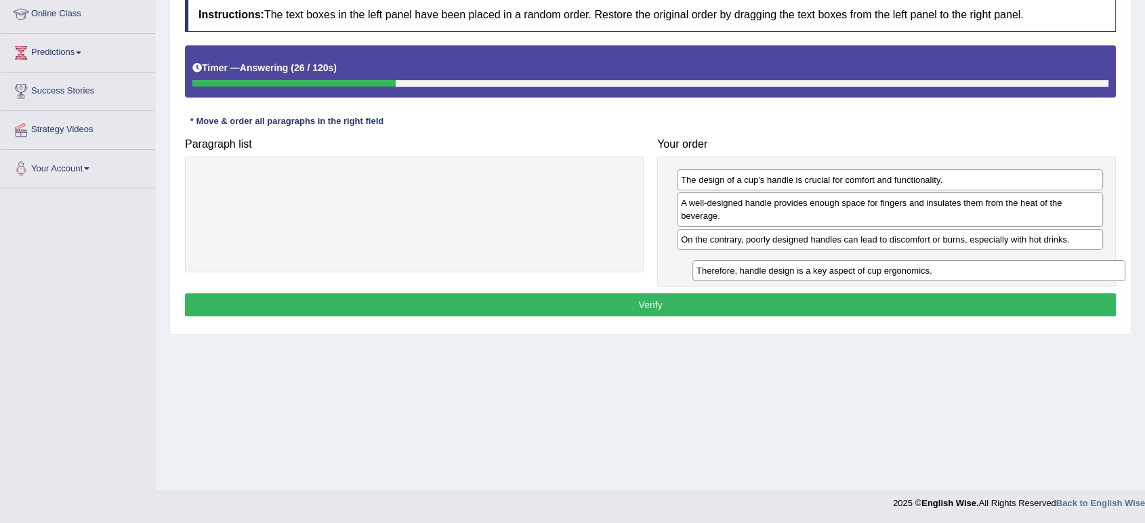
drag, startPoint x: 375, startPoint y: 173, endPoint x: 870, endPoint y: 264, distance: 502.7
click at [870, 264] on div "Therefore, handle design is a key aspect of cup ergonomics." at bounding box center [908, 270] width 433 height 21
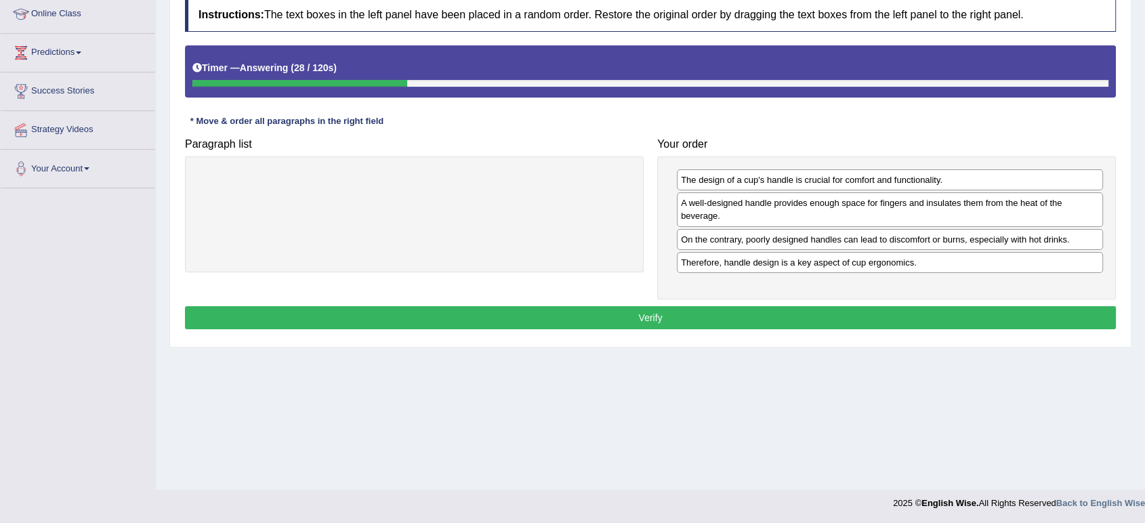
click at [570, 314] on button "Verify" at bounding box center [650, 317] width 931 height 23
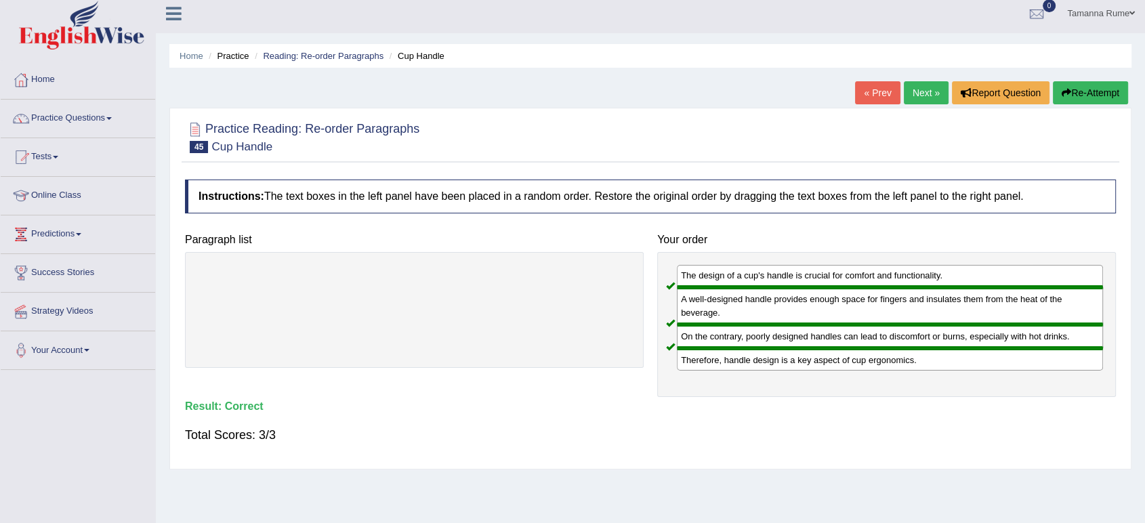
scroll to position [0, 0]
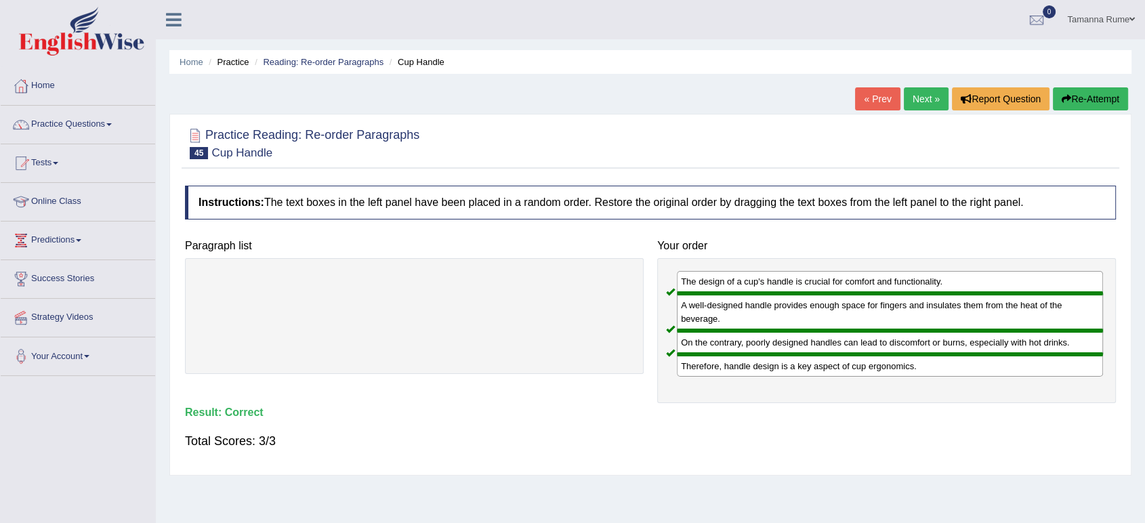
click at [921, 96] on link "Next »" at bounding box center [926, 98] width 45 height 23
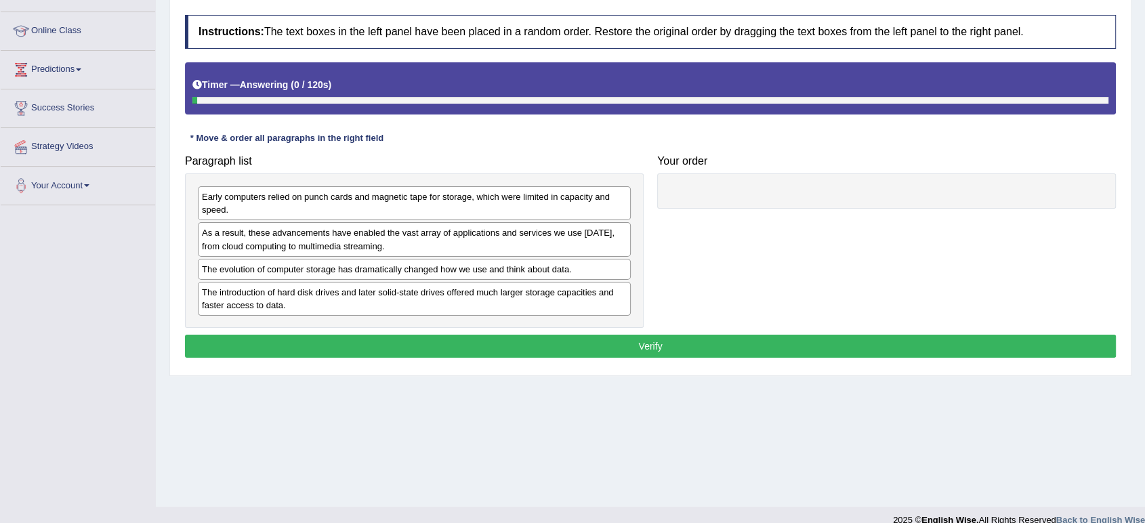
scroll to position [188, 0]
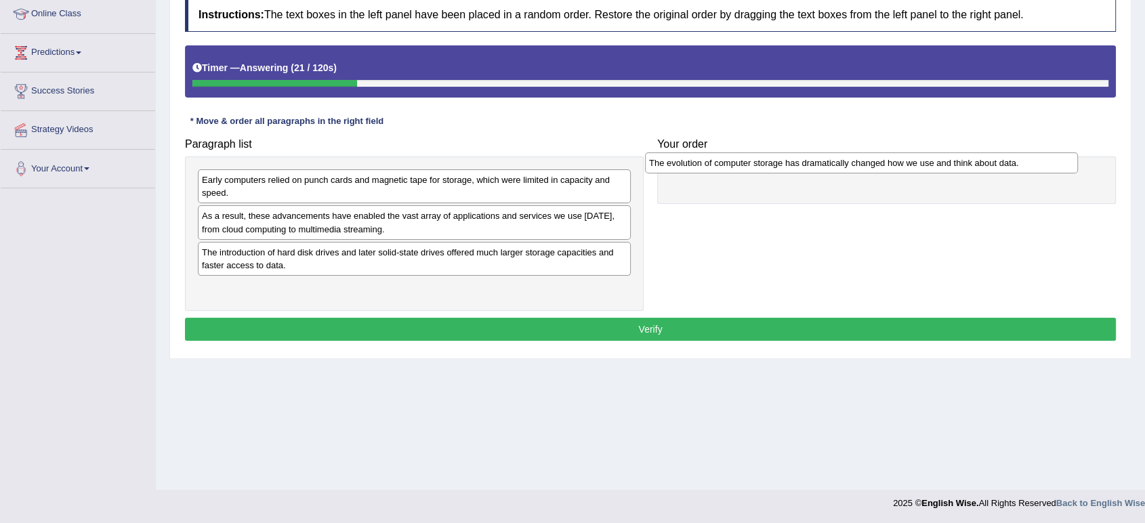
drag, startPoint x: 339, startPoint y: 254, endPoint x: 786, endPoint y: 166, distance: 455.6
click at [786, 166] on div "The evolution of computer storage has dramatically changed how we use and think…" at bounding box center [861, 162] width 433 height 21
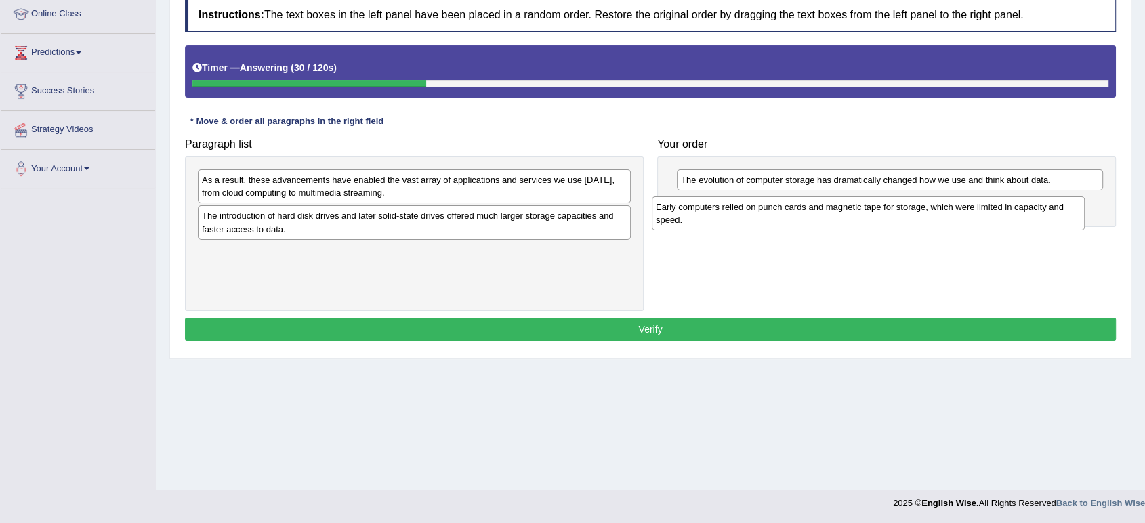
drag, startPoint x: 402, startPoint y: 194, endPoint x: 856, endPoint y: 221, distance: 454.6
click at [856, 221] on div "Early computers relied on punch cards and magnetic tape for storage, which were…" at bounding box center [868, 213] width 433 height 34
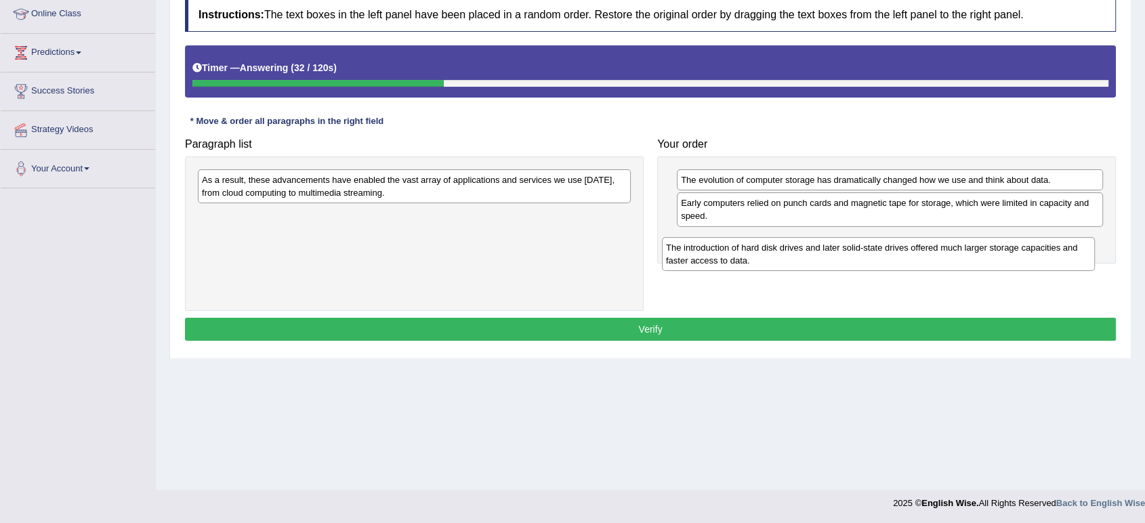
drag, startPoint x: 329, startPoint y: 222, endPoint x: 792, endPoint y: 254, distance: 465.1
click at [792, 254] on div "The introduction of hard disk drives and later solid-state drives offered much …" at bounding box center [878, 254] width 433 height 34
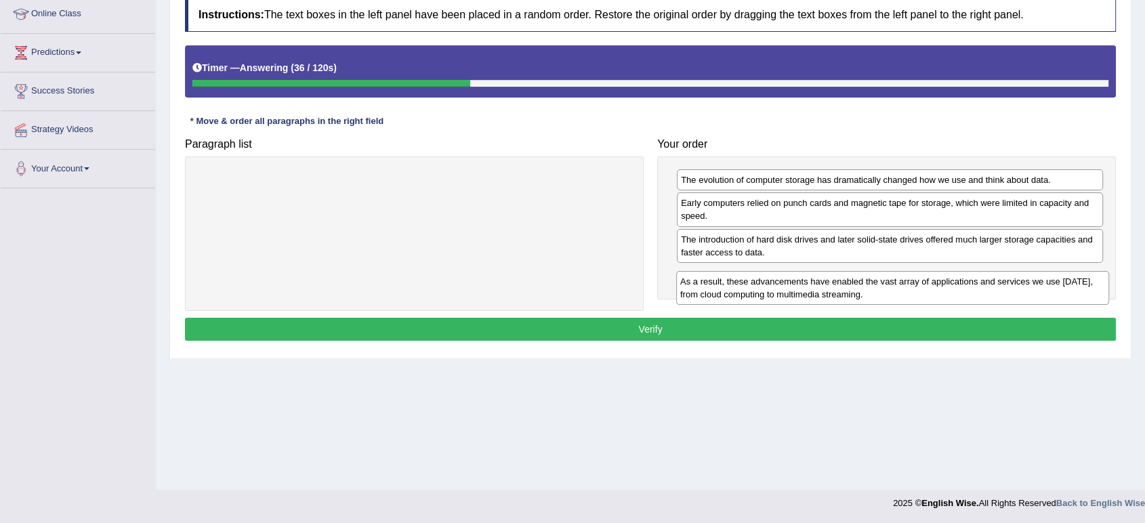
drag, startPoint x: 417, startPoint y: 189, endPoint x: 887, endPoint y: 291, distance: 480.9
click at [895, 291] on div "As a result, these advancements have enabled the vast array of applications and…" at bounding box center [892, 288] width 433 height 34
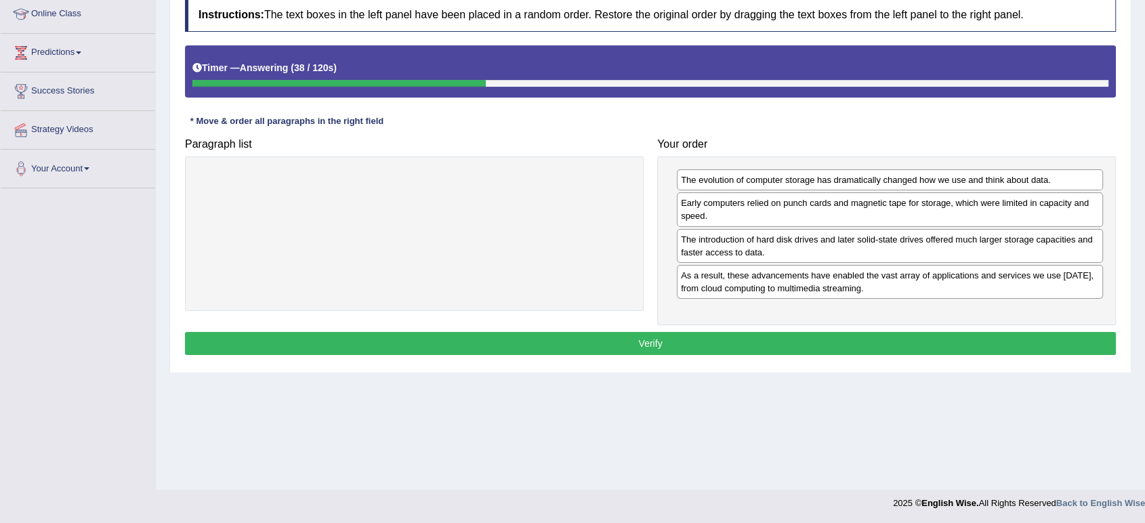
click at [694, 337] on button "Verify" at bounding box center [650, 343] width 931 height 23
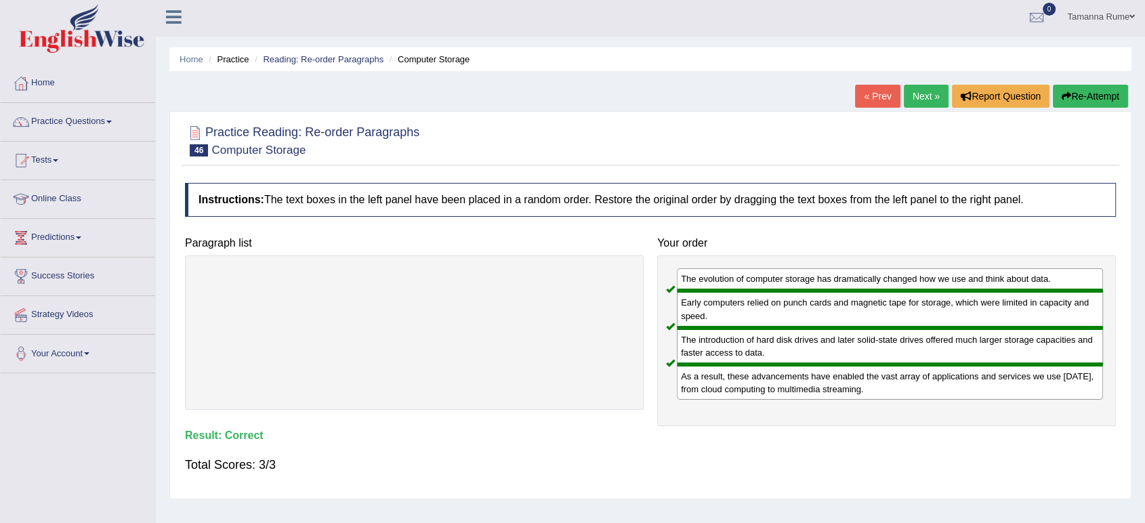
scroll to position [0, 0]
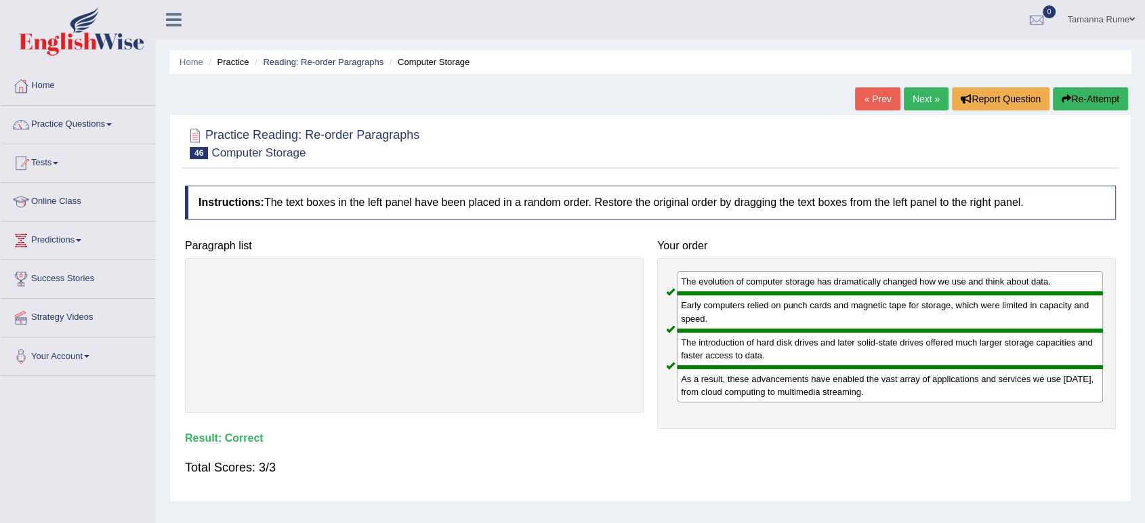
click at [914, 106] on link "Next »" at bounding box center [926, 98] width 45 height 23
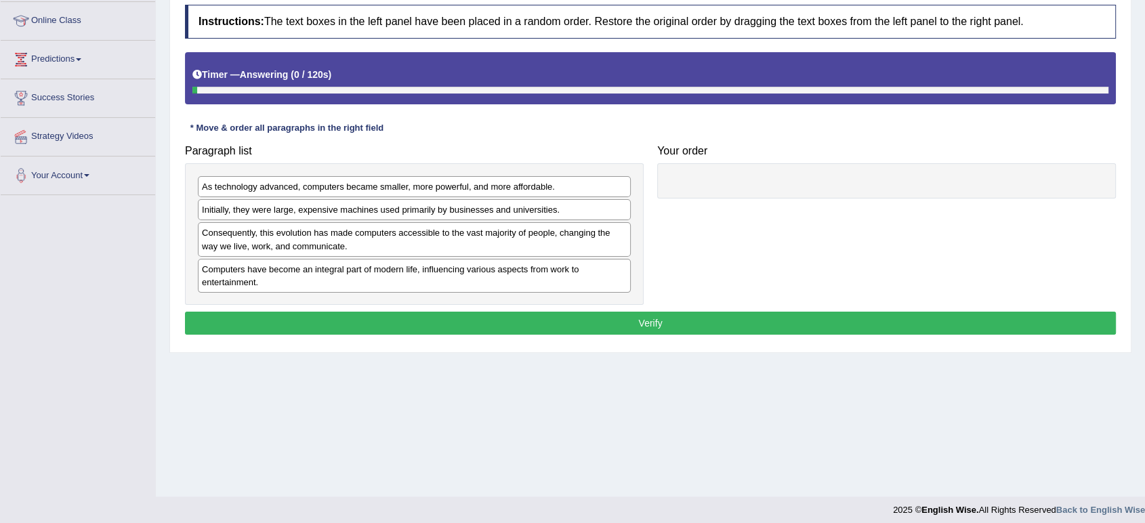
scroll to position [188, 0]
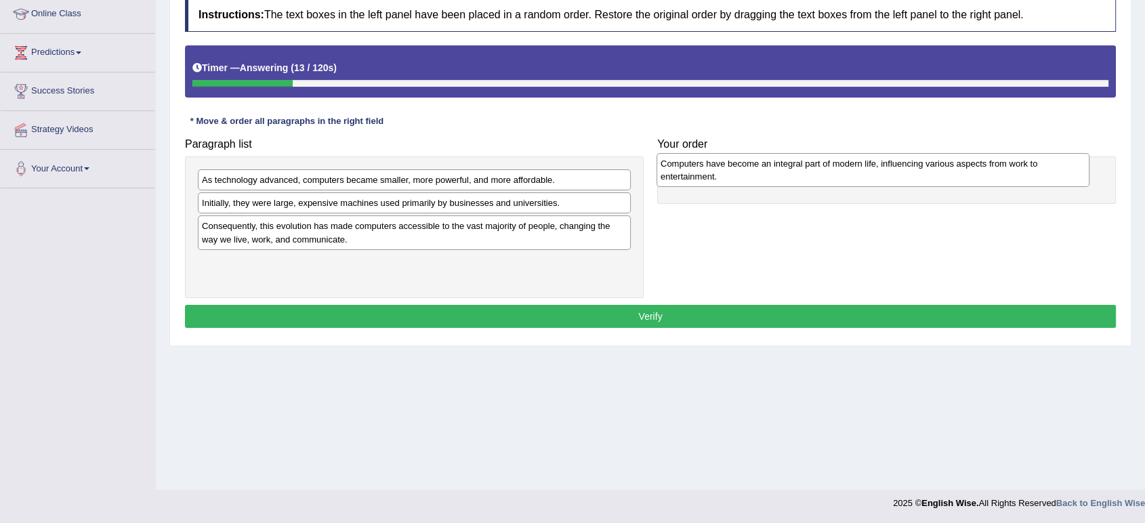
drag, startPoint x: 360, startPoint y: 275, endPoint x: 819, endPoint y: 177, distance: 469.0
click at [819, 177] on div "Computers have become an integral part of modern life, influencing various aspe…" at bounding box center [872, 170] width 433 height 34
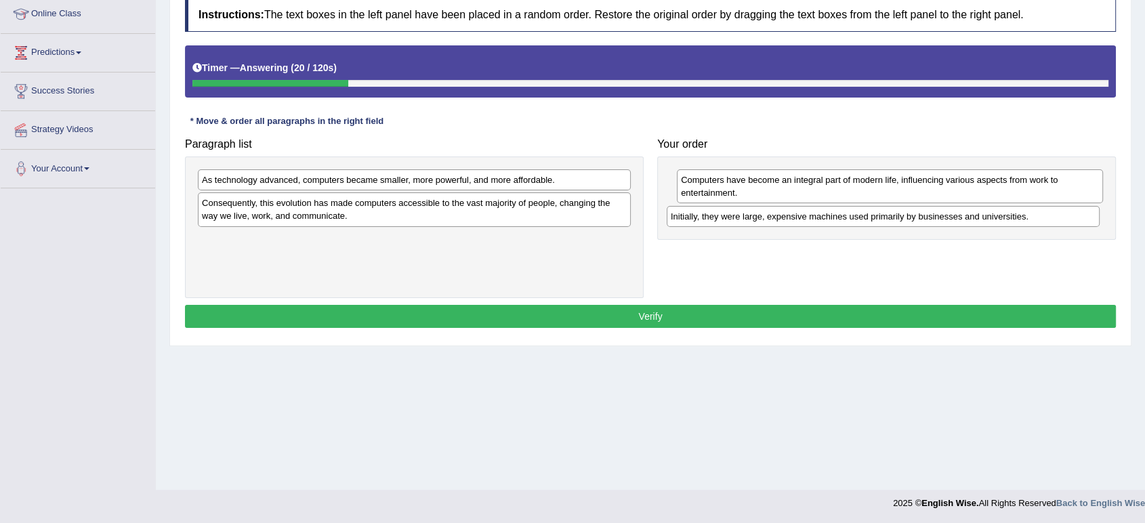
drag, startPoint x: 373, startPoint y: 206, endPoint x: 841, endPoint y: 220, distance: 468.9
click at [841, 220] on div "Initially, they were large, expensive machines used primarily by businesses and…" at bounding box center [883, 216] width 433 height 21
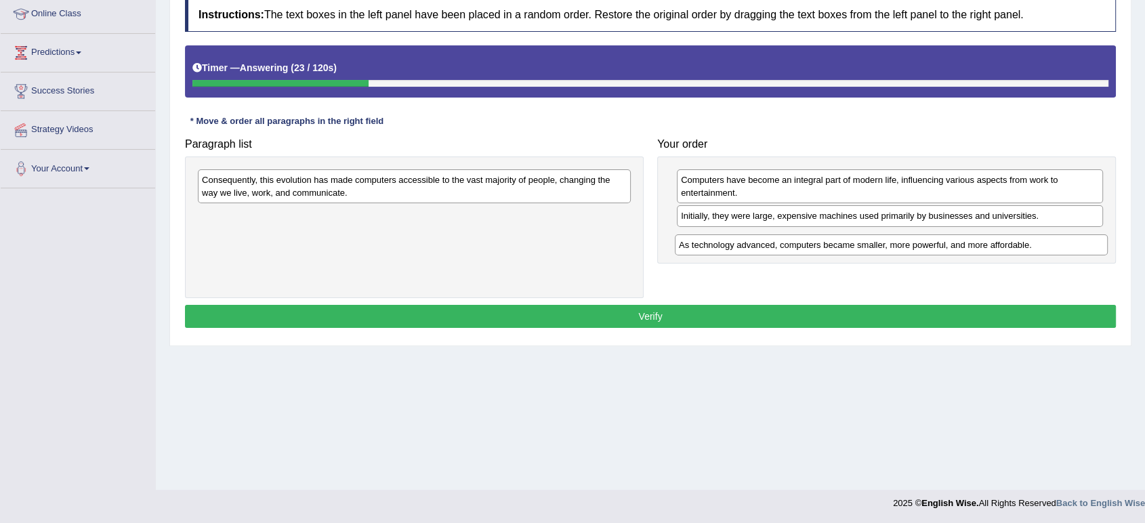
drag, startPoint x: 444, startPoint y: 176, endPoint x: 921, endPoint y: 241, distance: 481.3
click at [921, 241] on div "As technology advanced, computers became smaller, more powerful, and more affor…" at bounding box center [891, 244] width 433 height 21
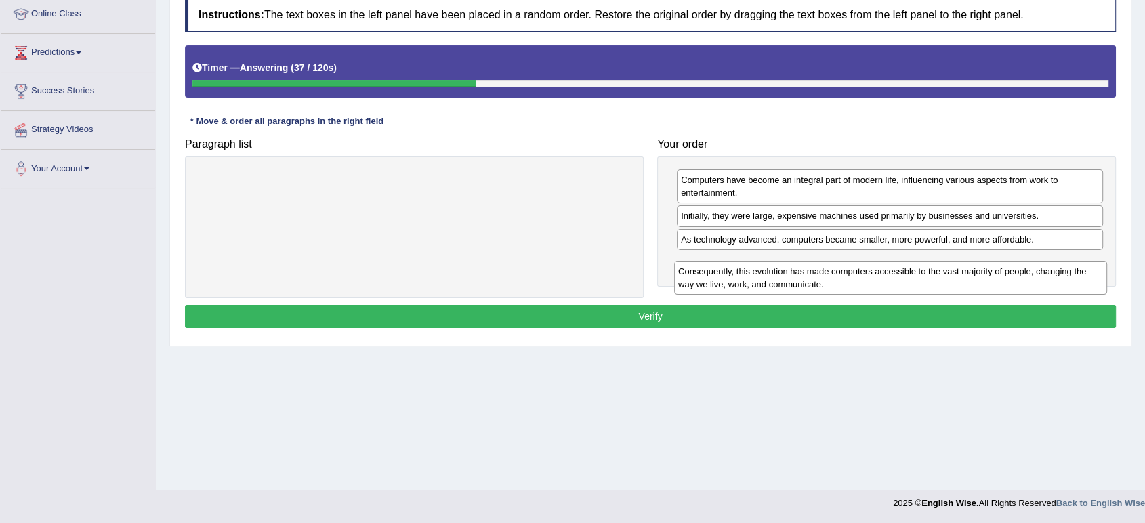
drag, startPoint x: 304, startPoint y: 194, endPoint x: 780, endPoint y: 285, distance: 484.9
click at [780, 285] on div "Consequently, this evolution has made computers accessible to the vast majority…" at bounding box center [890, 278] width 433 height 34
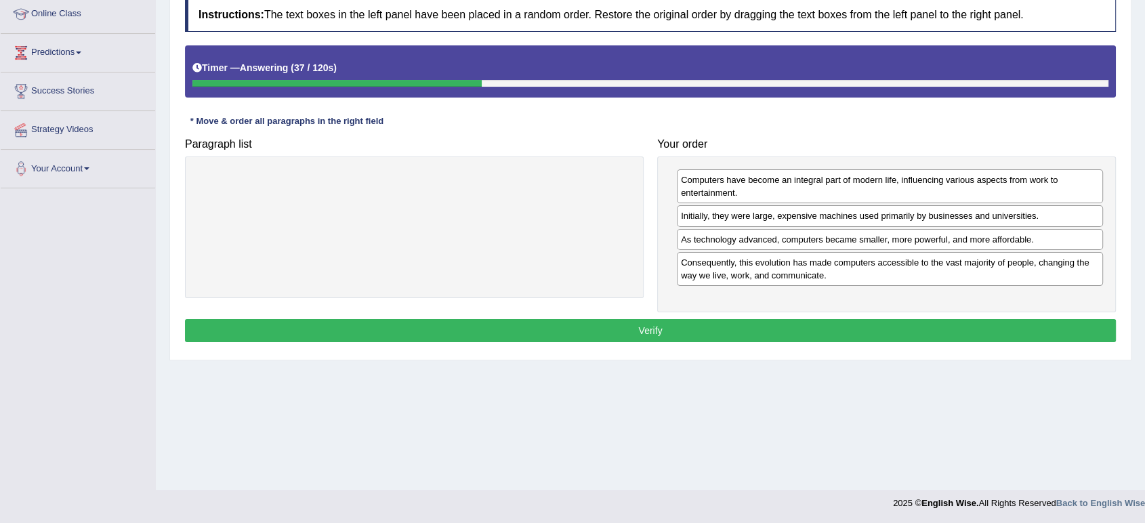
click at [618, 324] on button "Verify" at bounding box center [650, 330] width 931 height 23
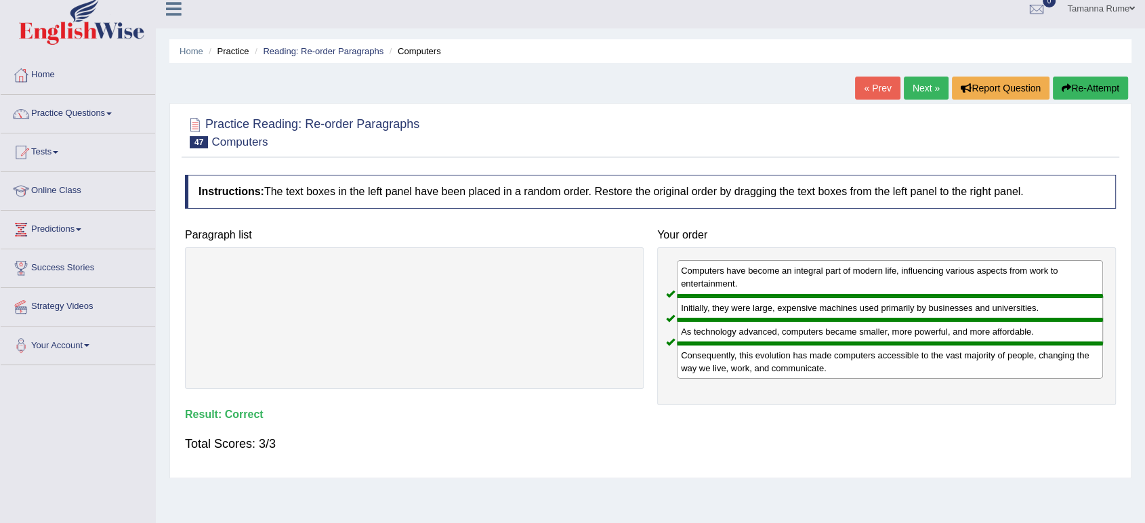
scroll to position [0, 0]
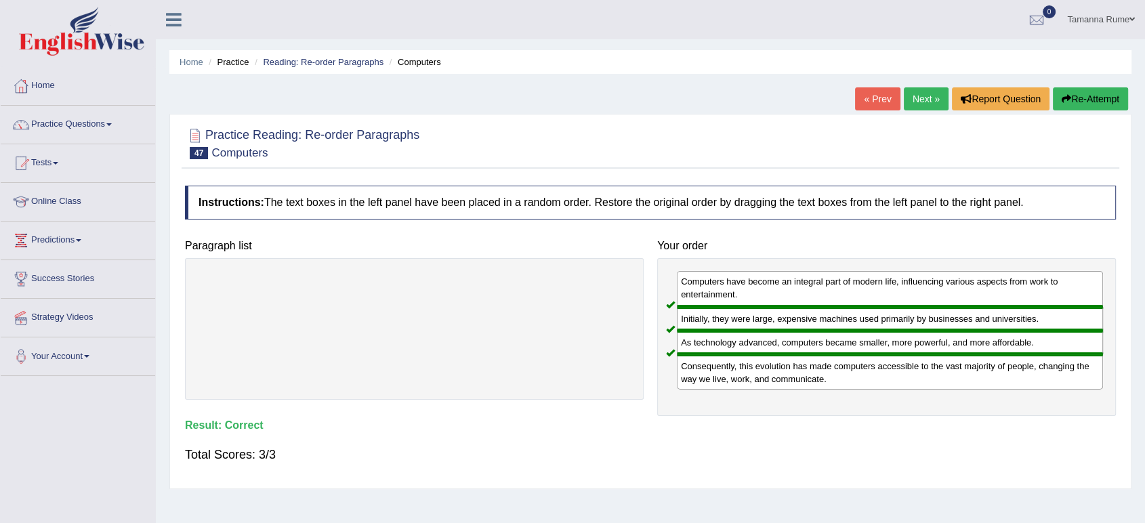
click at [921, 101] on link "Next »" at bounding box center [926, 98] width 45 height 23
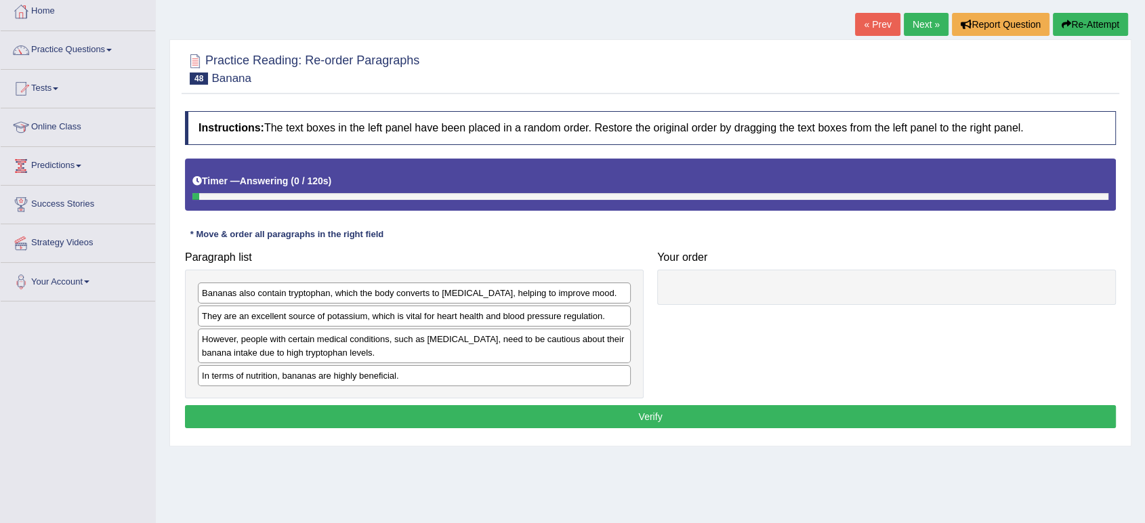
scroll to position [188, 0]
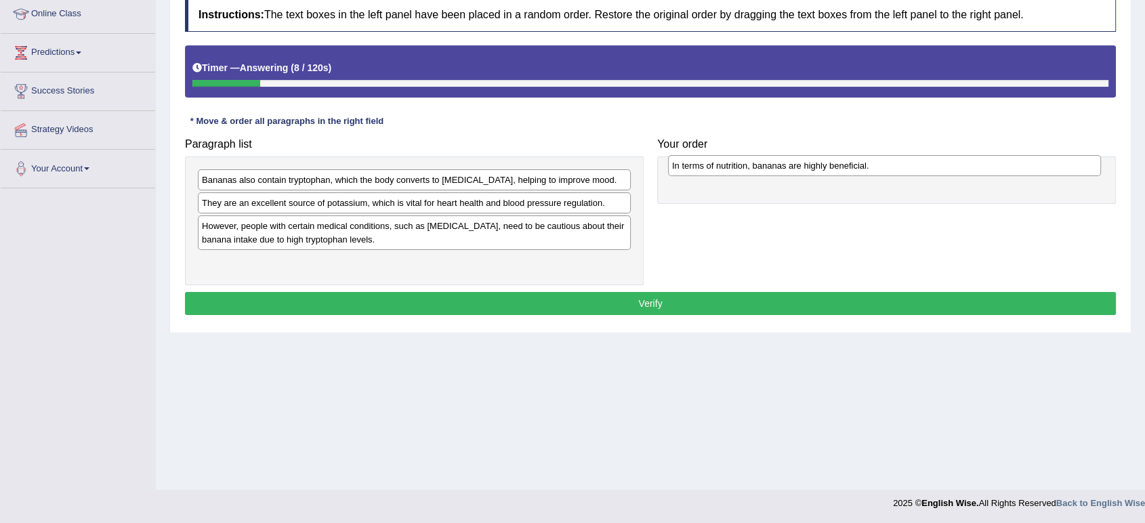
drag, startPoint x: 343, startPoint y: 264, endPoint x: 806, endPoint y: 174, distance: 472.0
click at [810, 170] on div "In terms of nutrition, bananas are highly beneficial." at bounding box center [884, 165] width 433 height 21
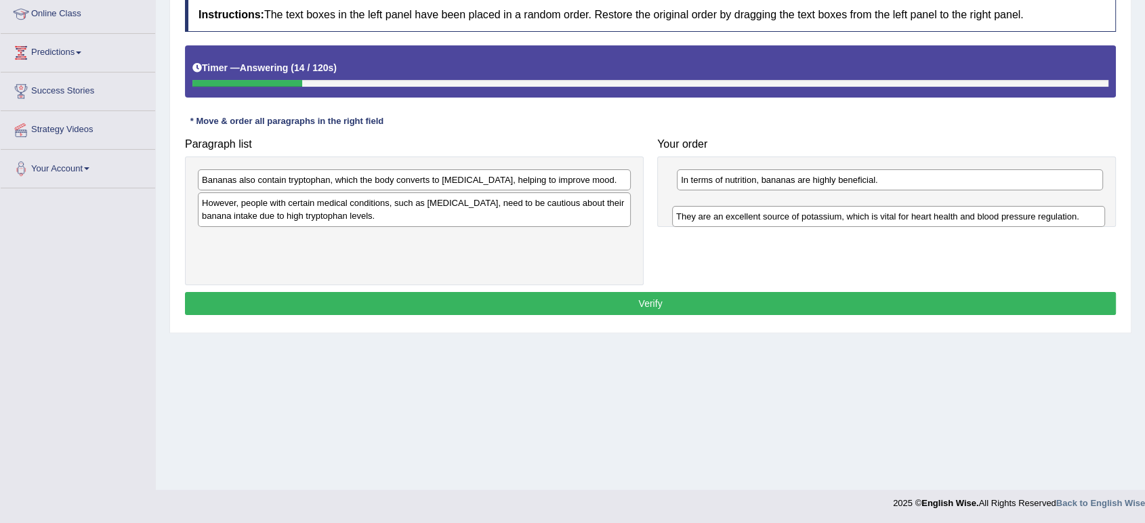
drag, startPoint x: 281, startPoint y: 201, endPoint x: 754, endPoint y: 215, distance: 473.0
click at [754, 215] on div "They are an excellent source of potassium, which is vital for heart health and …" at bounding box center [888, 216] width 433 height 21
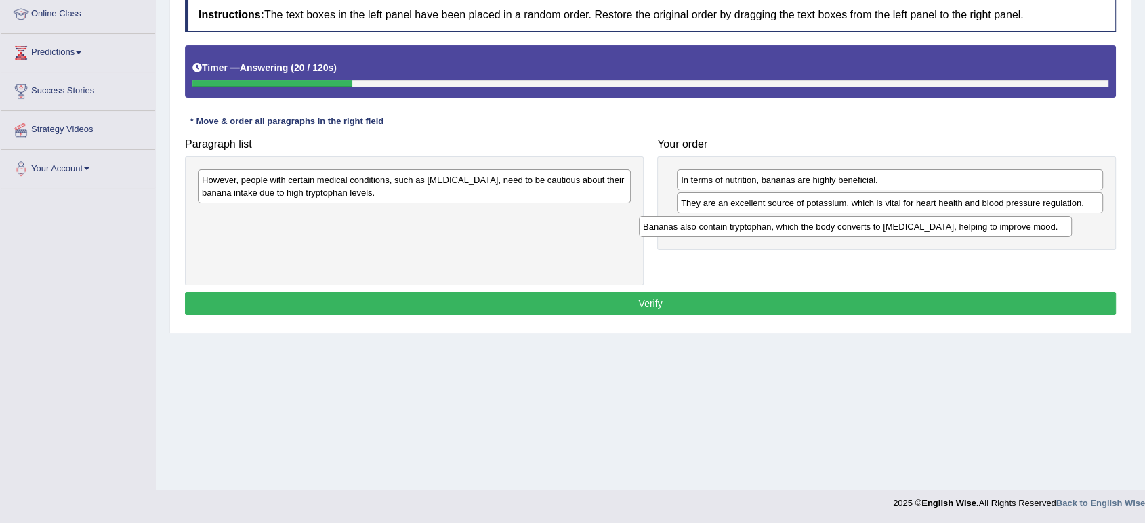
drag, startPoint x: 473, startPoint y: 177, endPoint x: 914, endPoint y: 225, distance: 443.5
click at [914, 225] on div "Bananas also contain tryptophan, which the body converts to serotonin, helping …" at bounding box center [855, 226] width 433 height 21
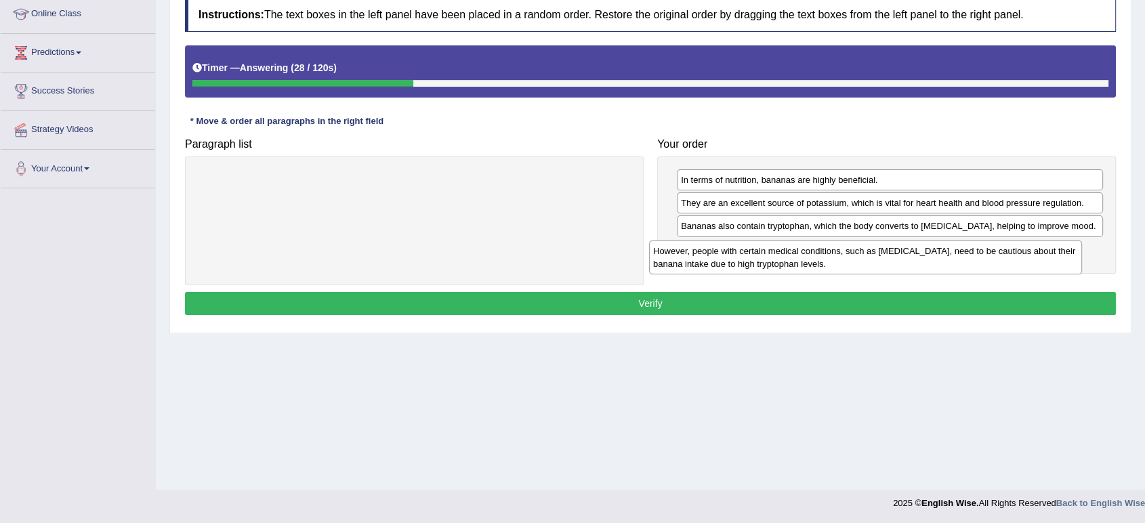
drag, startPoint x: 425, startPoint y: 192, endPoint x: 875, endPoint y: 263, distance: 455.9
click at [875, 263] on div "However, people with certain medical conditions, such as kidney disease, need t…" at bounding box center [865, 257] width 433 height 34
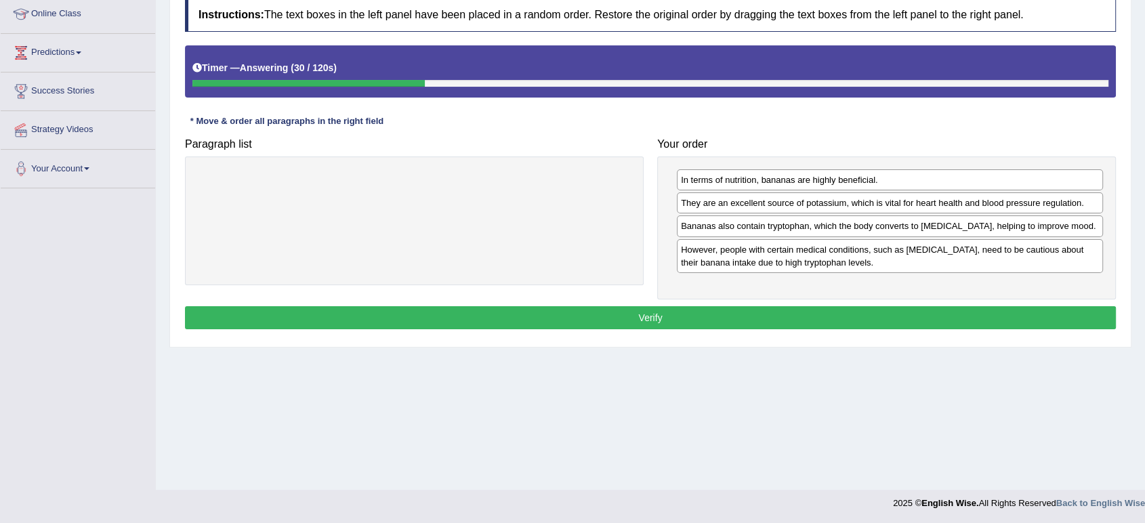
click at [561, 322] on button "Verify" at bounding box center [650, 317] width 931 height 23
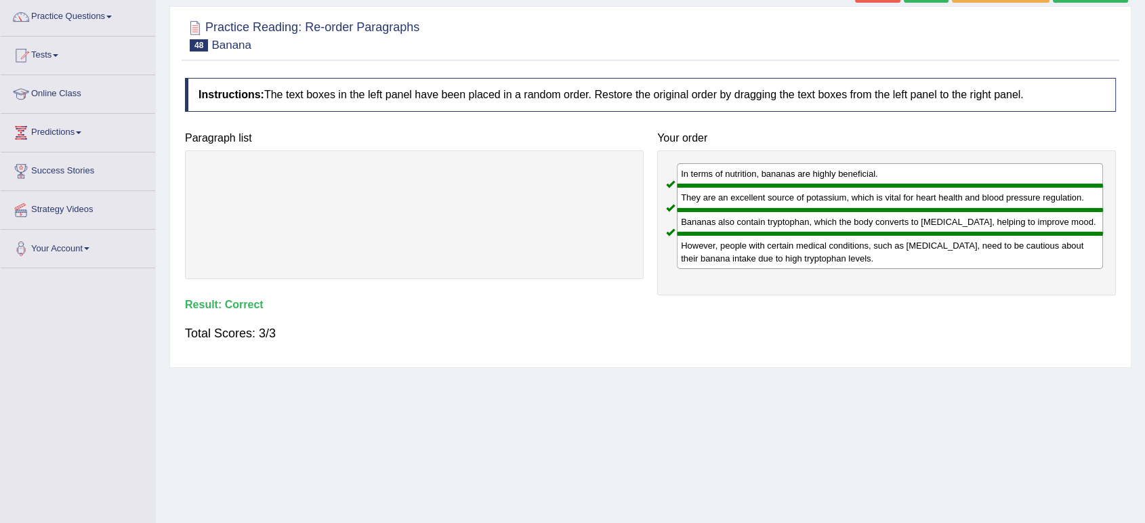
scroll to position [0, 0]
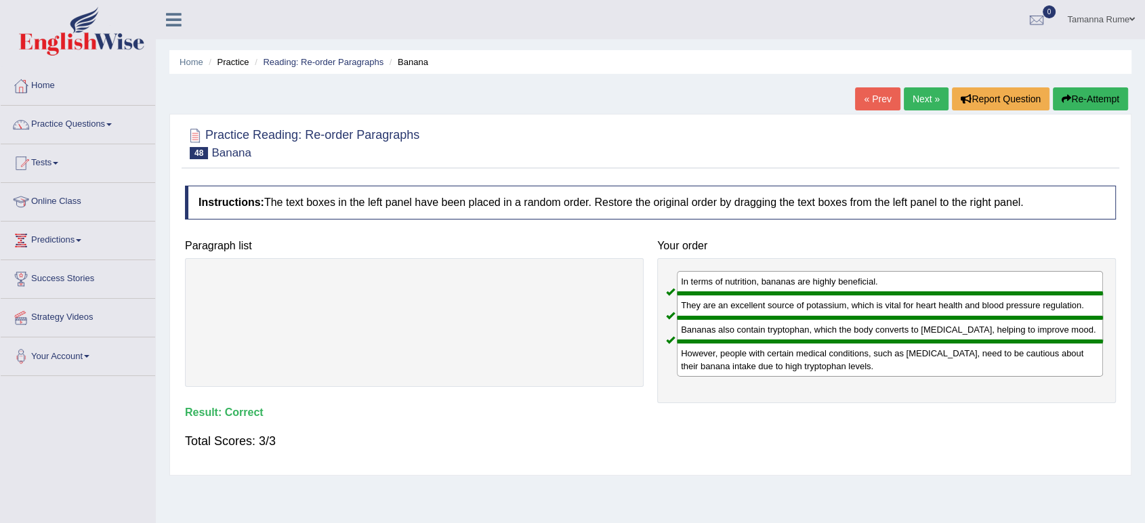
click at [911, 96] on link "Next »" at bounding box center [926, 98] width 45 height 23
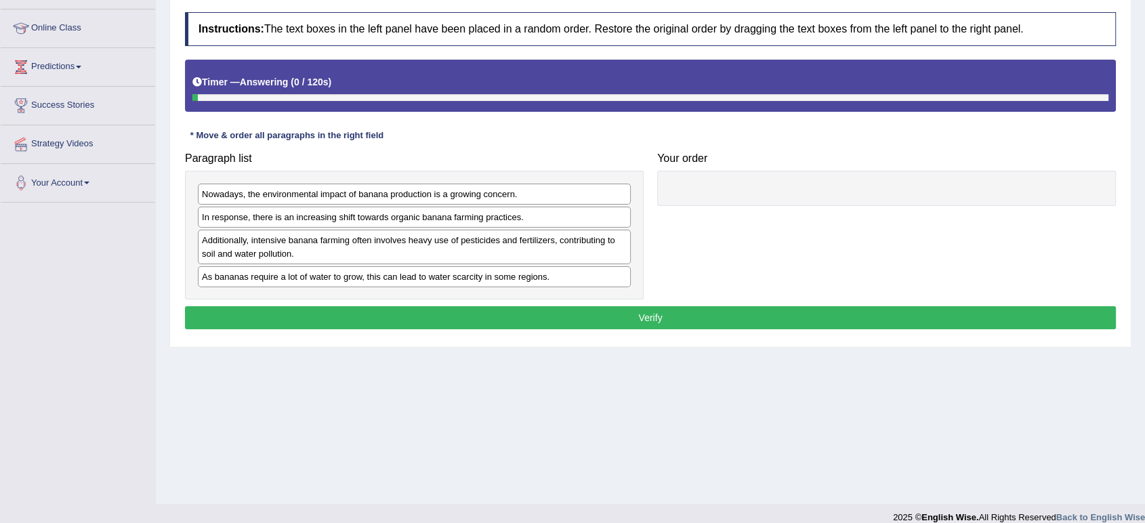
scroll to position [188, 0]
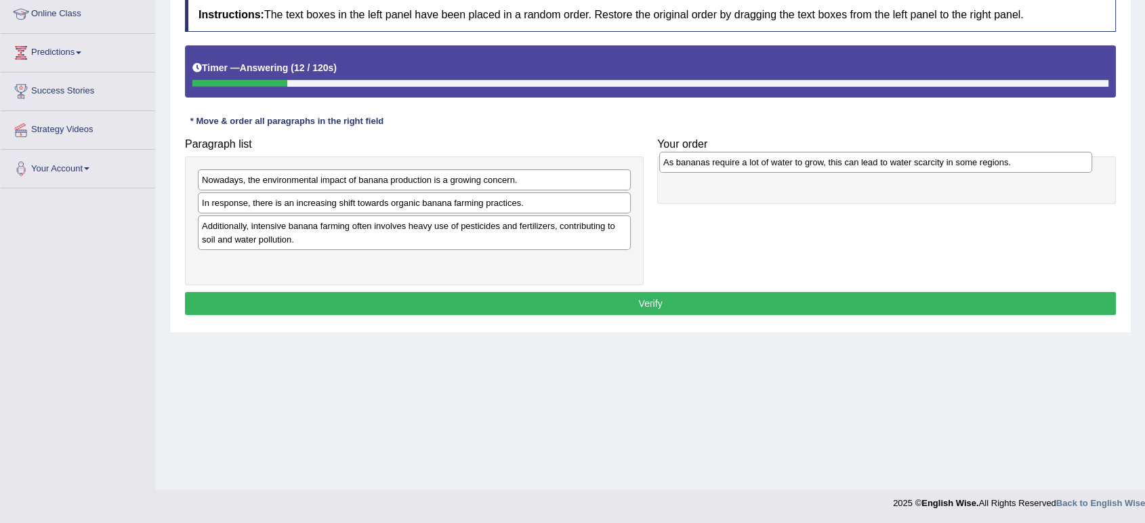
drag, startPoint x: 328, startPoint y: 259, endPoint x: 789, endPoint y: 160, distance: 471.7
click at [789, 160] on div "As bananas require a lot of water to grow, this can lead to water scarcity in s…" at bounding box center [875, 162] width 433 height 21
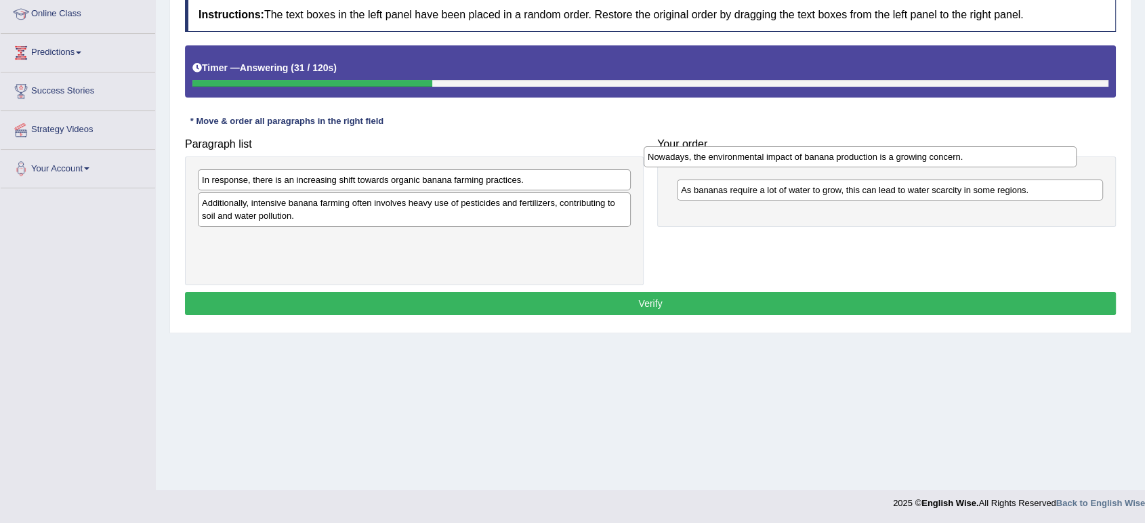
drag, startPoint x: 461, startPoint y: 179, endPoint x: 906, endPoint y: 167, distance: 444.5
click at [906, 167] on div "Nowadays, the environmental impact of banana production is a growing concern." at bounding box center [859, 156] width 433 height 21
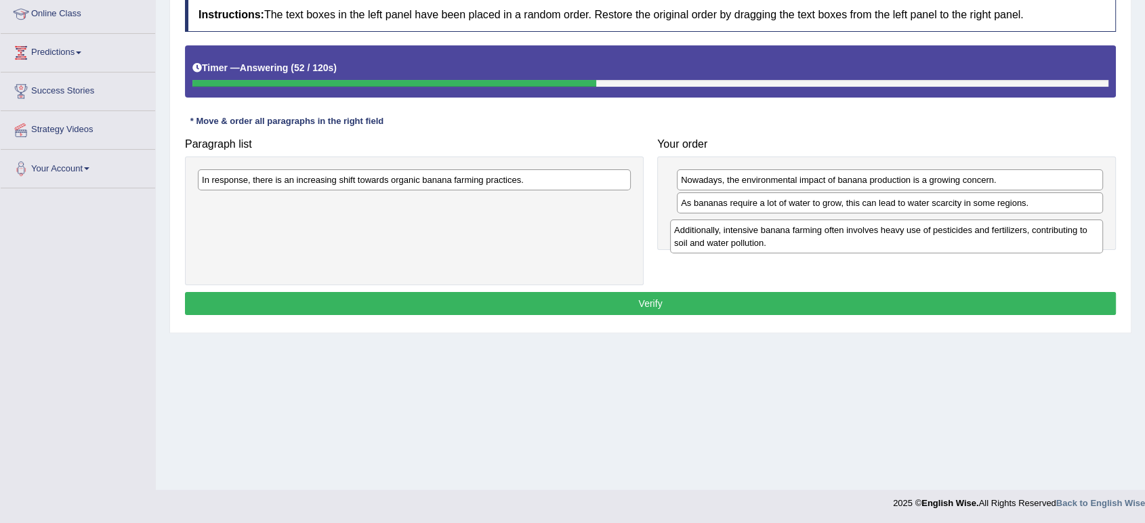
drag, startPoint x: 327, startPoint y: 213, endPoint x: 799, endPoint y: 240, distance: 472.9
click at [799, 240] on div "Additionally, intensive banana farming often involves heavy use of pesticides a…" at bounding box center [886, 236] width 433 height 34
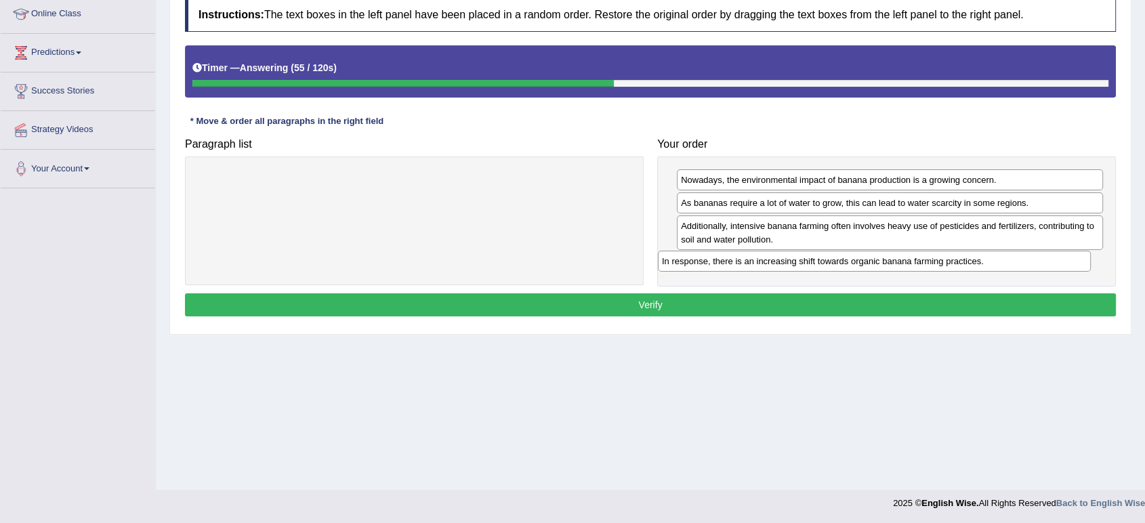
drag, startPoint x: 507, startPoint y: 179, endPoint x: 967, endPoint y: 261, distance: 467.0
click at [967, 261] on div "In response, there is an increasing shift towards organic banana farming practi…" at bounding box center [874, 261] width 433 height 21
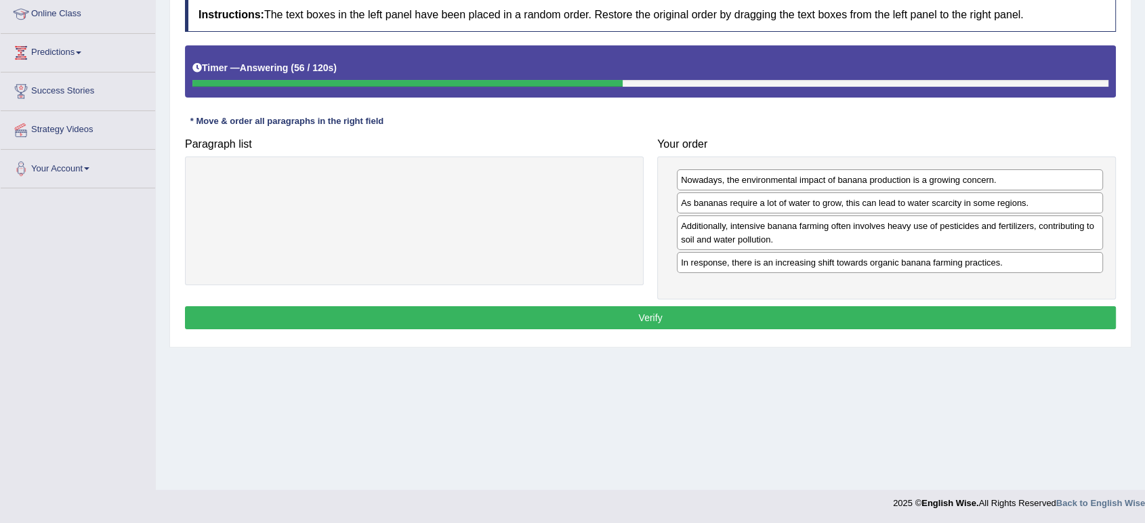
click at [580, 308] on button "Verify" at bounding box center [650, 317] width 931 height 23
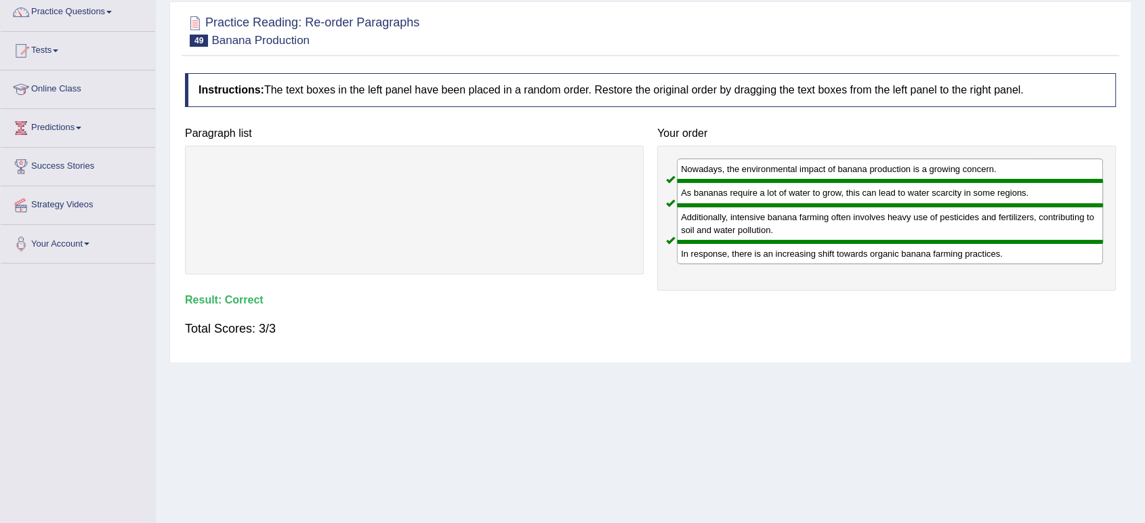
scroll to position [0, 0]
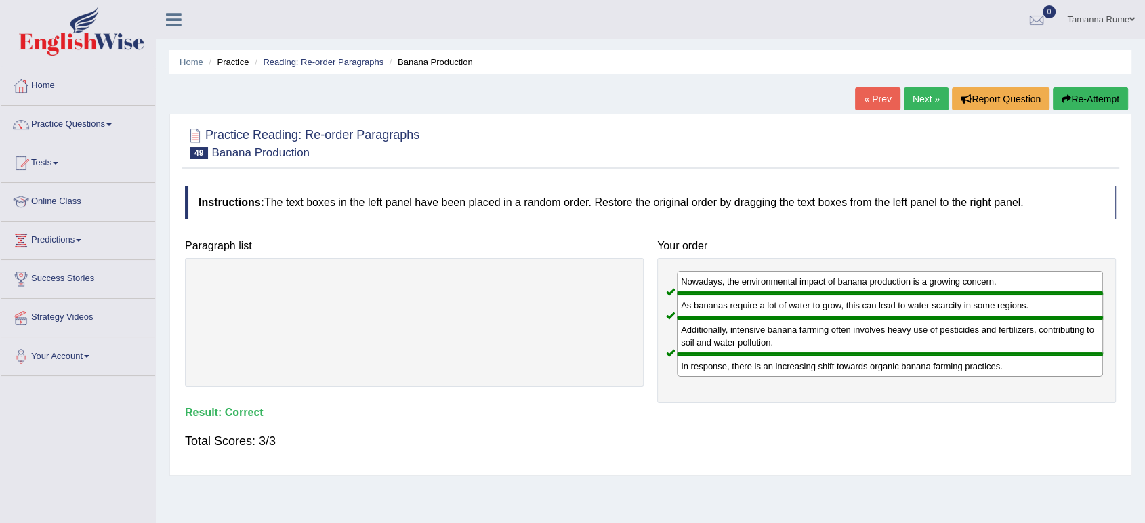
click at [923, 100] on link "Next »" at bounding box center [926, 98] width 45 height 23
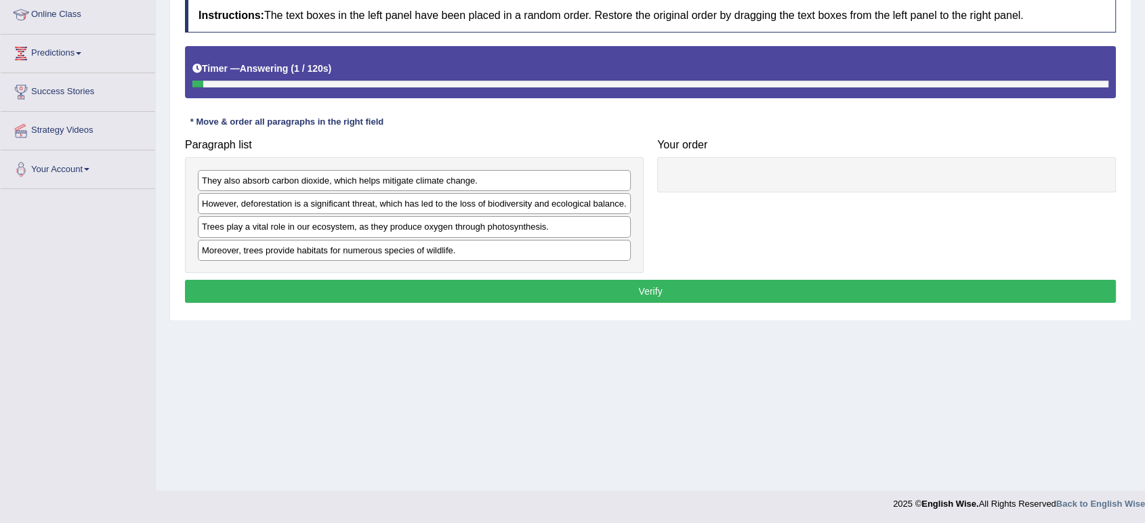
scroll to position [188, 0]
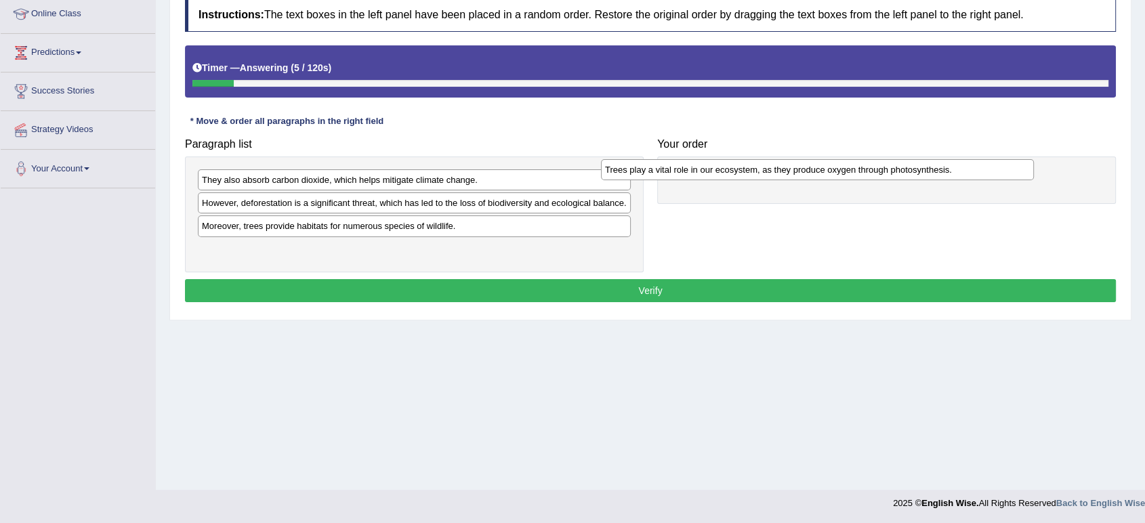
drag, startPoint x: 452, startPoint y: 225, endPoint x: 855, endPoint y: 169, distance: 406.9
click at [855, 169] on div "Trees play a vital role in our ecosystem, as they produce oxygen through photos…" at bounding box center [817, 169] width 433 height 21
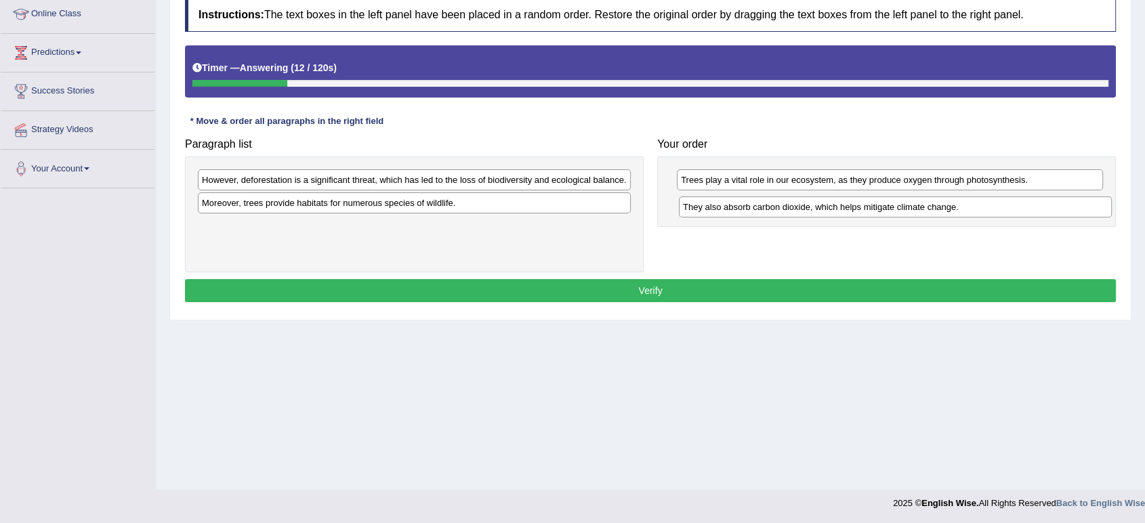
drag, startPoint x: 291, startPoint y: 177, endPoint x: 761, endPoint y: 205, distance: 470.9
click at [773, 205] on div "They also absorb carbon dioxide, which helps mitigate climate change." at bounding box center [895, 206] width 433 height 21
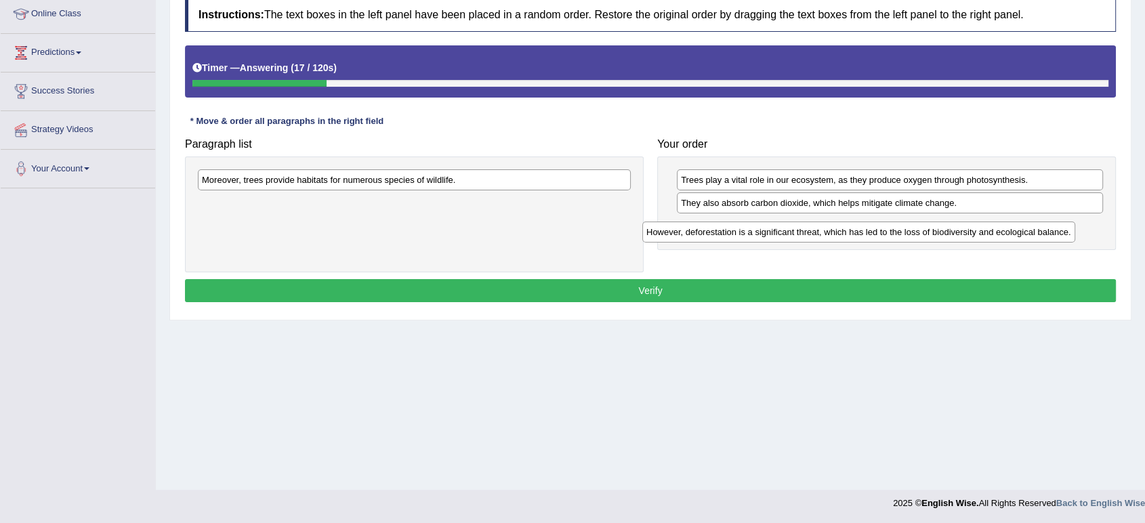
drag, startPoint x: 444, startPoint y: 177, endPoint x: 889, endPoint y: 230, distance: 447.5
click at [889, 230] on div "However, deforestation is a significant threat, which has led to the loss of bi…" at bounding box center [858, 231] width 433 height 21
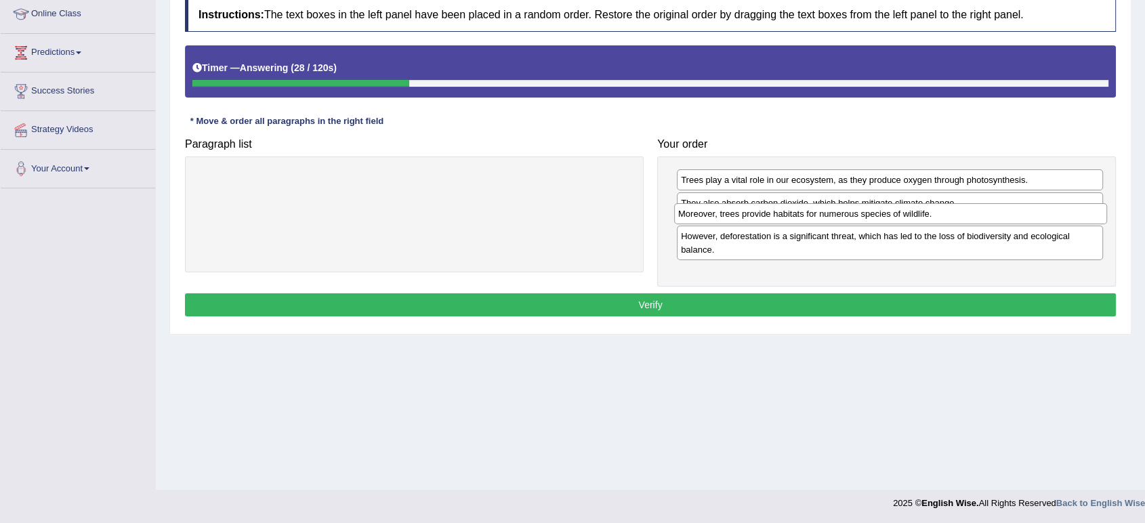
drag, startPoint x: 406, startPoint y: 180, endPoint x: 882, endPoint y: 213, distance: 476.6
click at [882, 213] on div "Moreover, trees provide habitats for numerous species of wildlife." at bounding box center [890, 213] width 433 height 21
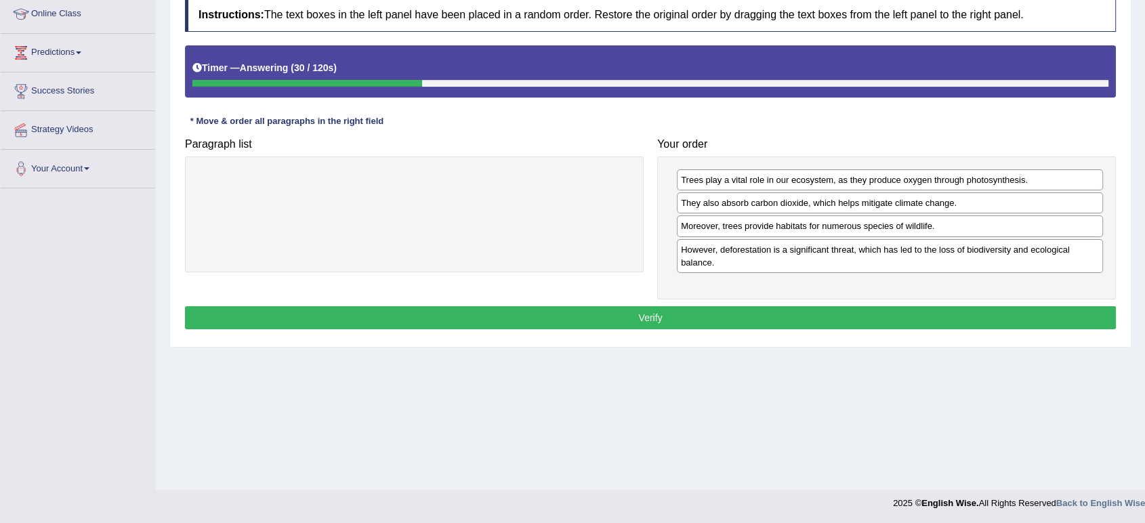
click at [669, 324] on button "Verify" at bounding box center [650, 317] width 931 height 23
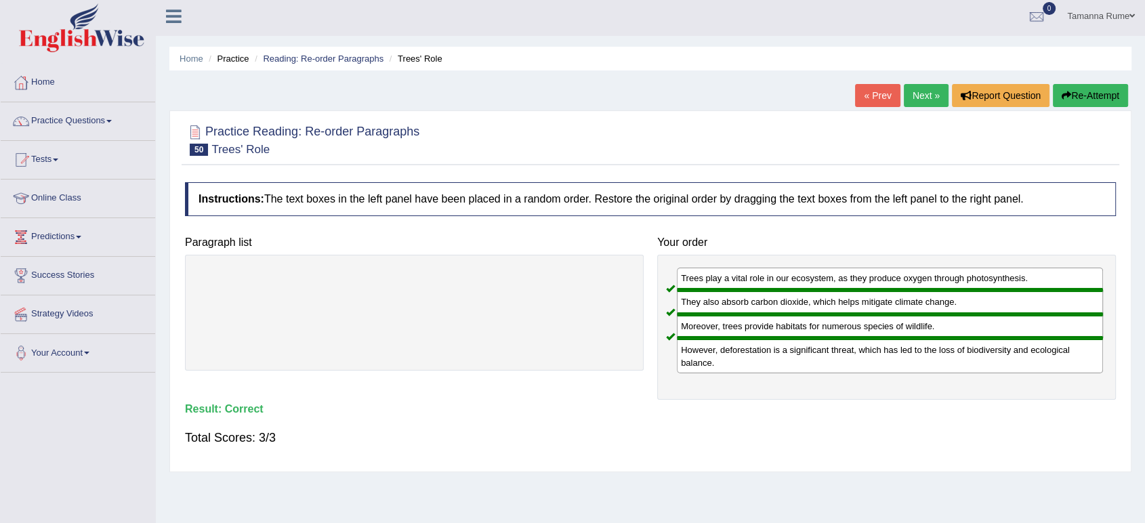
scroll to position [0, 0]
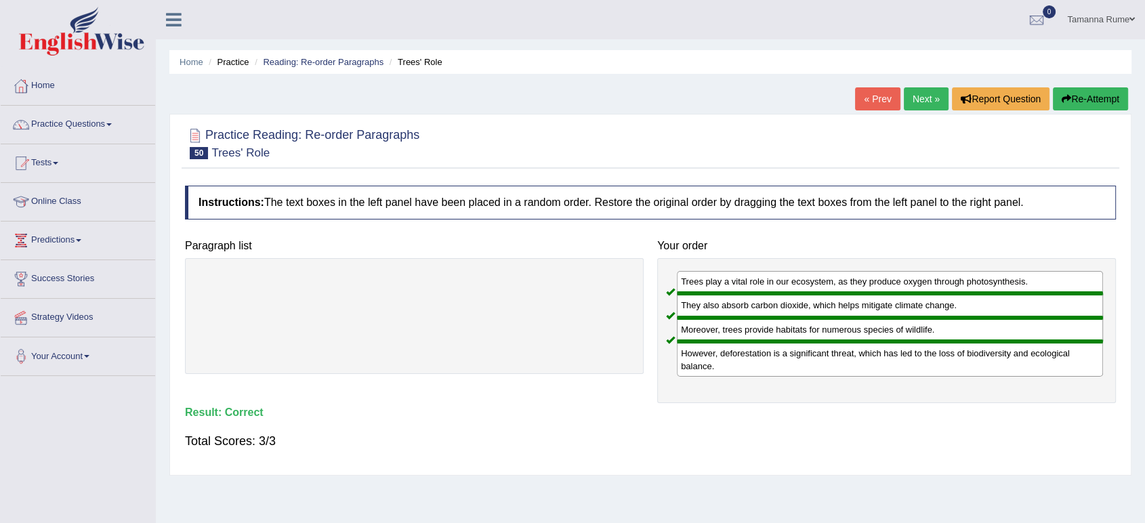
click at [916, 97] on link "Next »" at bounding box center [926, 98] width 45 height 23
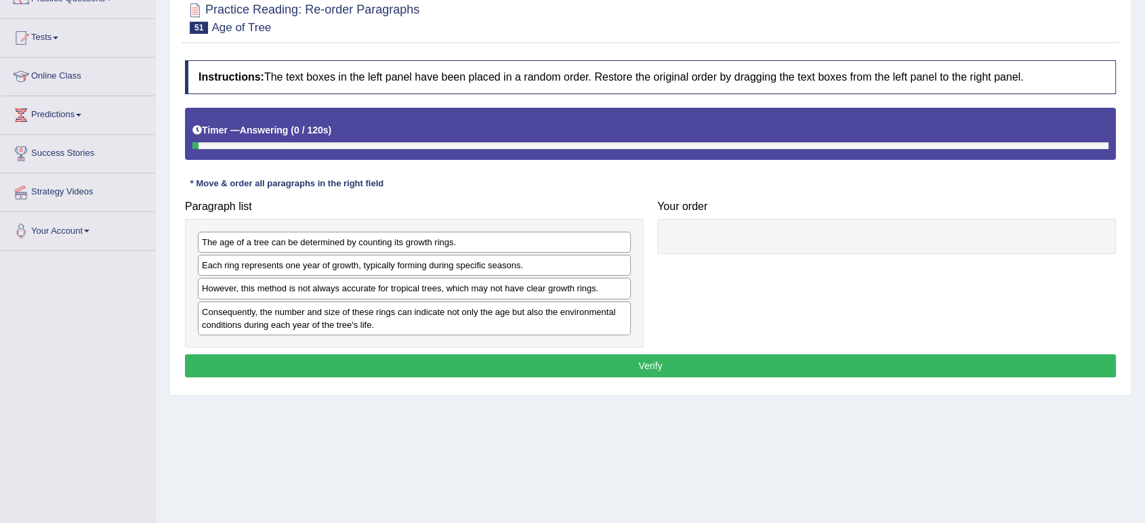
scroll to position [150, 0]
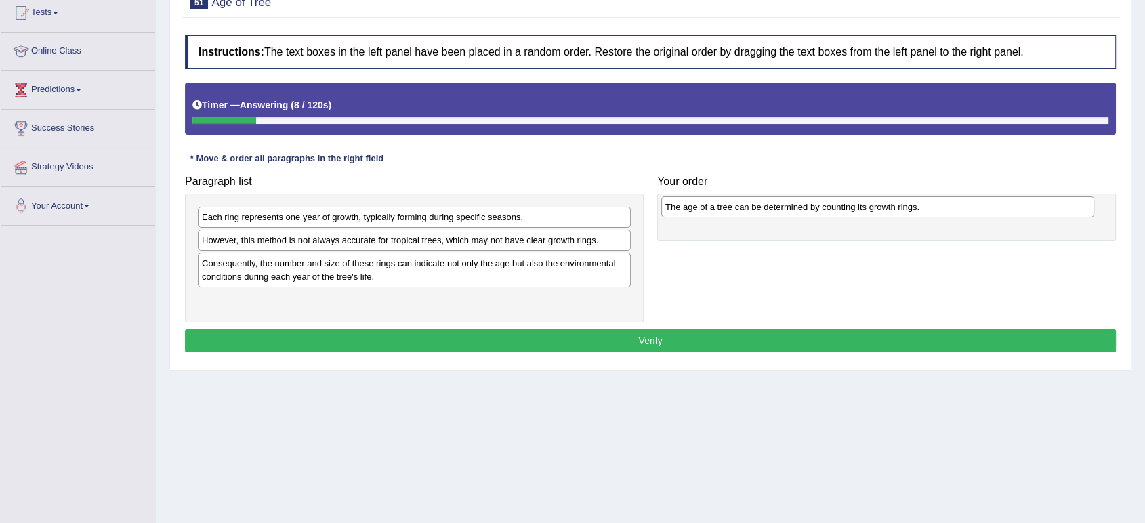
drag, startPoint x: 310, startPoint y: 215, endPoint x: 736, endPoint y: 206, distance: 426.2
click at [772, 206] on div "The age of a tree can be determined by counting its growth rings." at bounding box center [877, 206] width 433 height 21
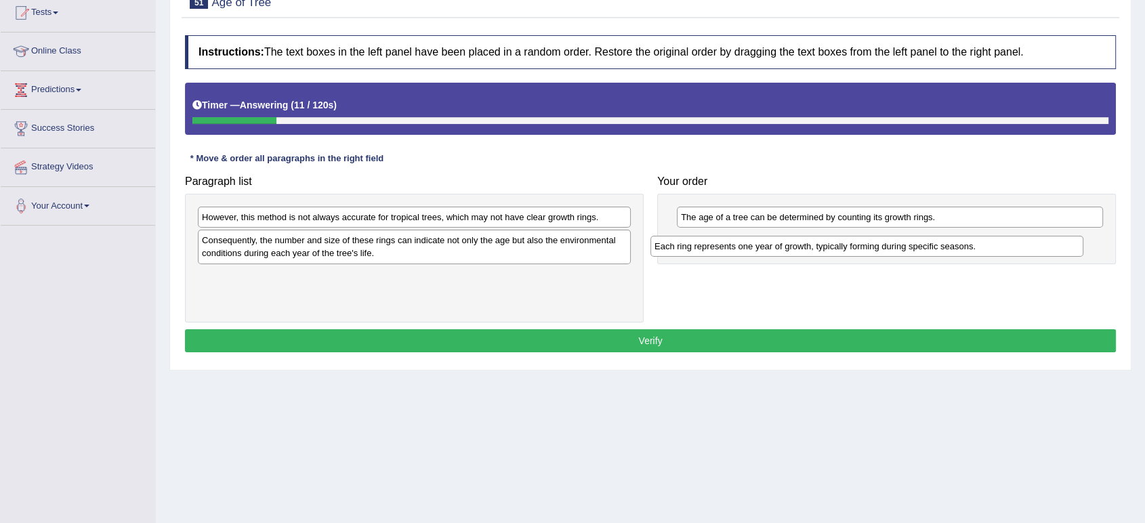
drag, startPoint x: 308, startPoint y: 217, endPoint x: 760, endPoint y: 246, distance: 453.4
click at [760, 246] on div "Each ring represents one year of growth, typically forming during specific seas…" at bounding box center [866, 246] width 433 height 21
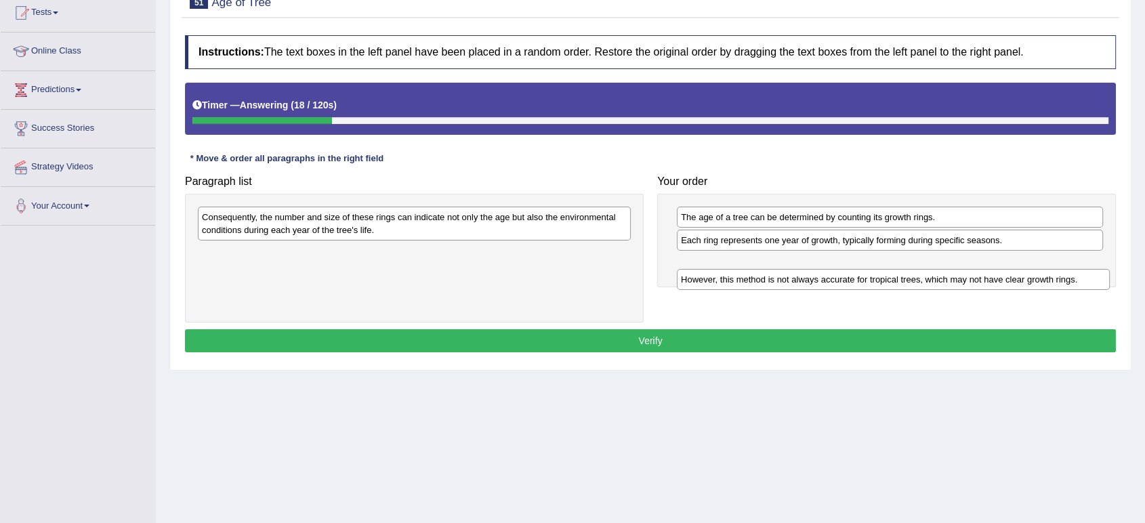
drag, startPoint x: 403, startPoint y: 217, endPoint x: 879, endPoint y: 276, distance: 479.7
click at [881, 278] on div "However, this method is not always accurate for tropical trees, which may not h…" at bounding box center [893, 279] width 433 height 21
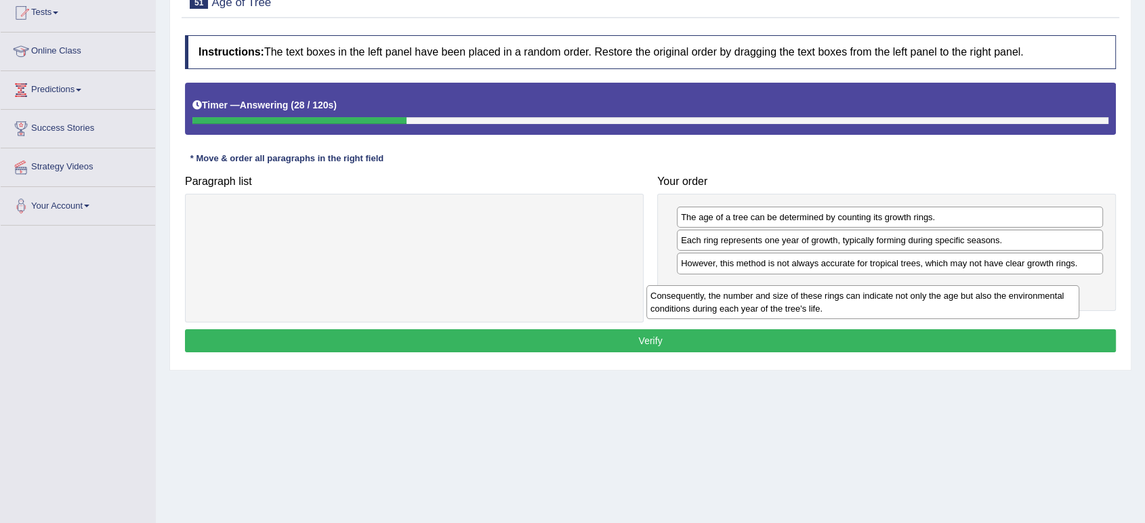
drag, startPoint x: 378, startPoint y: 224, endPoint x: 826, endPoint y: 302, distance: 455.2
click at [826, 302] on div "Consequently, the number and size of these rings can indicate not only the age …" at bounding box center [862, 302] width 433 height 34
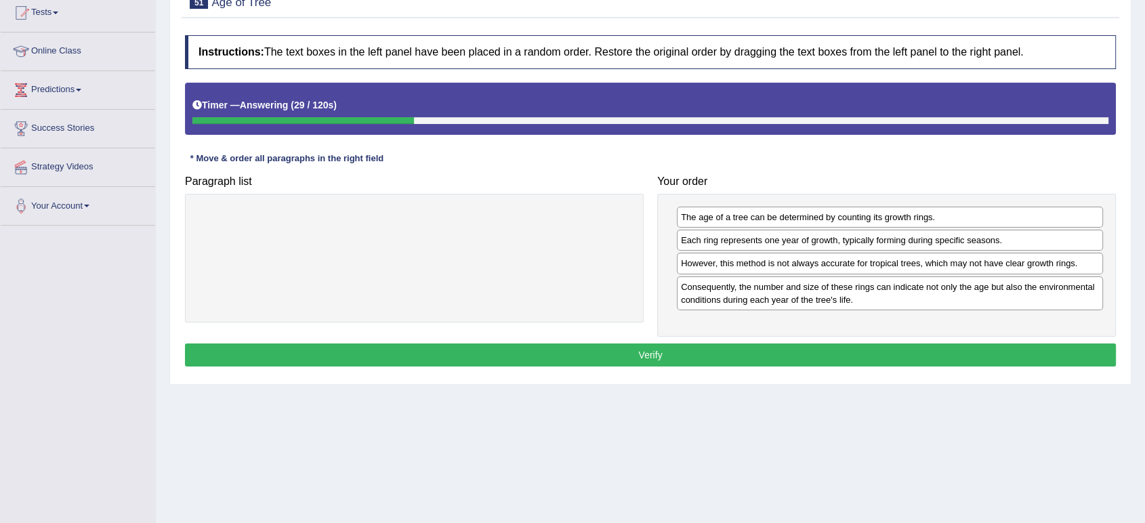
click at [576, 360] on button "Verify" at bounding box center [650, 354] width 931 height 23
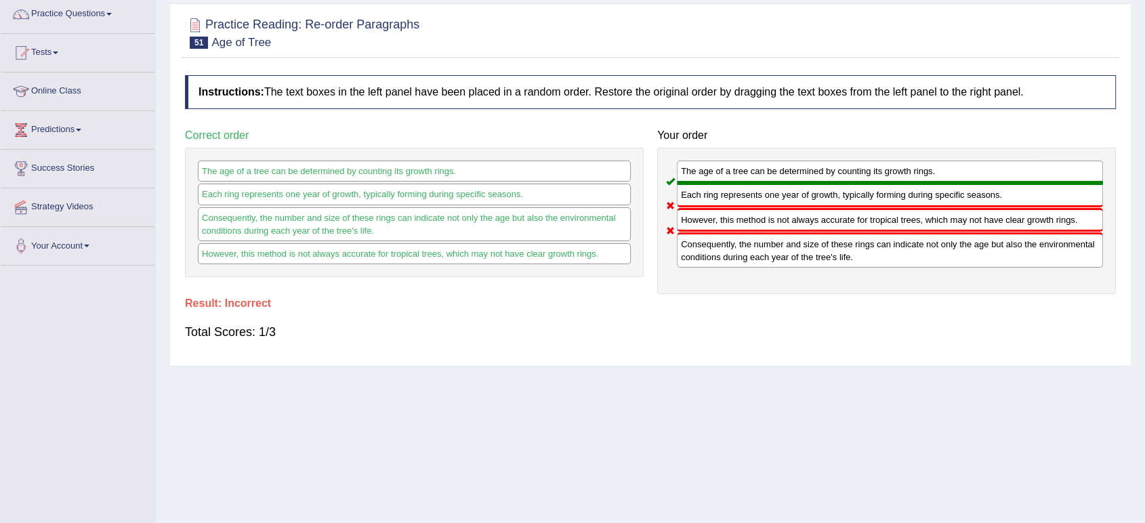
scroll to position [0, 0]
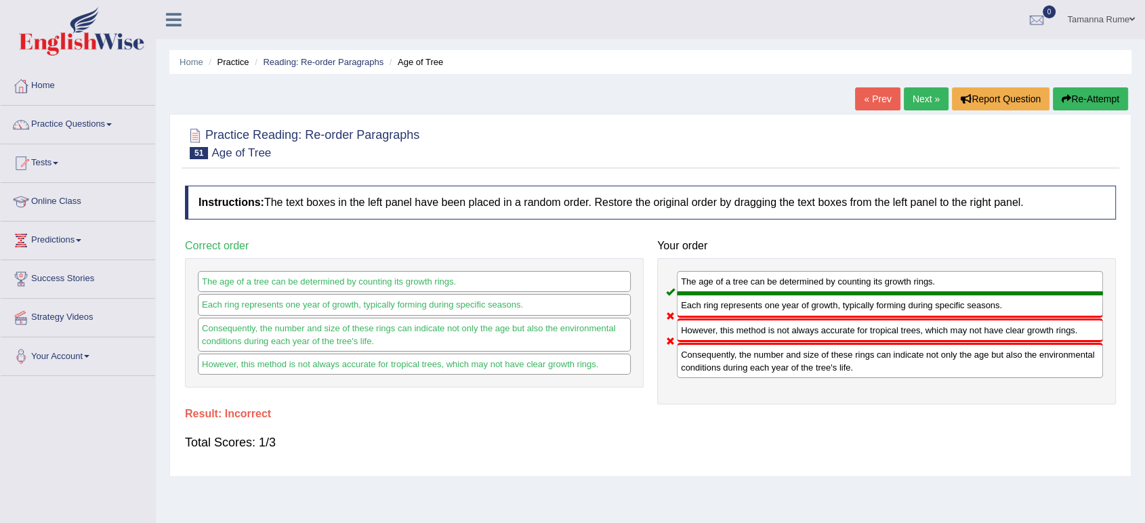
click at [916, 91] on link "Next »" at bounding box center [926, 98] width 45 height 23
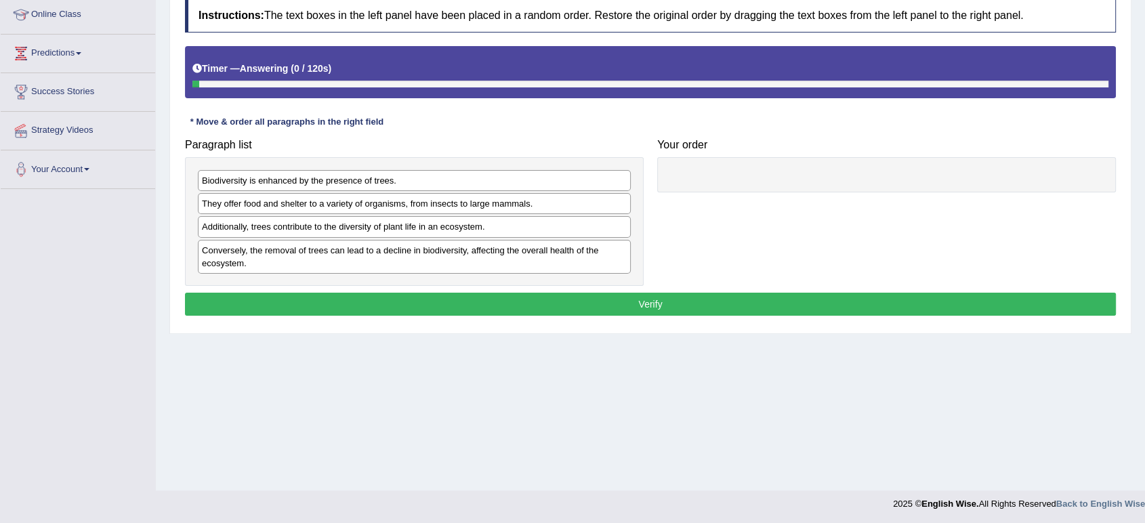
scroll to position [188, 0]
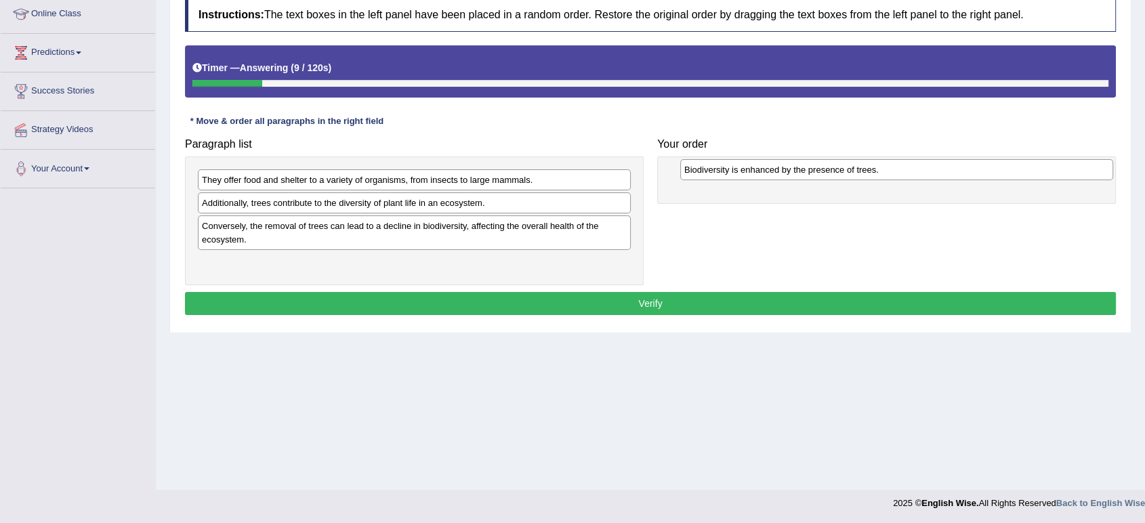
drag, startPoint x: 292, startPoint y: 179, endPoint x: 774, endPoint y: 169, distance: 482.4
click at [774, 169] on div "Biodiversity is enhanced by the presence of trees." at bounding box center [896, 169] width 433 height 21
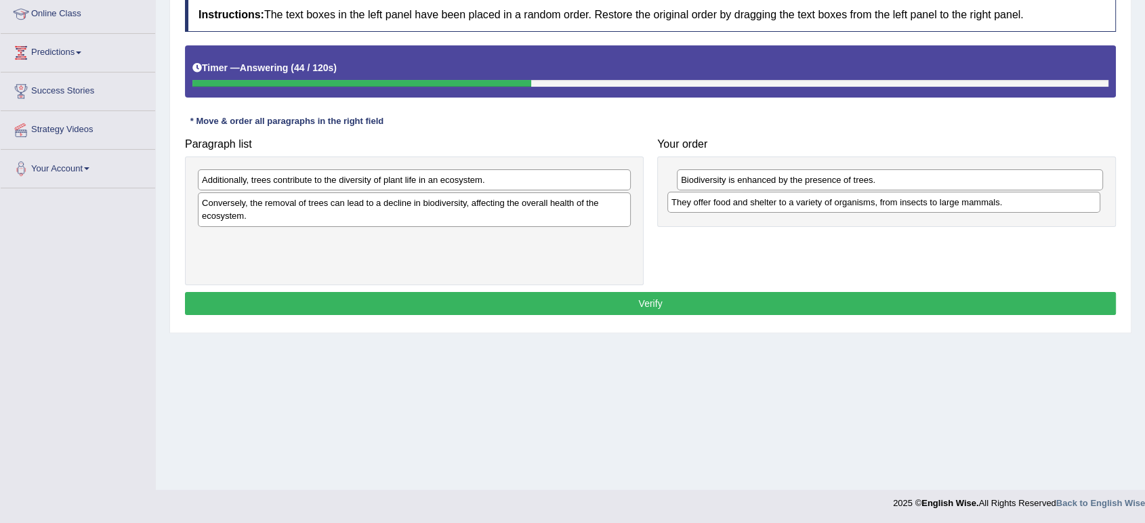
drag, startPoint x: 385, startPoint y: 175, endPoint x: 854, endPoint y: 198, distance: 469.9
click at [854, 198] on div "They offer food and shelter to a variety of organisms, from insects to large ma…" at bounding box center [883, 202] width 433 height 21
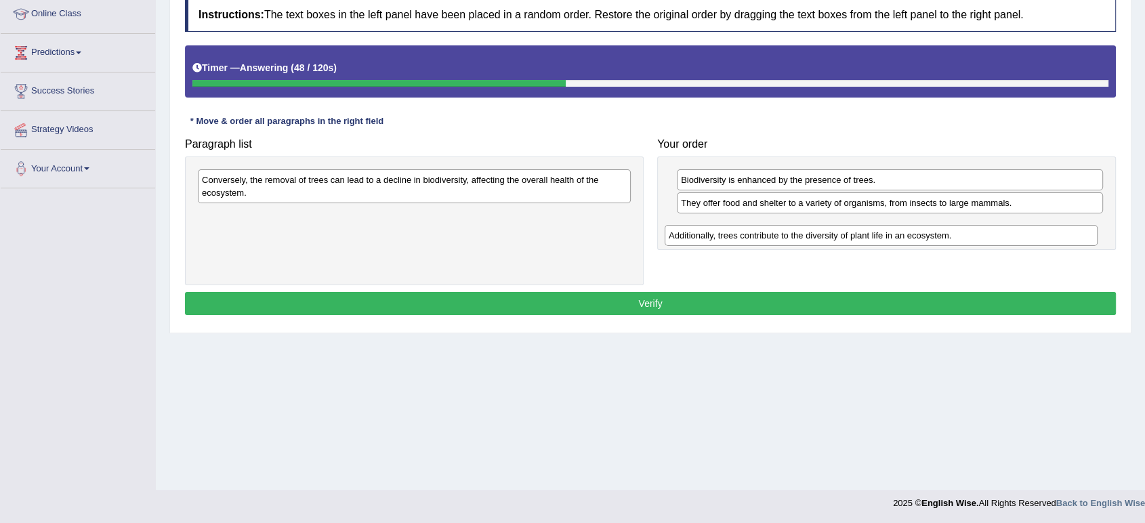
drag, startPoint x: 253, startPoint y: 182, endPoint x: 724, endPoint y: 235, distance: 474.5
click at [724, 235] on div "Additionally, trees contribute to the diversity of plant life in an ecosystem." at bounding box center [880, 235] width 433 height 21
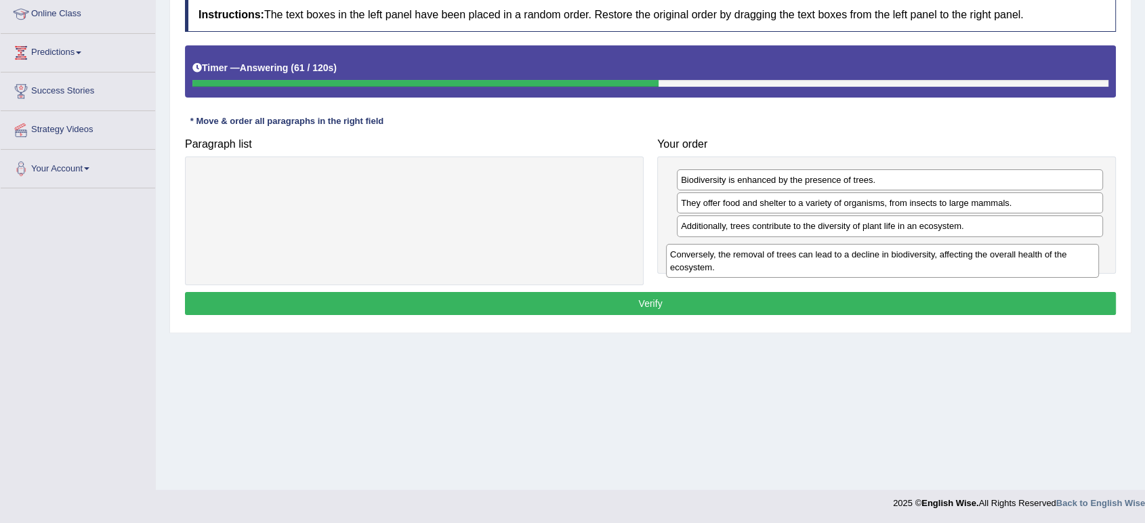
drag, startPoint x: 412, startPoint y: 183, endPoint x: 876, endPoint y: 258, distance: 470.7
click at [876, 258] on div "Conversely, the removal of trees can lead to a decline in biodiversity, affecti…" at bounding box center [882, 261] width 433 height 34
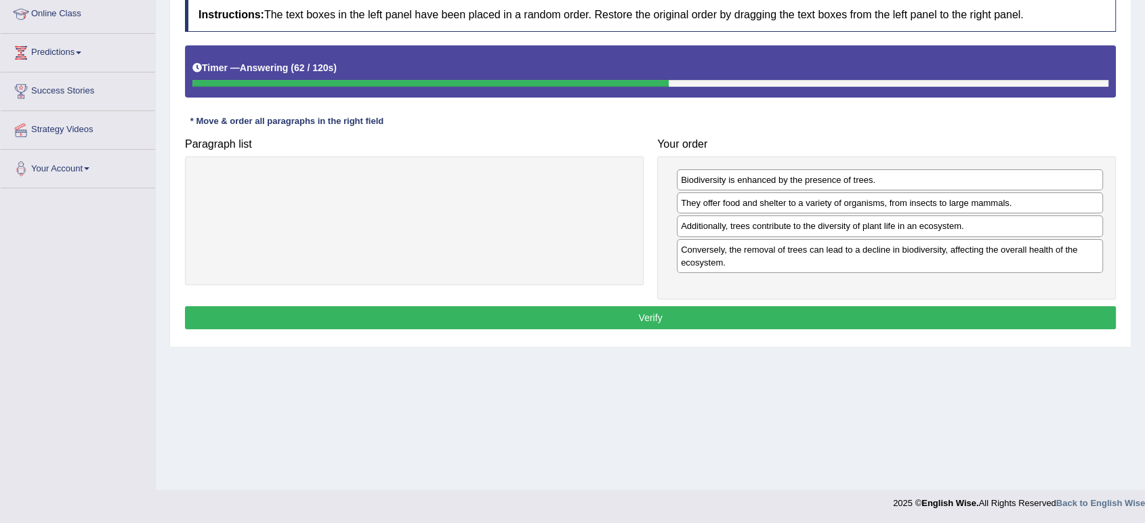
click at [723, 318] on button "Verify" at bounding box center [650, 317] width 931 height 23
